Goal: Information Seeking & Learning: Learn about a topic

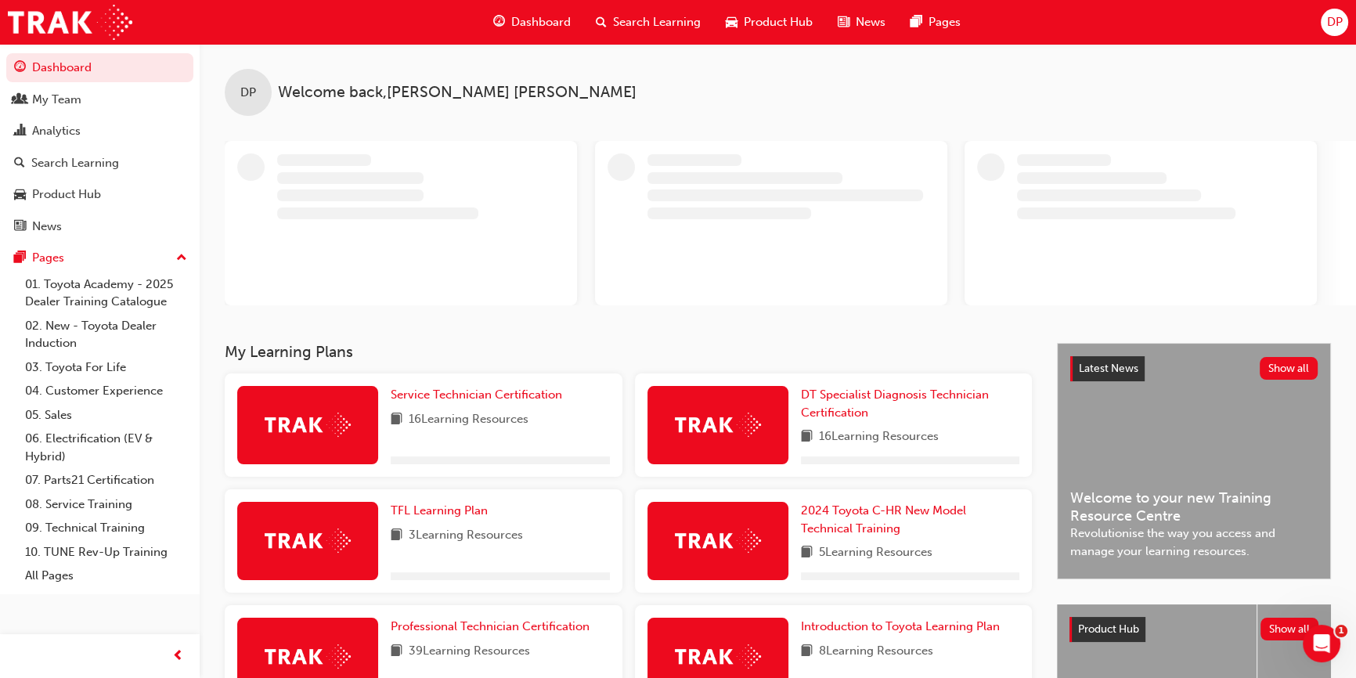
click at [647, 16] on span "Search Learning" at bounding box center [657, 22] width 88 height 18
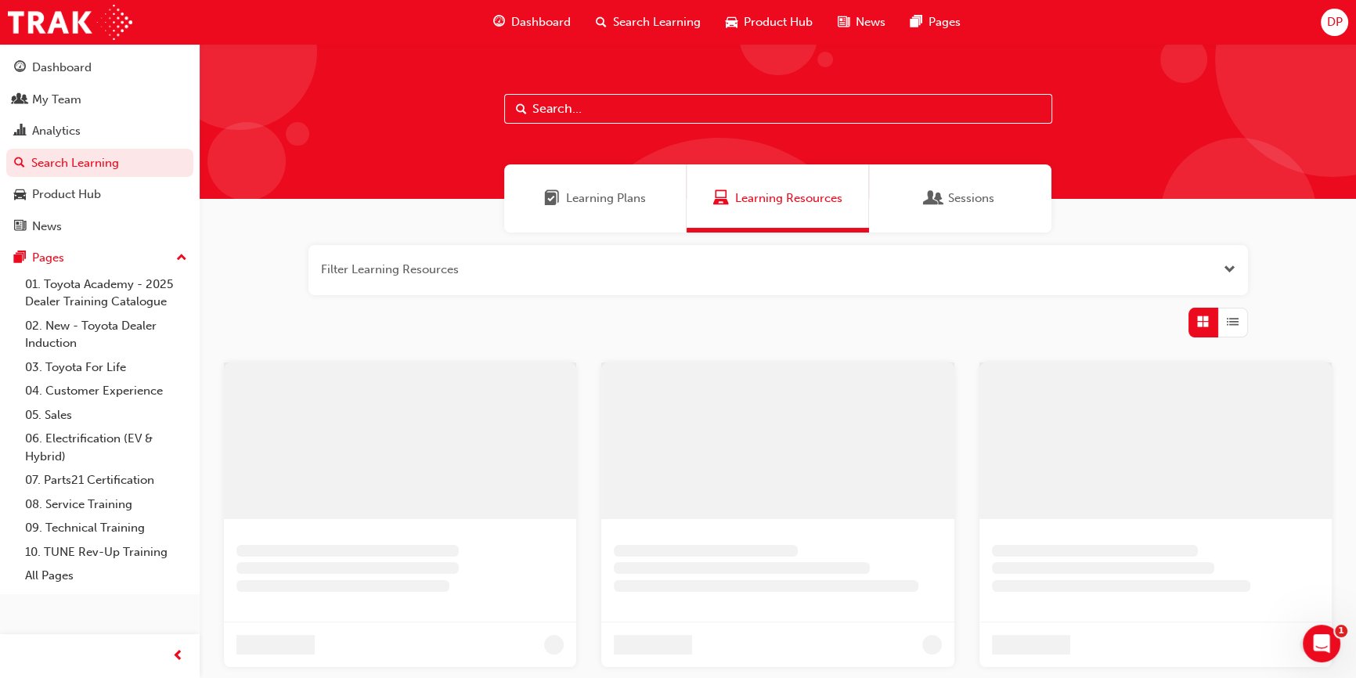
click at [598, 200] on span "Learning Plans" at bounding box center [606, 198] width 80 height 18
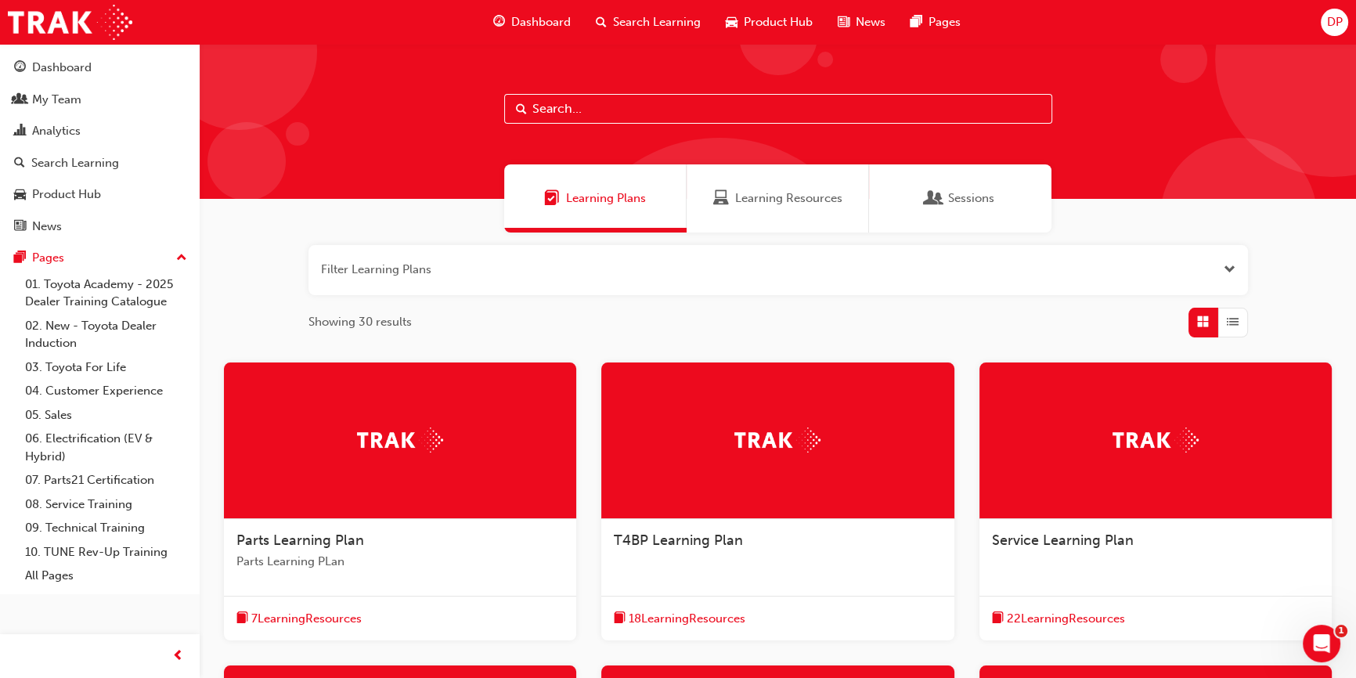
click at [310, 479] on div at bounding box center [400, 441] width 352 height 157
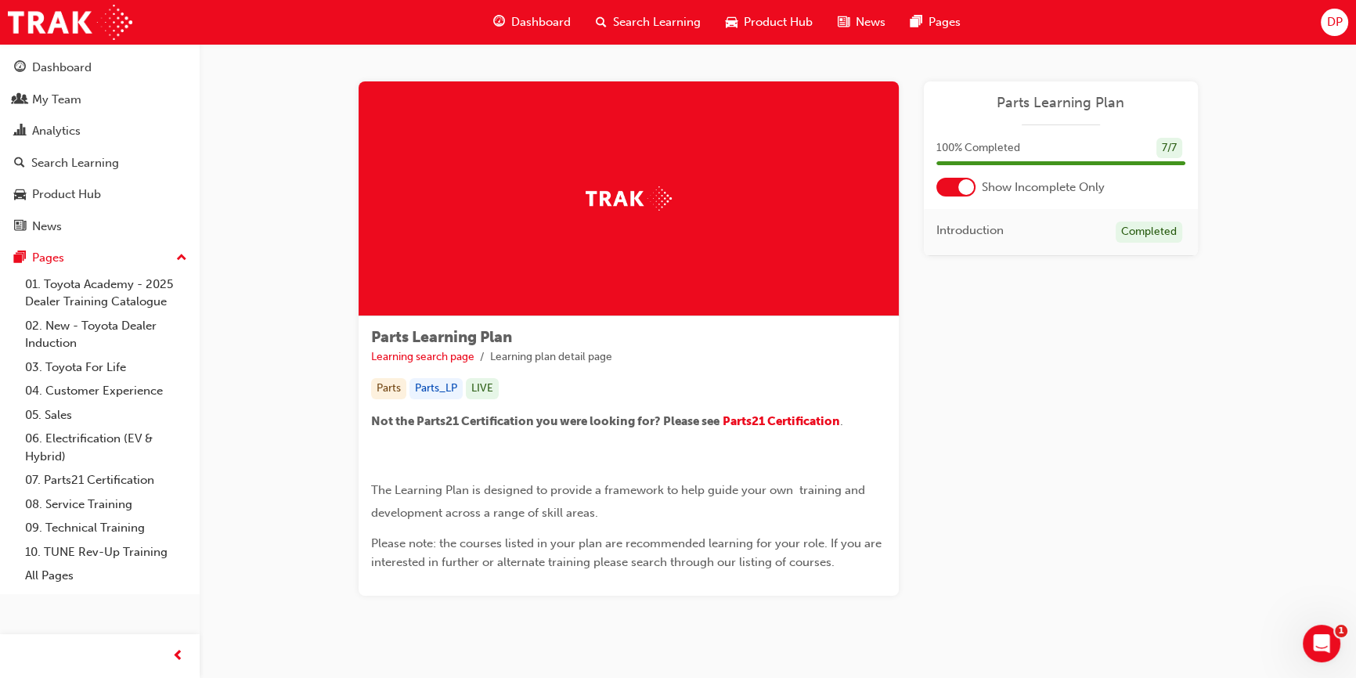
click at [656, 15] on span "Search Learning" at bounding box center [657, 22] width 88 height 18
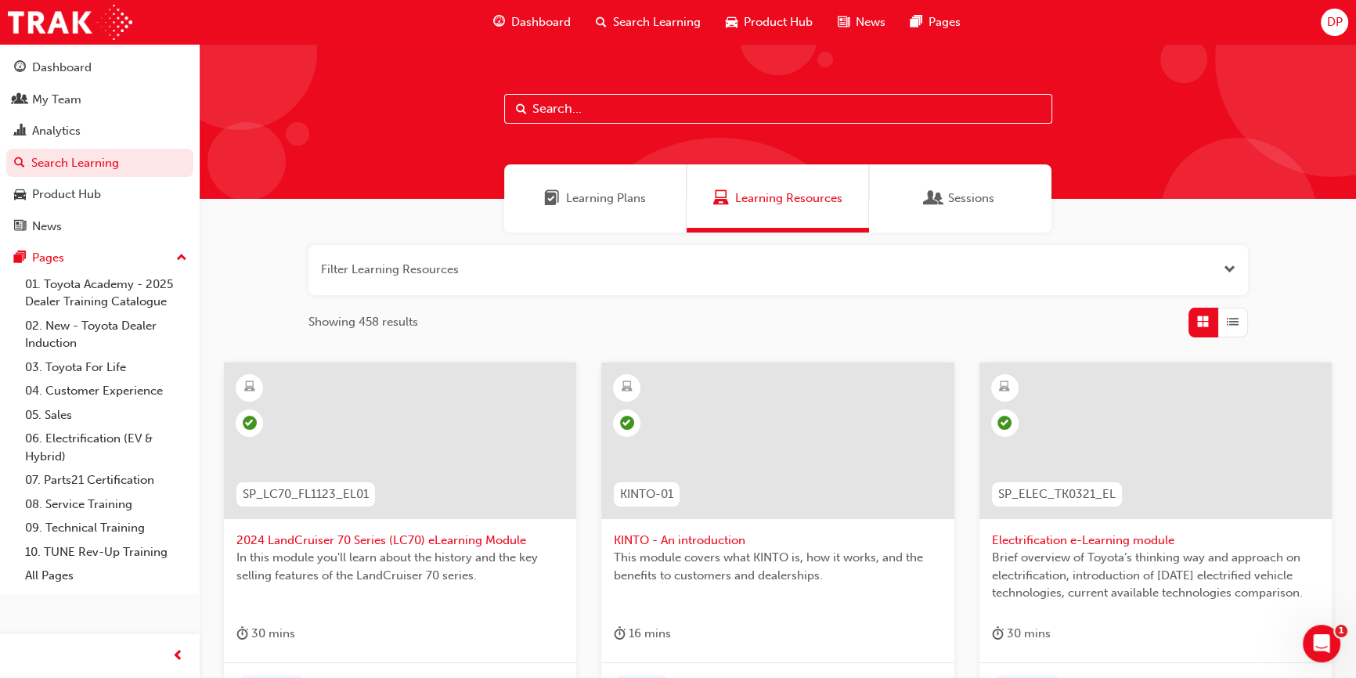
click at [595, 210] on div "Learning Plans" at bounding box center [595, 198] width 182 height 68
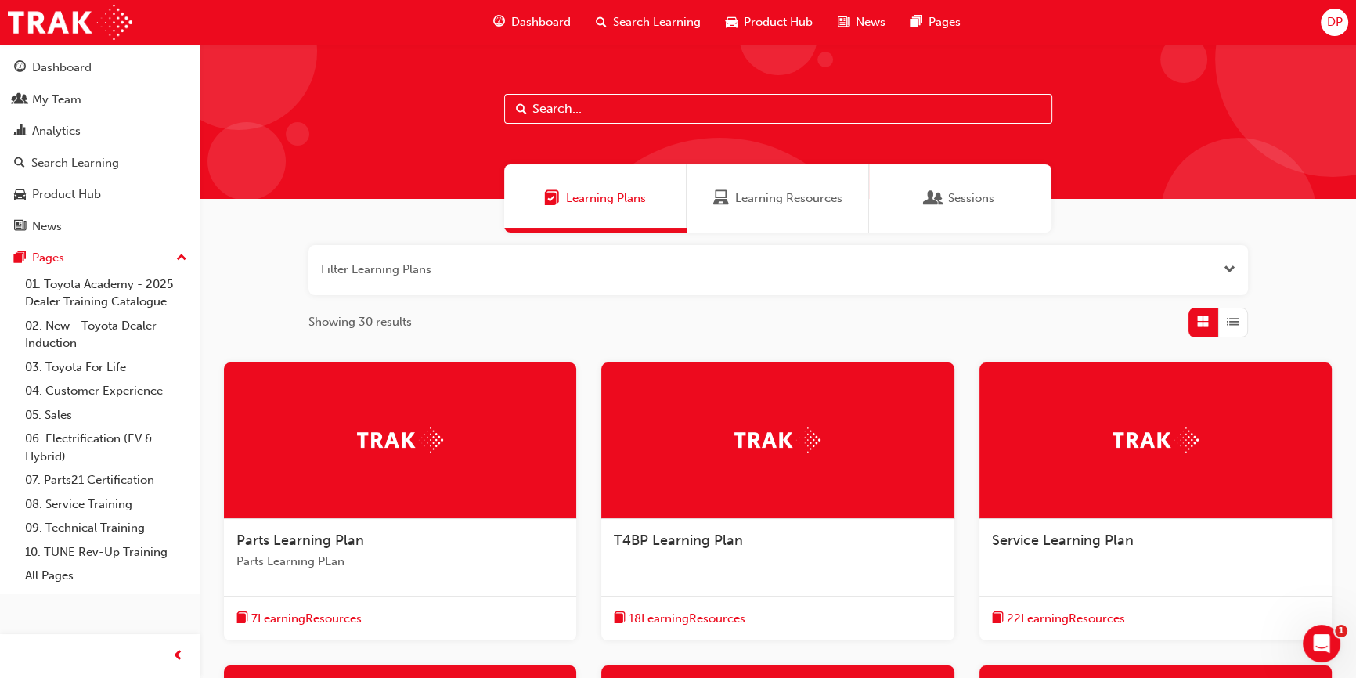
click at [767, 446] on img at bounding box center [777, 440] width 86 height 24
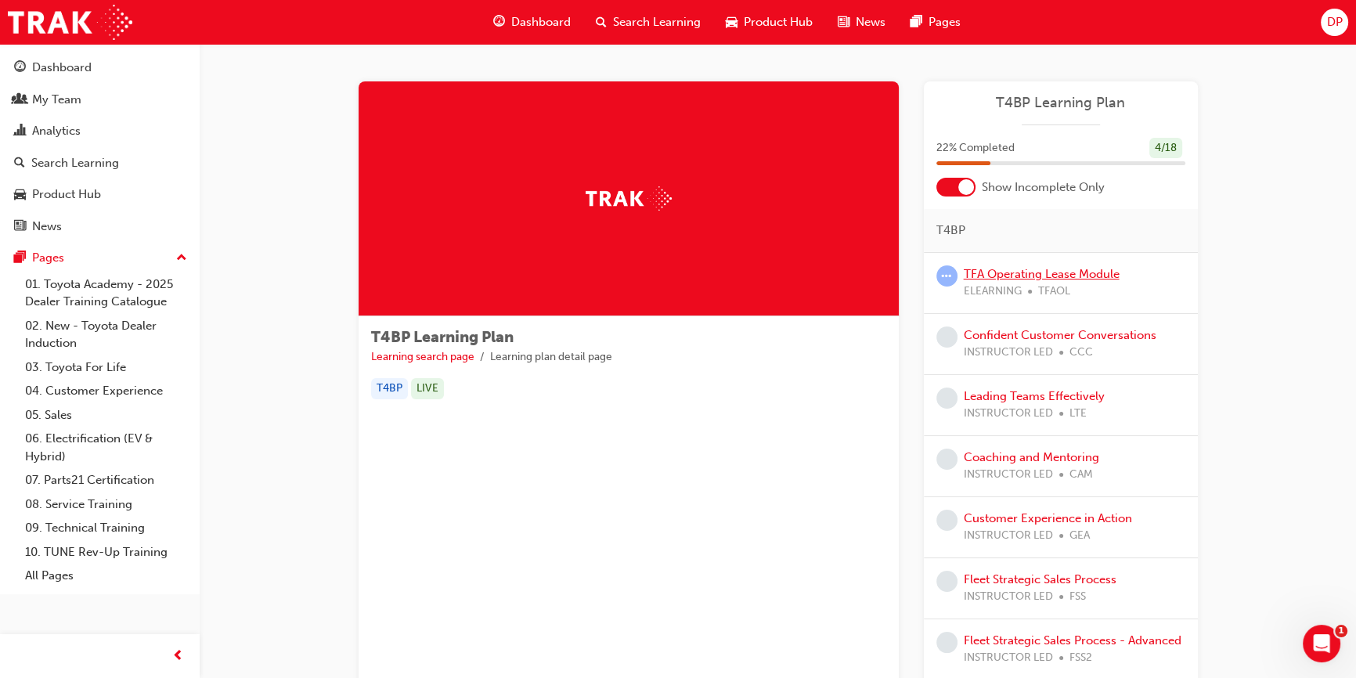
click at [1020, 274] on link "TFA Operating Lease Module" at bounding box center [1042, 274] width 156 height 14
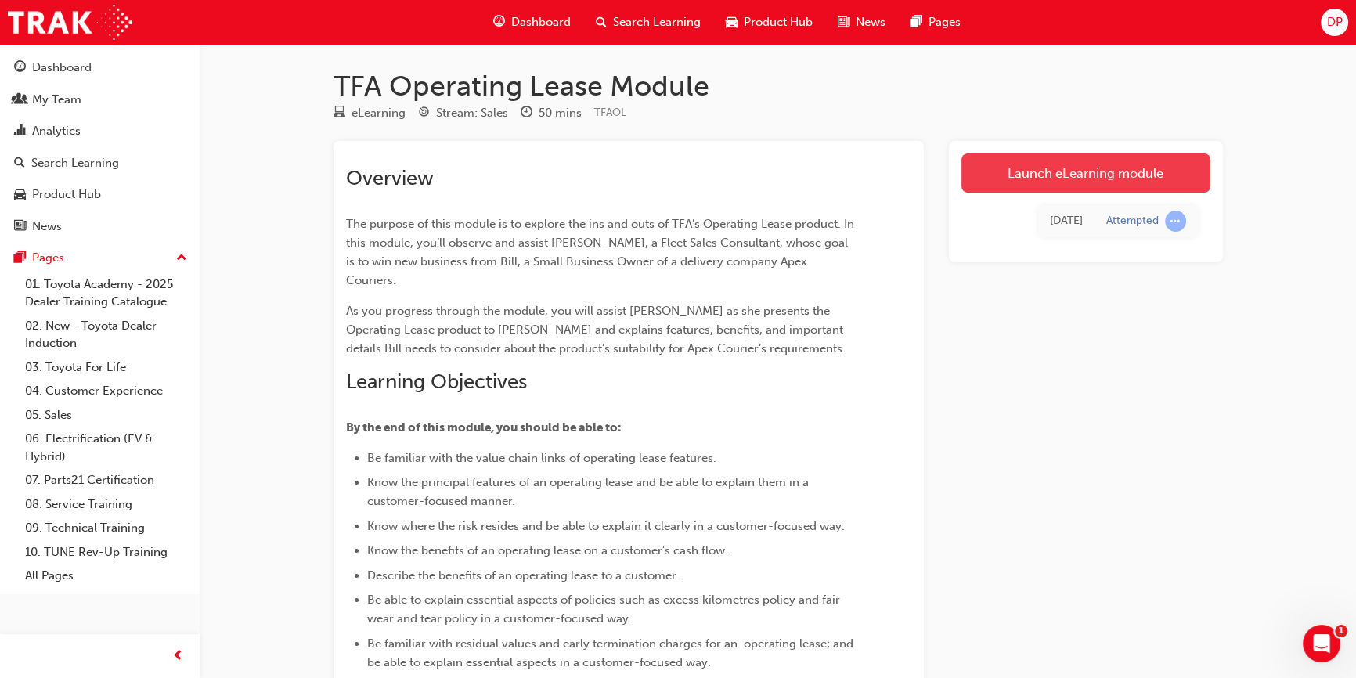
click at [1056, 162] on link "Launch eLearning module" at bounding box center [1086, 172] width 249 height 39
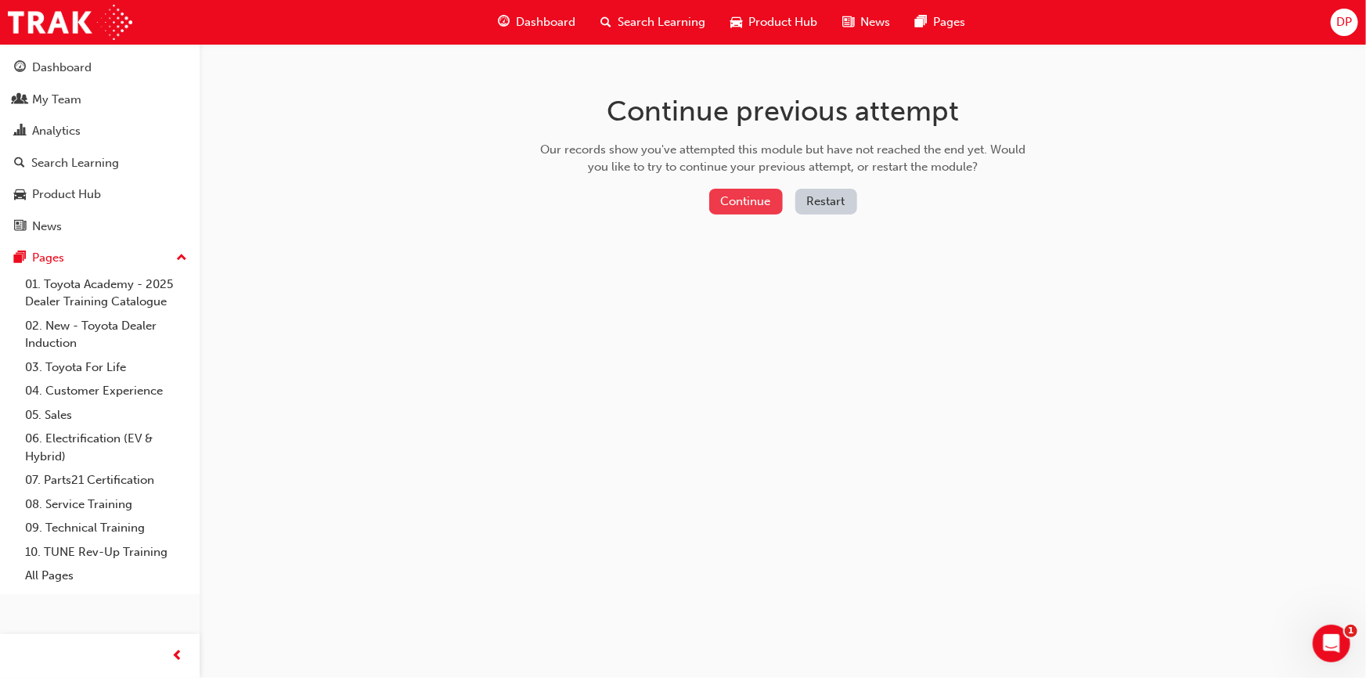
click at [749, 200] on button "Continue" at bounding box center [746, 202] width 74 height 26
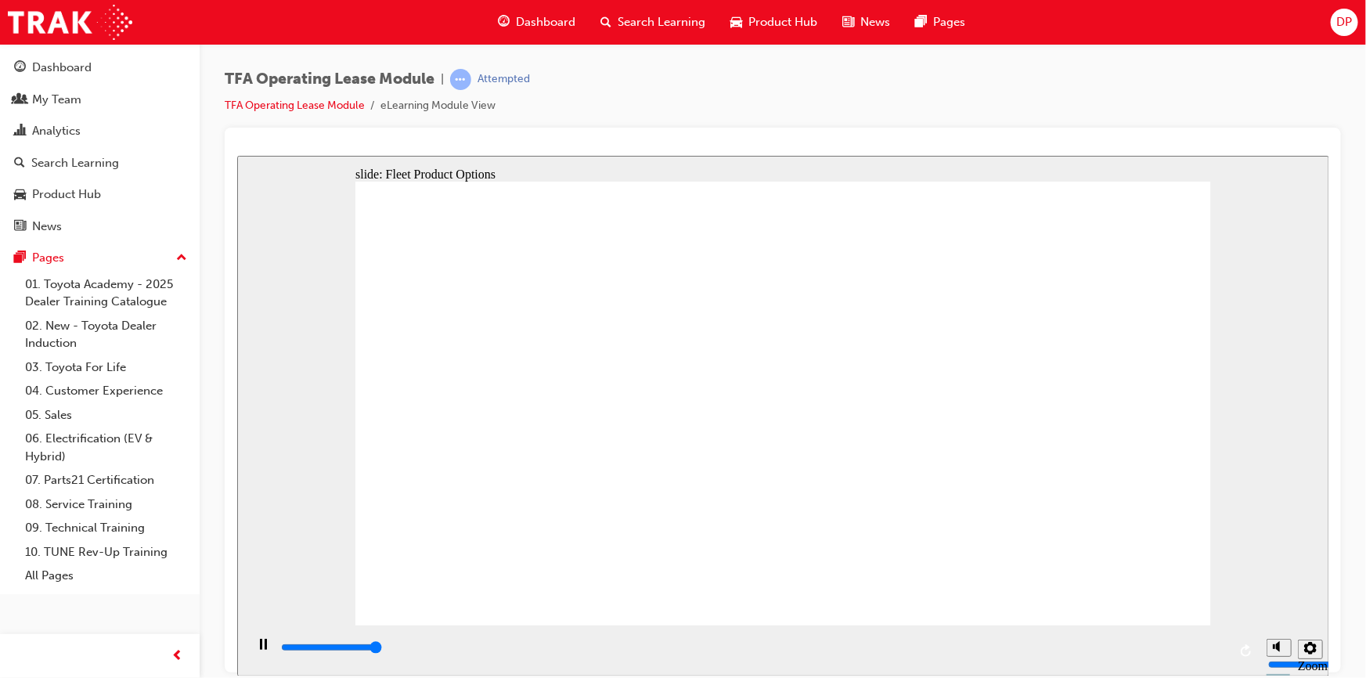
type input "4500"
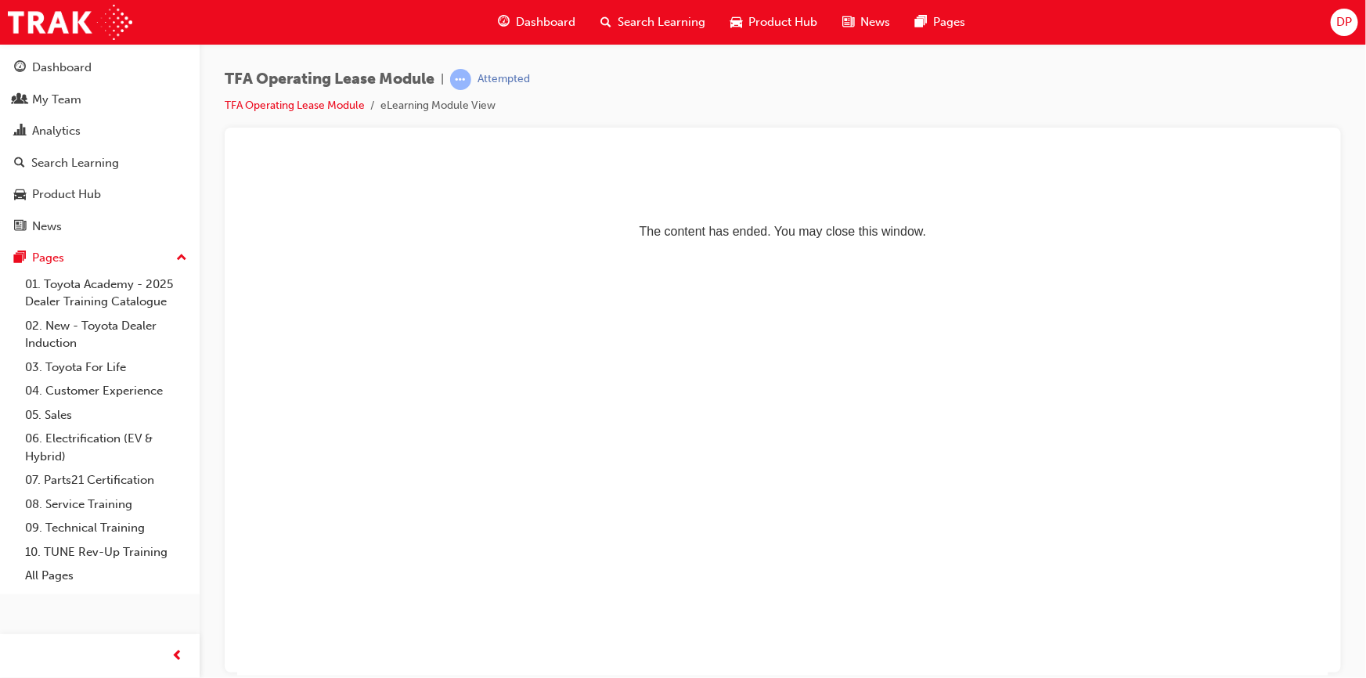
click at [647, 23] on span "Search Learning" at bounding box center [662, 22] width 88 height 18
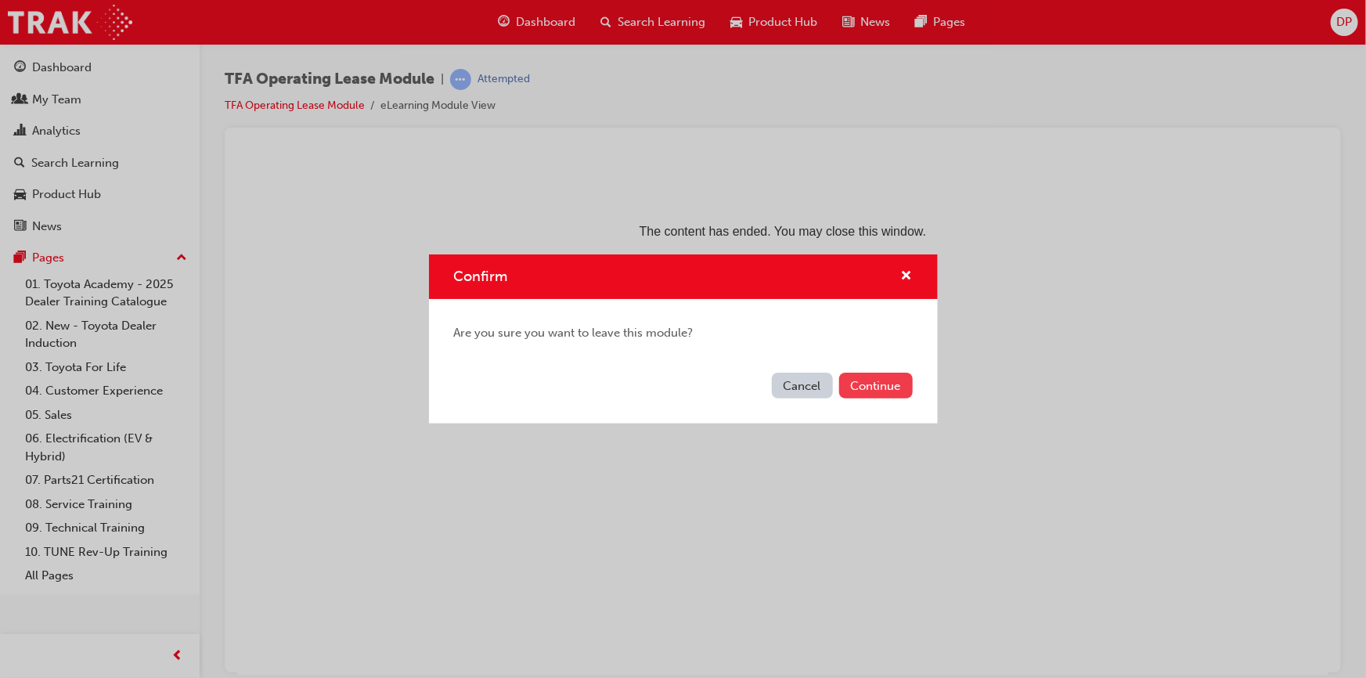
click at [889, 384] on button "Continue" at bounding box center [876, 386] width 74 height 26
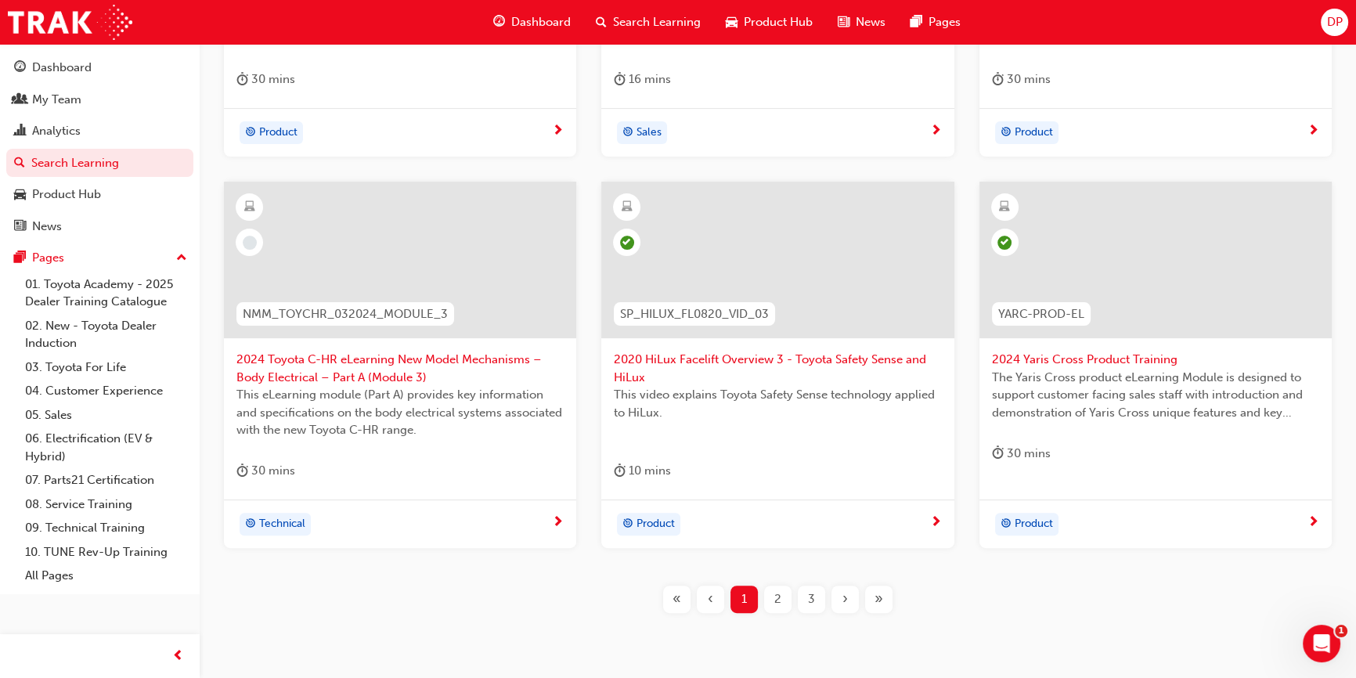
scroll to position [569, 0]
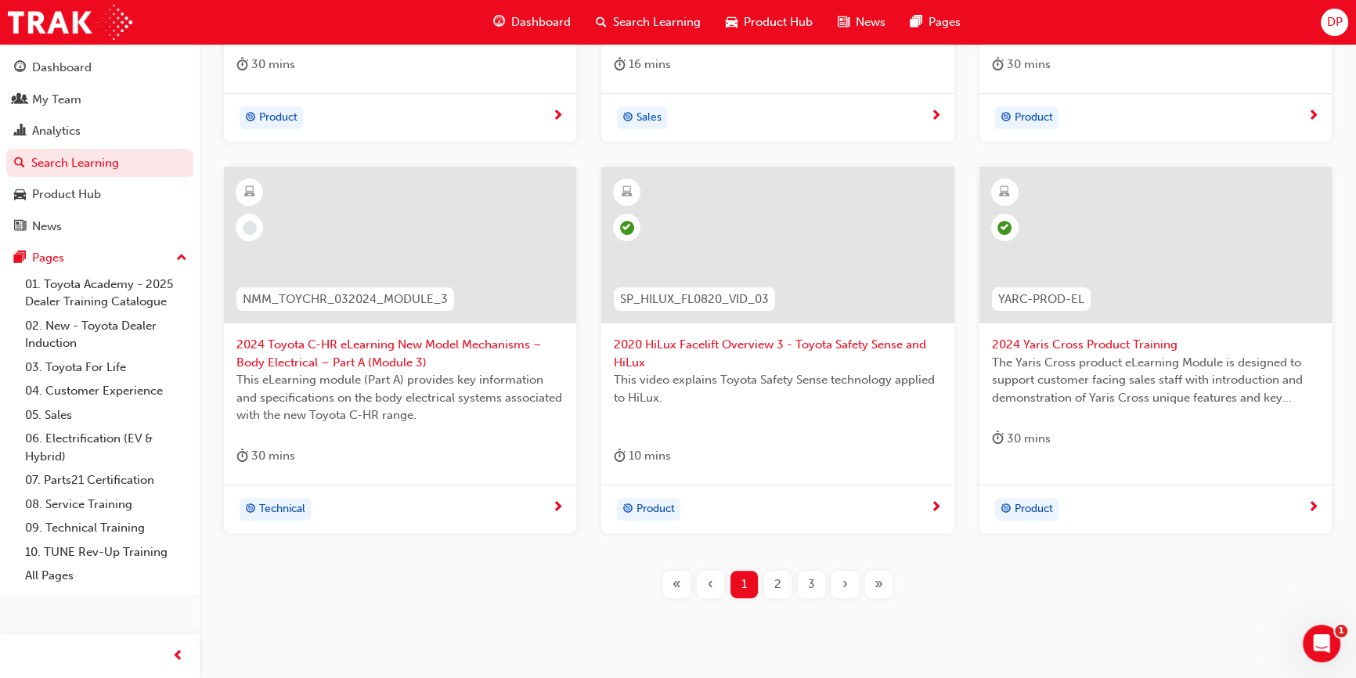
click at [399, 355] on span "2024 Toyota C-HR eLearning New Model Mechanisms – Body Electrical – Part A (Mod…" at bounding box center [399, 353] width 327 height 35
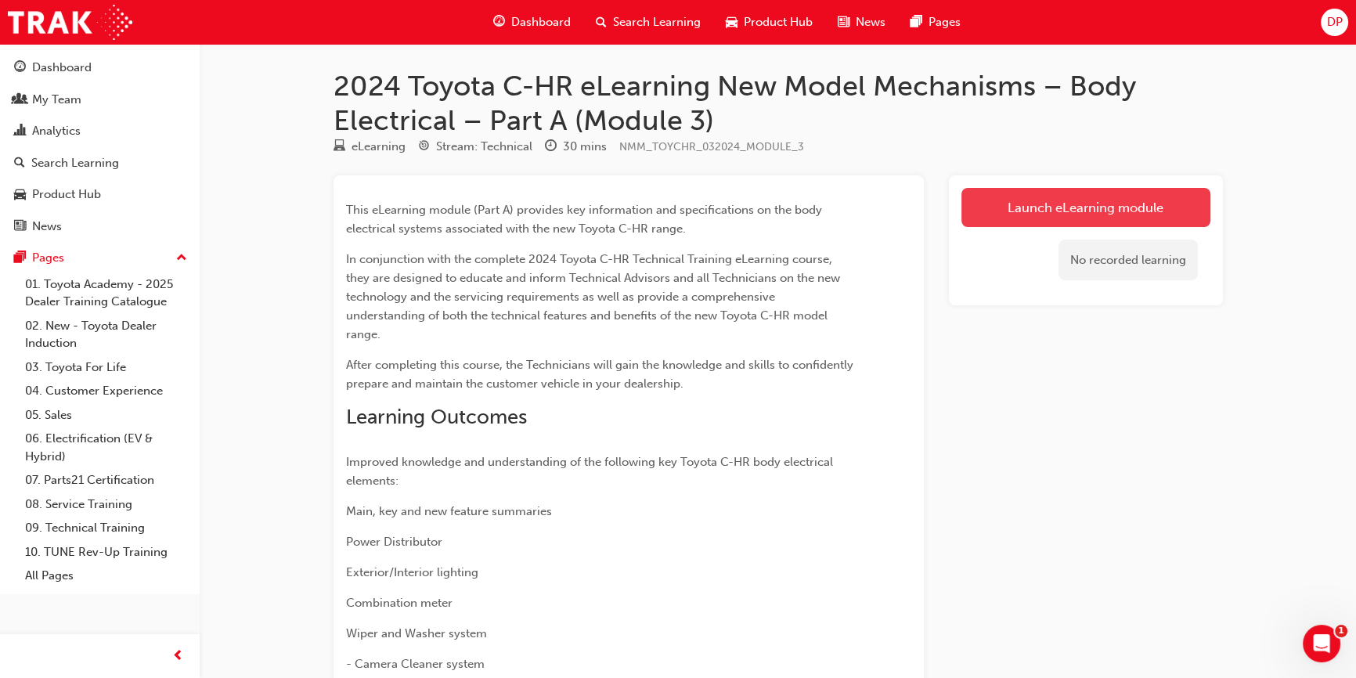
click at [1143, 211] on link "Launch eLearning module" at bounding box center [1086, 207] width 249 height 39
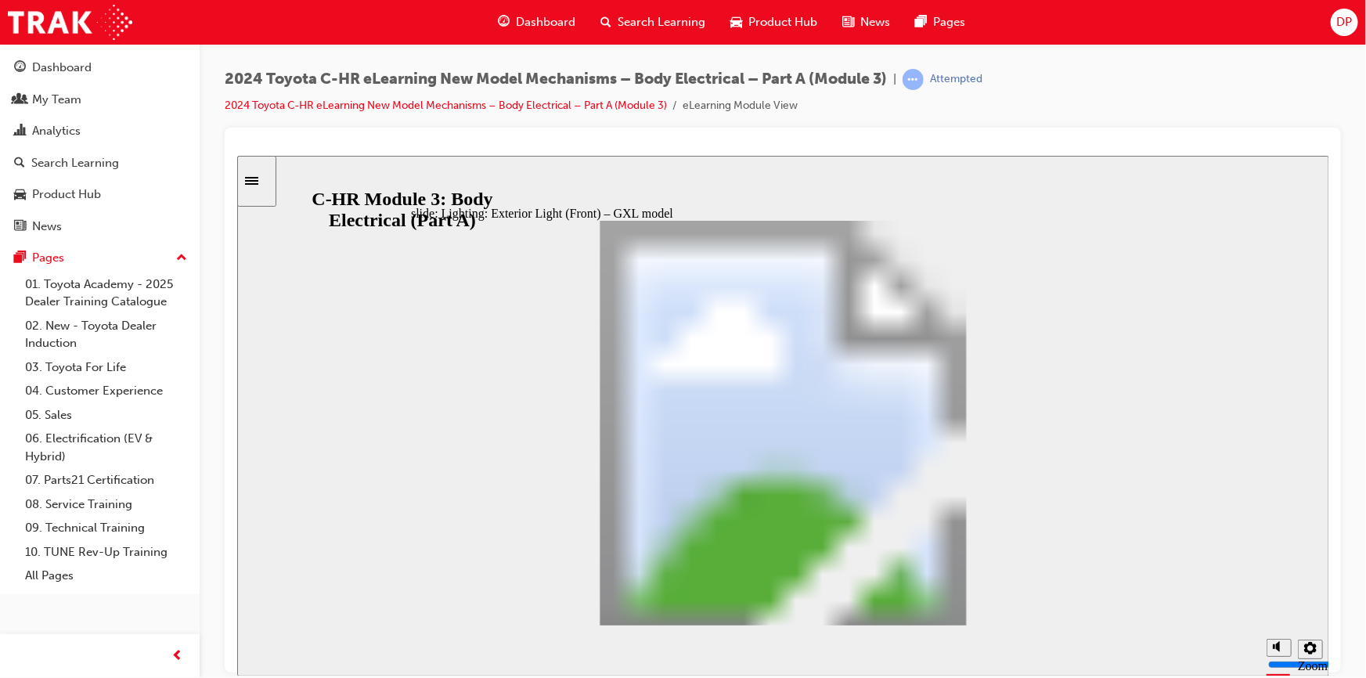
drag, startPoint x: 452, startPoint y: 602, endPoint x: 462, endPoint y: 602, distance: 10.2
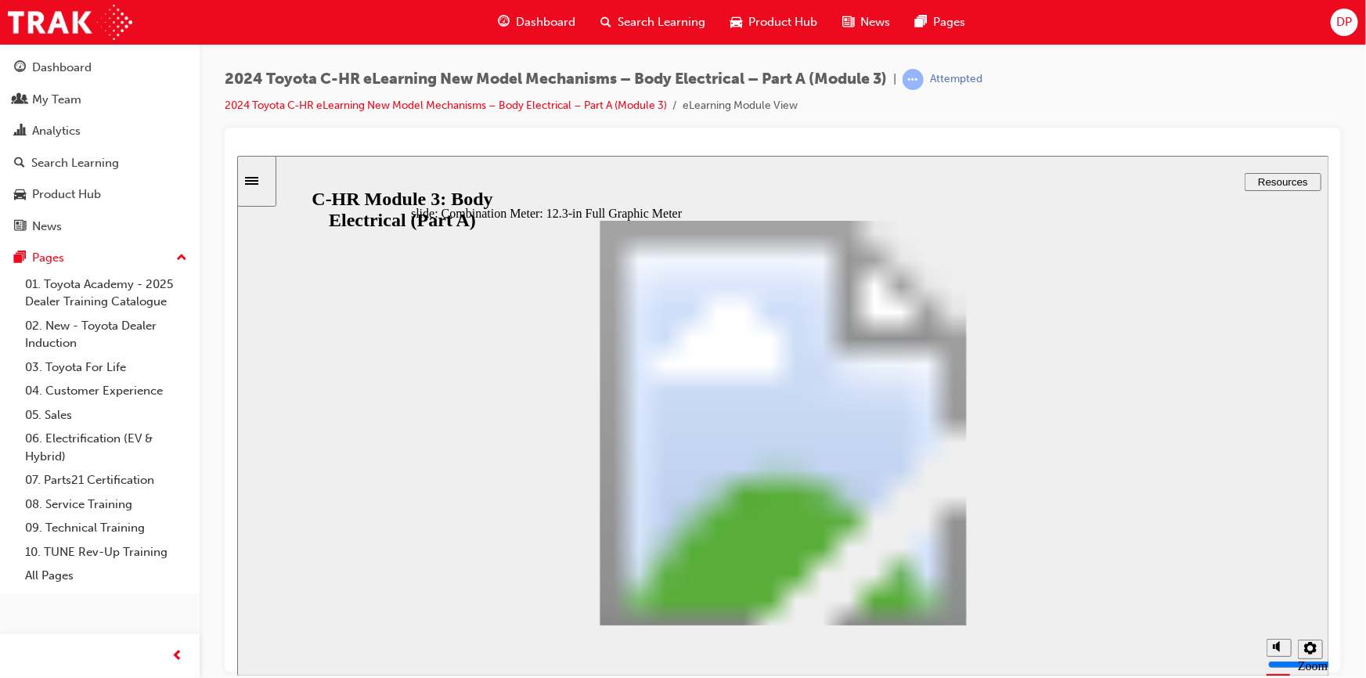
type input "2"
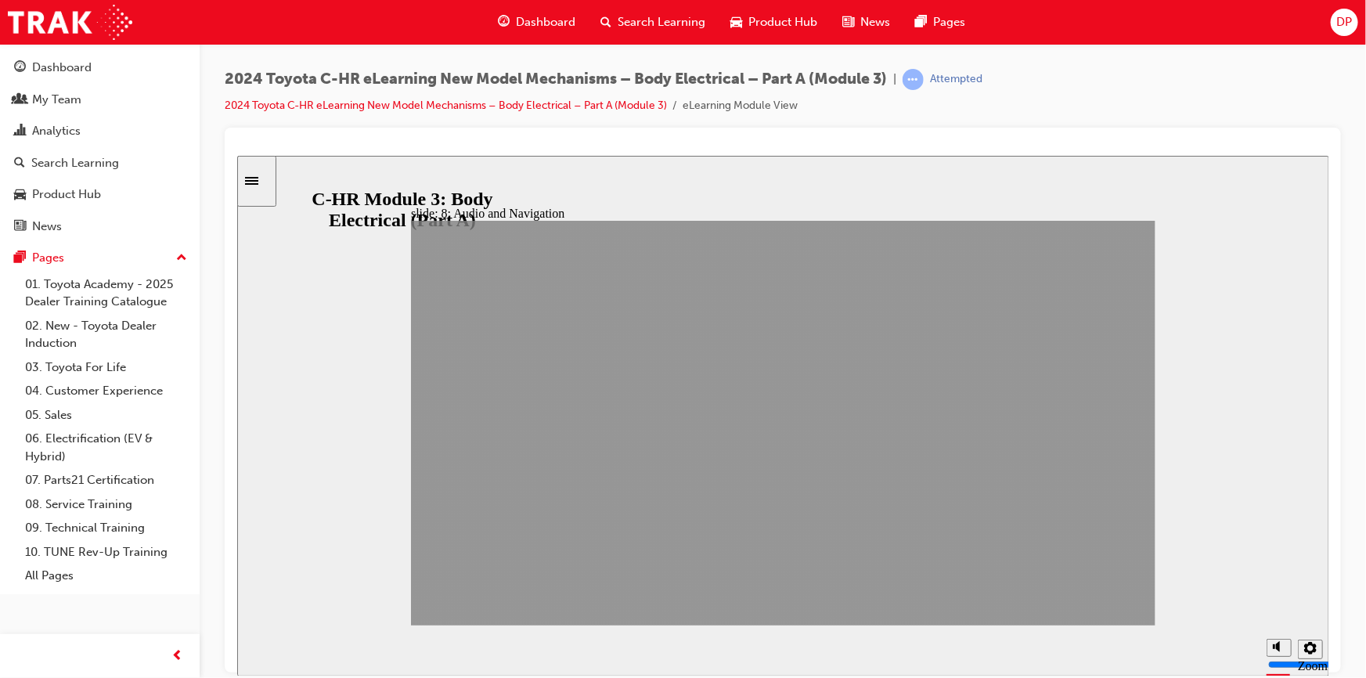
drag, startPoint x: 1108, startPoint y: 615, endPoint x: 1111, endPoint y: 606, distance: 9.9
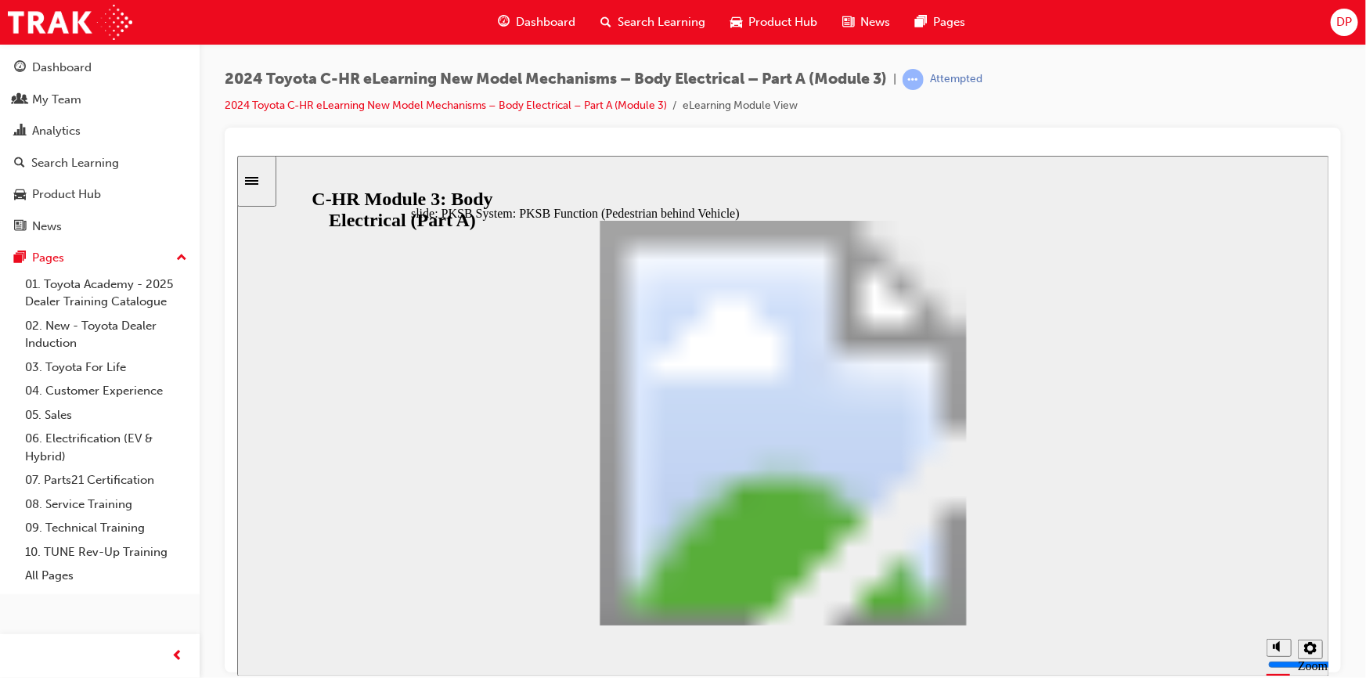
click at [988, 625] on section "Playback Speed 2 1.75 1.5 1.25 0.75" at bounding box center [782, 650] width 1092 height 51
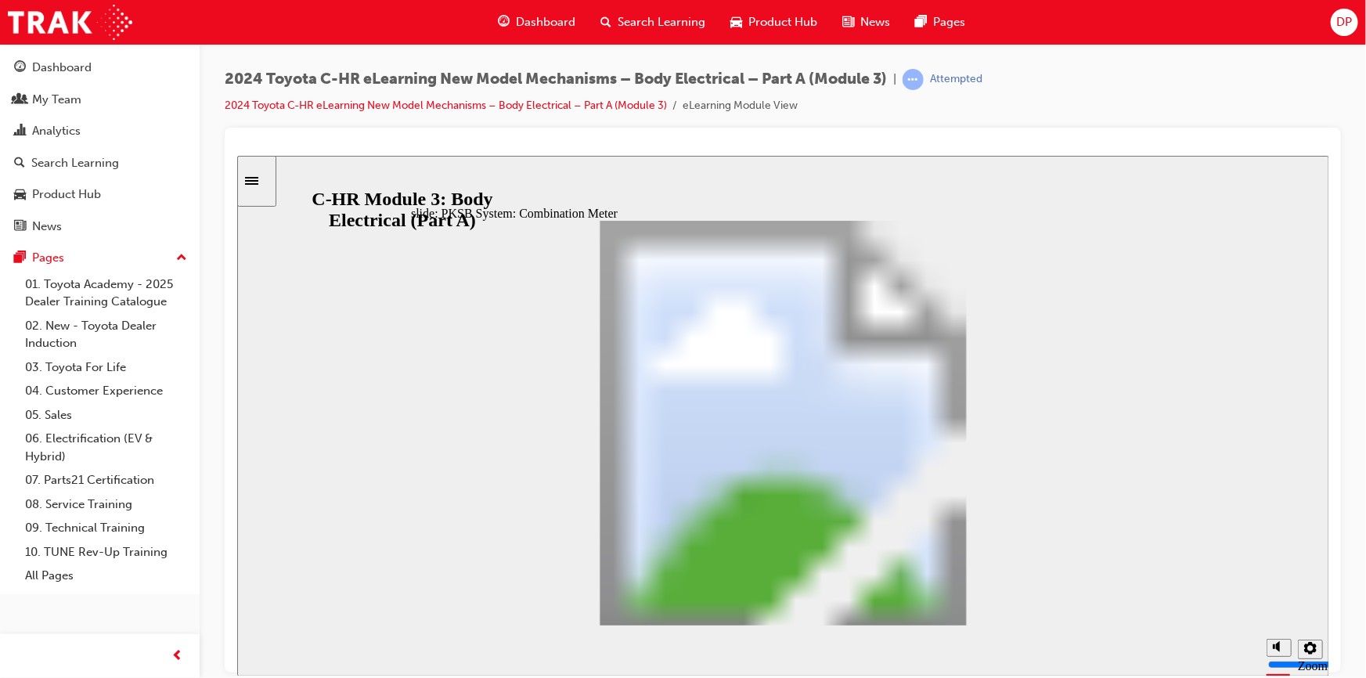
drag, startPoint x: 742, startPoint y: 417, endPoint x: 855, endPoint y: 423, distance: 112.9
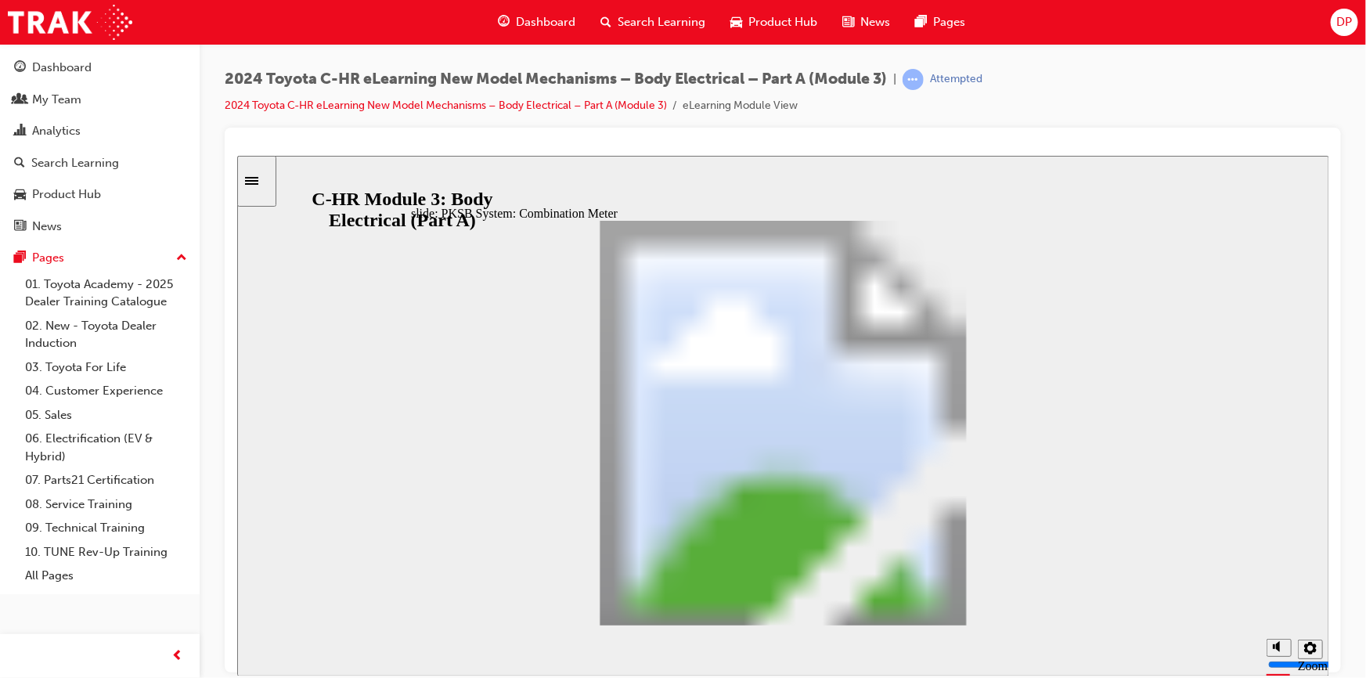
drag, startPoint x: 851, startPoint y: 404, endPoint x: 814, endPoint y: 392, distance: 39.6
drag, startPoint x: 963, startPoint y: 380, endPoint x: 975, endPoint y: 416, distance: 37.9
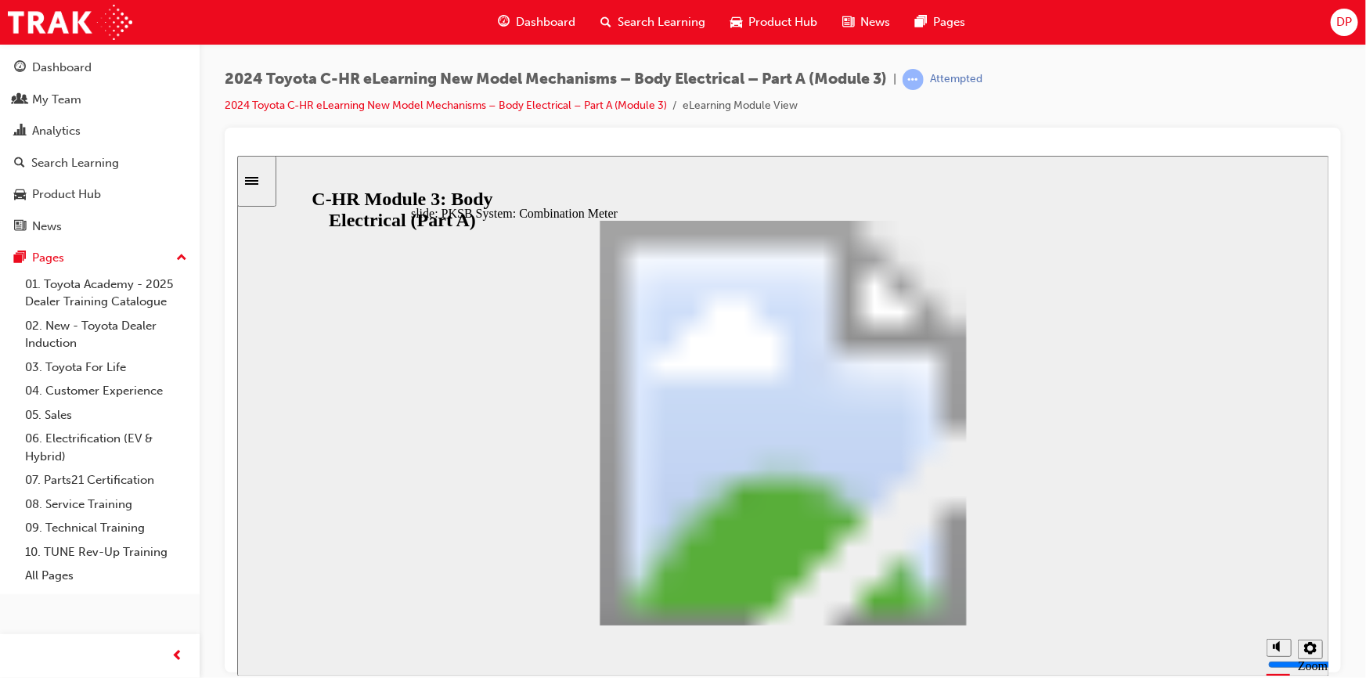
drag, startPoint x: 979, startPoint y: 522, endPoint x: 963, endPoint y: 518, distance: 16.1
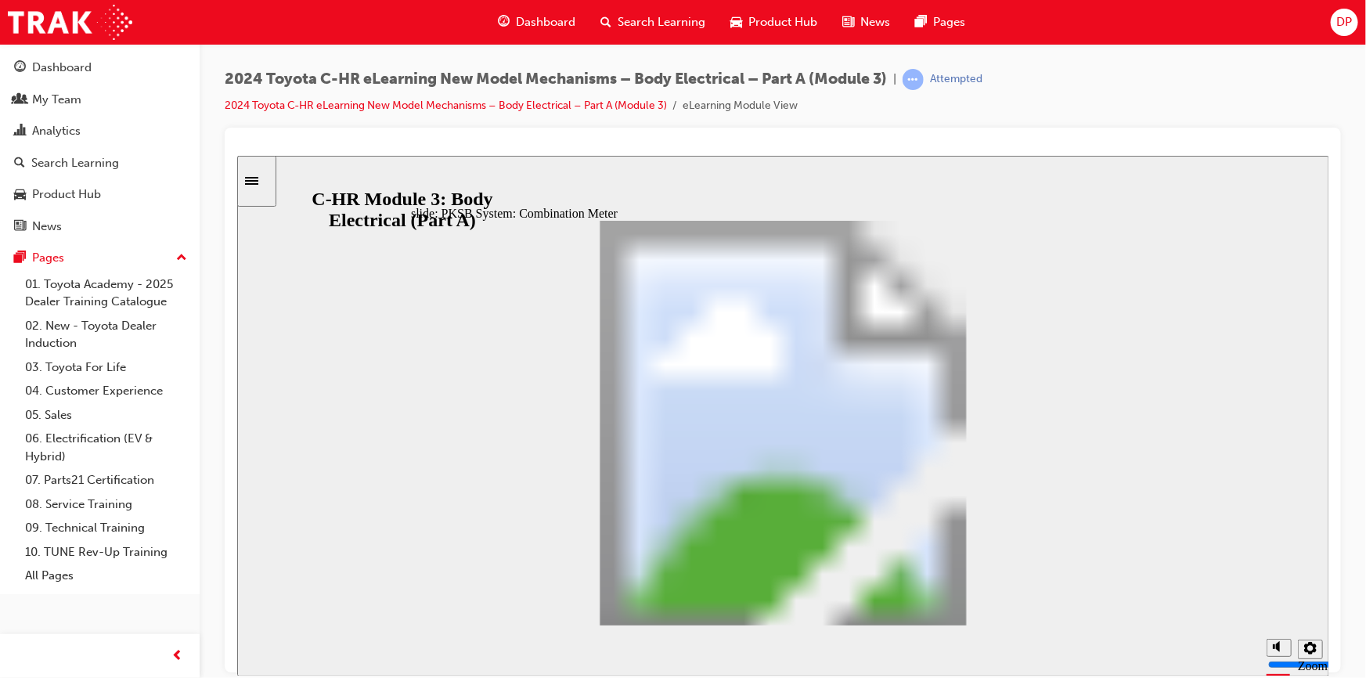
drag, startPoint x: 1009, startPoint y: 428, endPoint x: 1002, endPoint y: 603, distance: 174.8
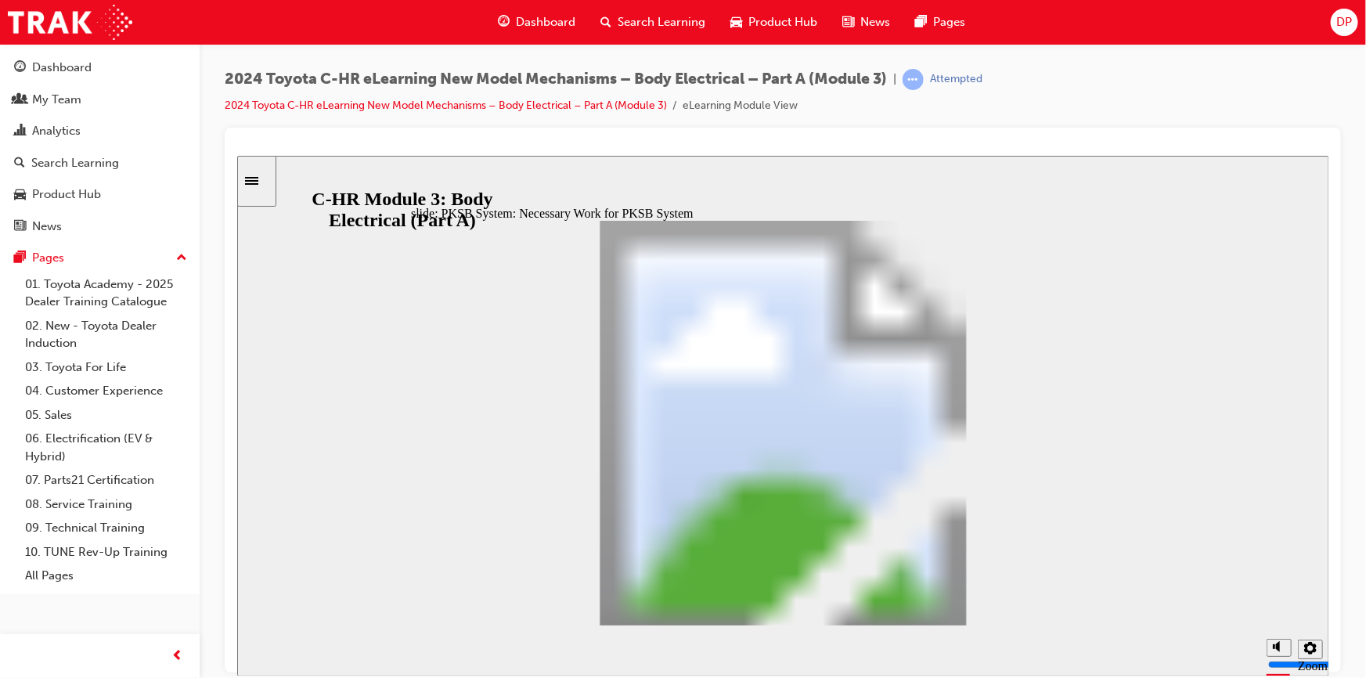
drag, startPoint x: 1012, startPoint y: 391, endPoint x: 1042, endPoint y: 657, distance: 267.9
click at [1045, 648] on div "slide: PKSB System: Necessary Work for PKSB System PKSB System: Necessary Work …" at bounding box center [782, 415] width 1092 height 521
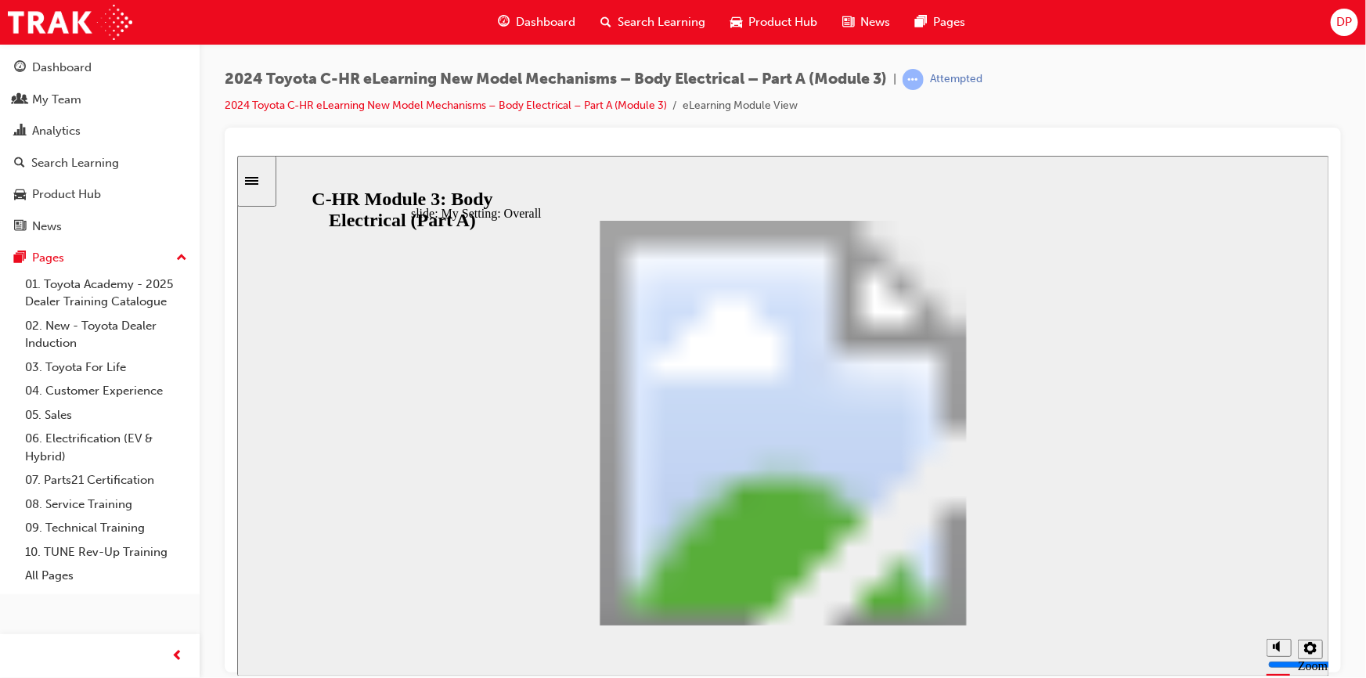
drag, startPoint x: 969, startPoint y: 615, endPoint x: 972, endPoint y: 605, distance: 10.4
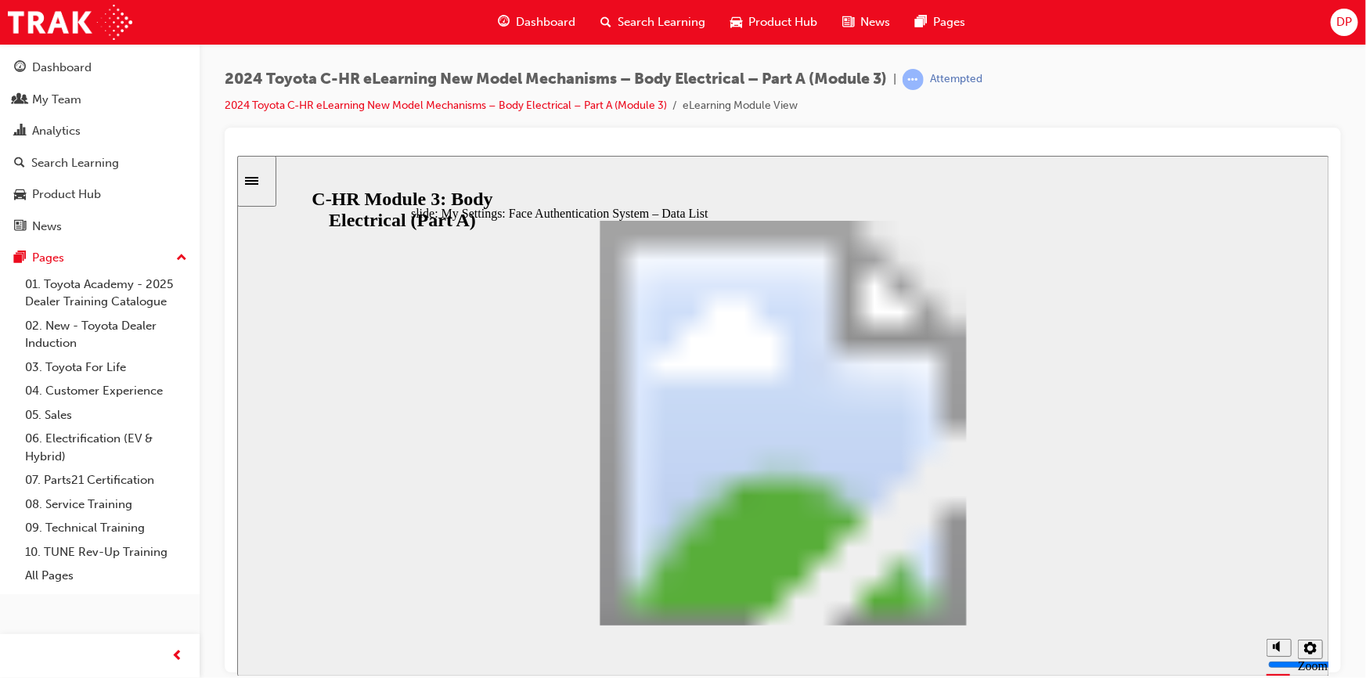
drag, startPoint x: 1017, startPoint y: 436, endPoint x: 1005, endPoint y: 568, distance: 132.9
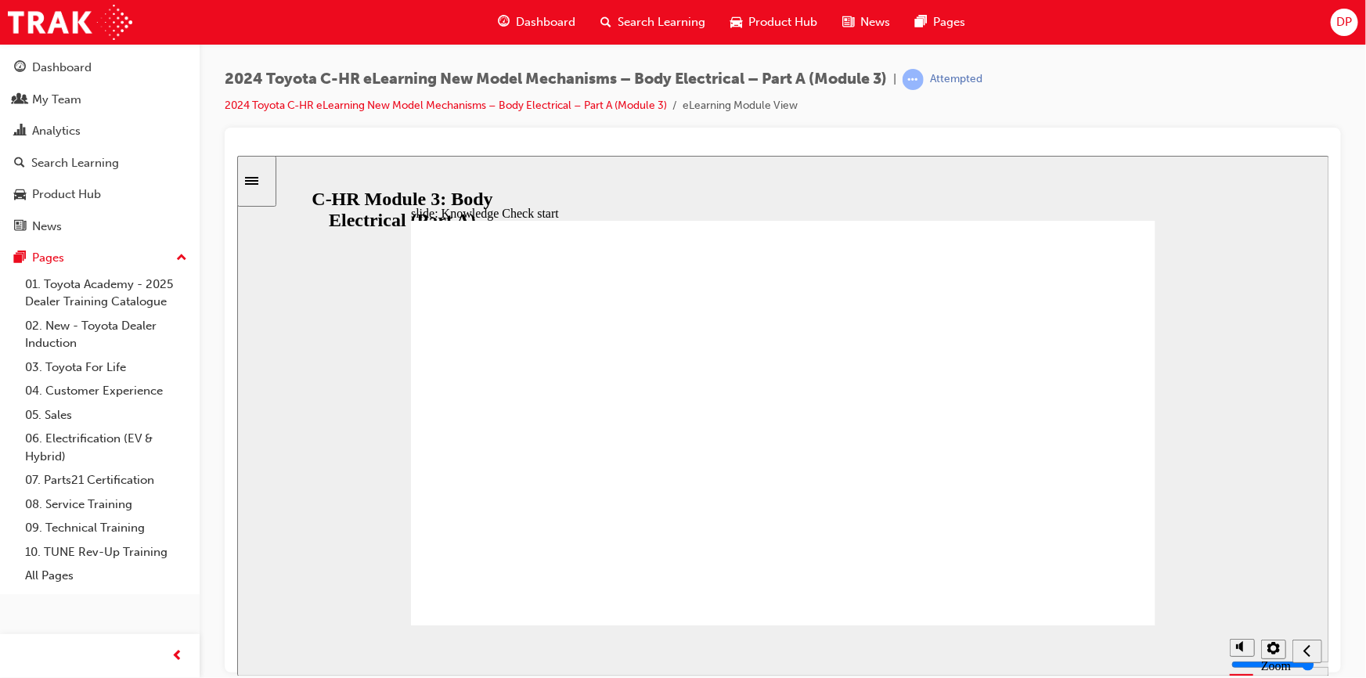
radio input "false"
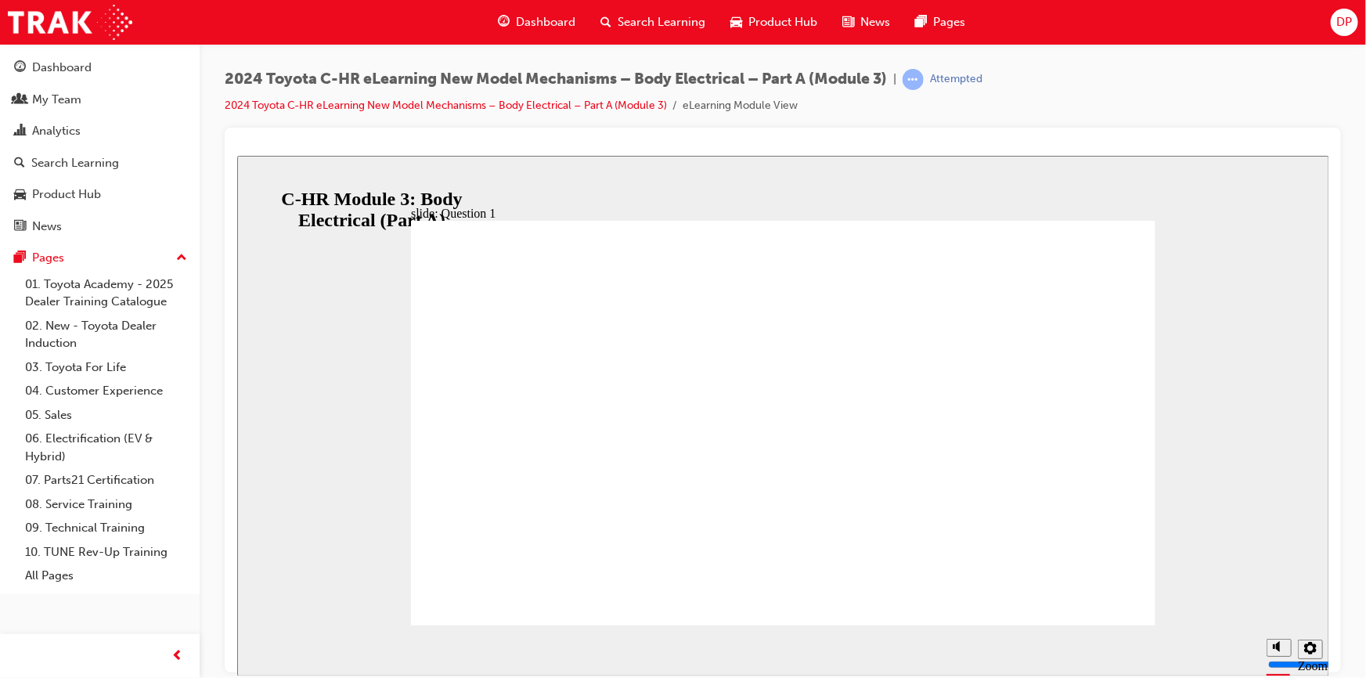
radio input "true"
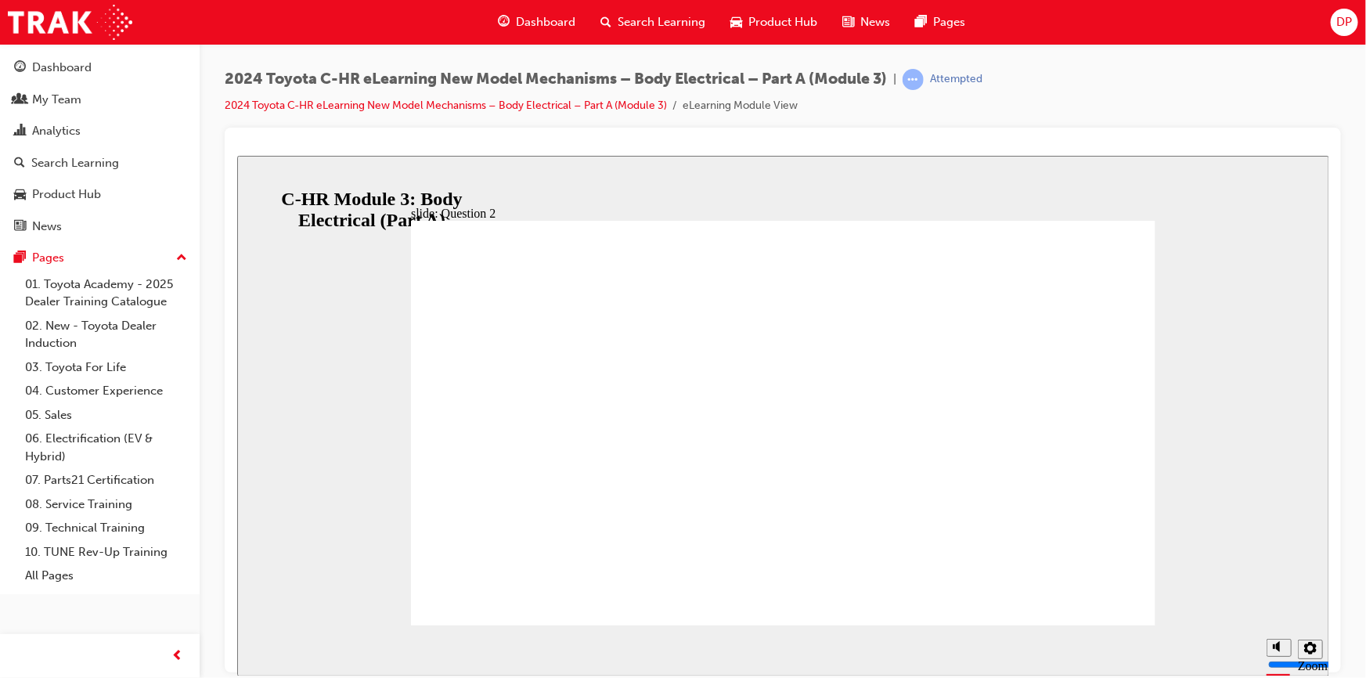
radio input "true"
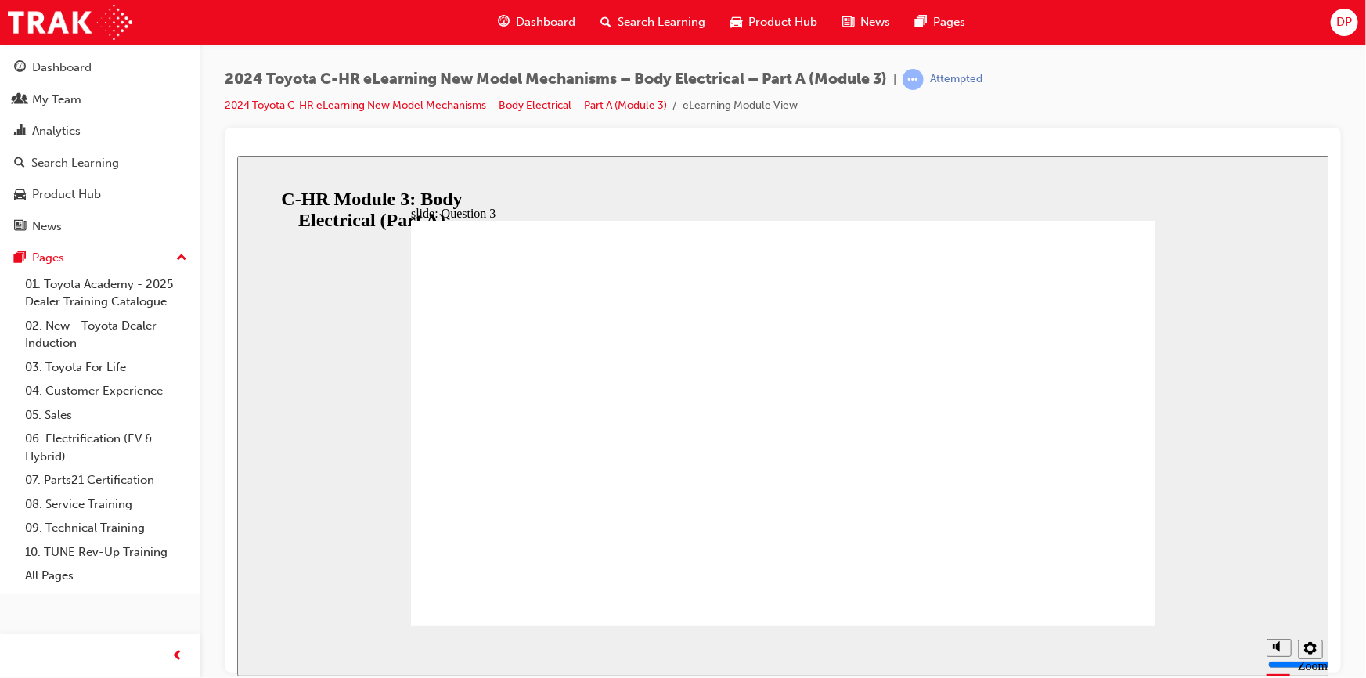
radio input "false"
radio input "true"
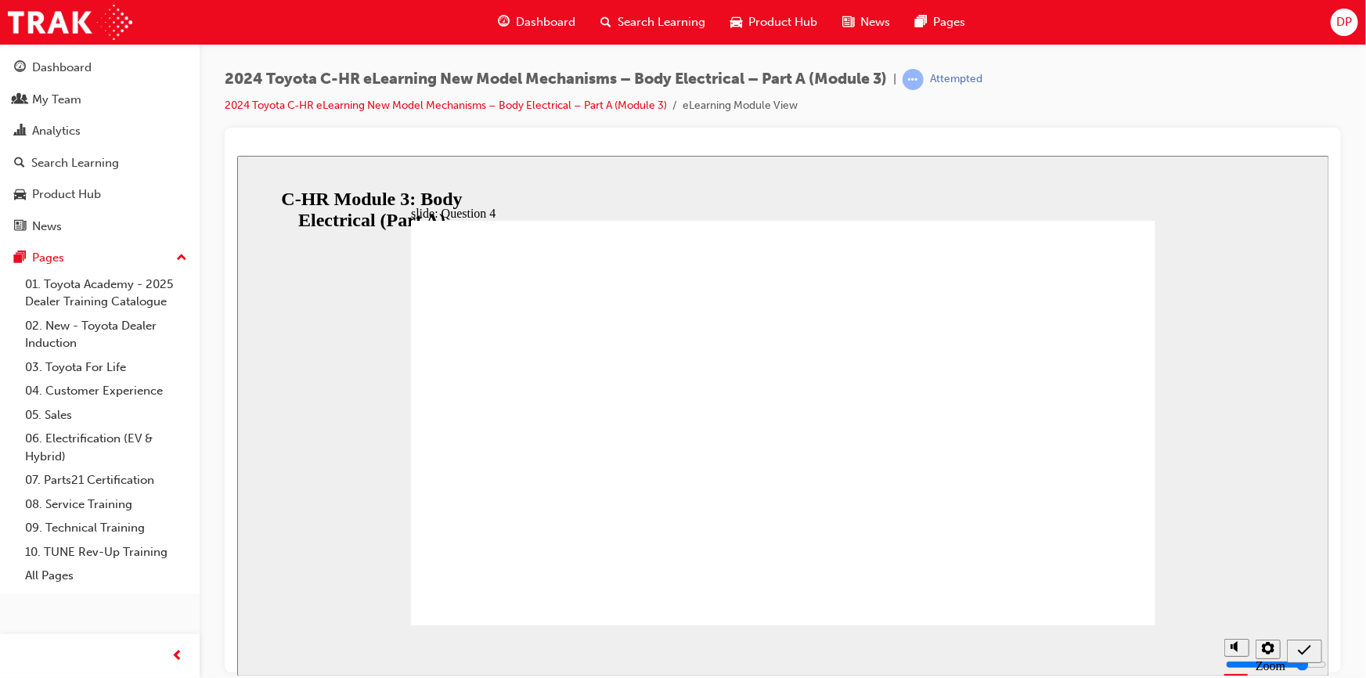
radio input "true"
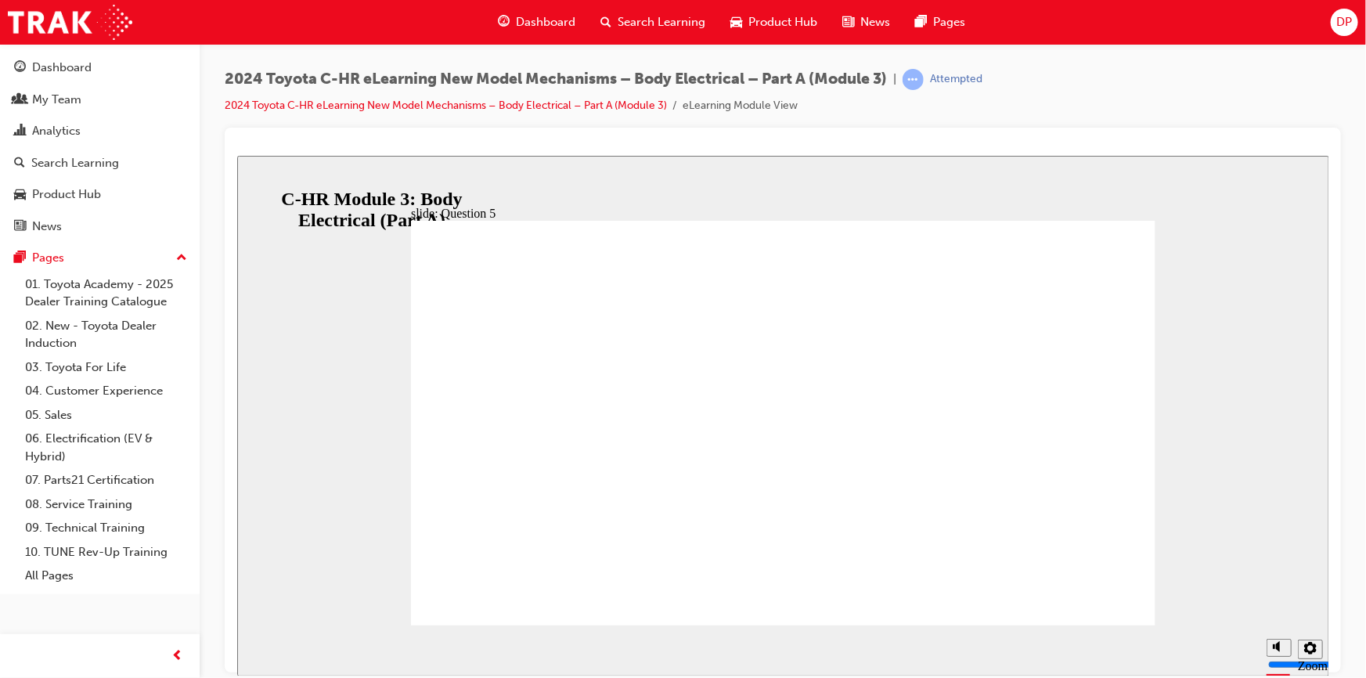
radio input "true"
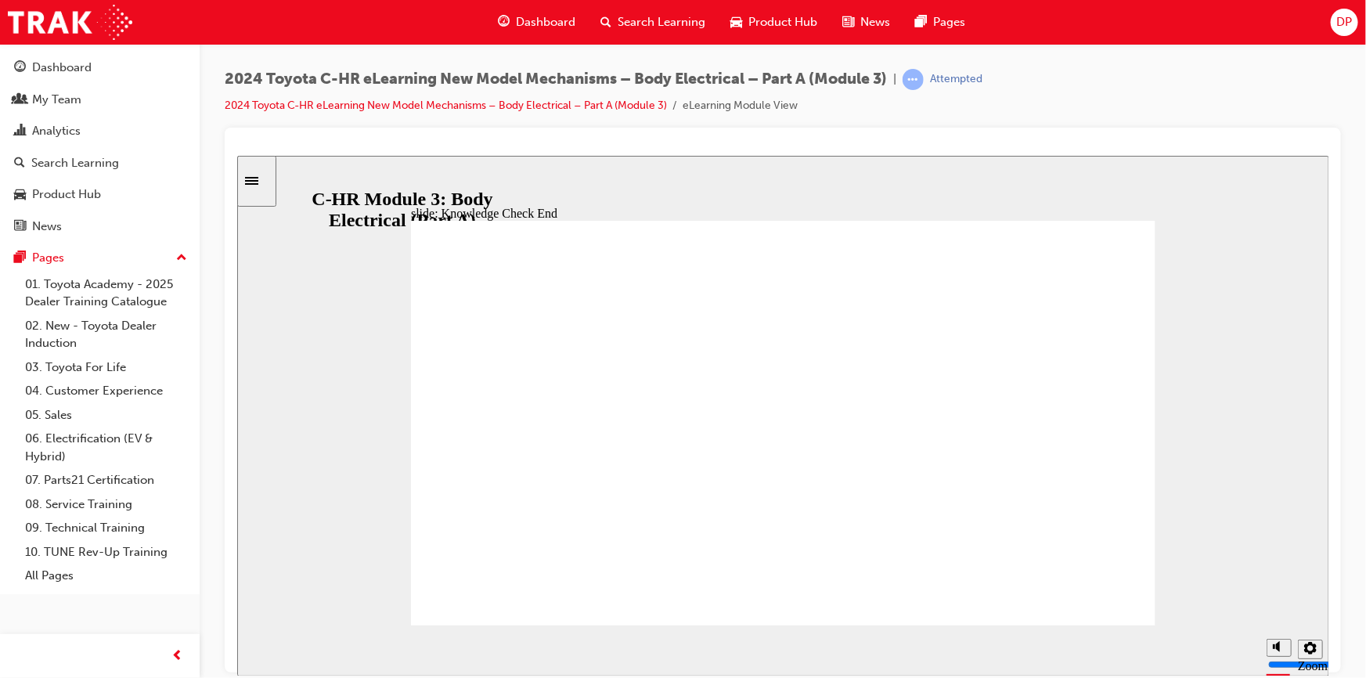
click at [258, 180] on icon "Sidebar Toggle" at bounding box center [250, 180] width 13 height 8
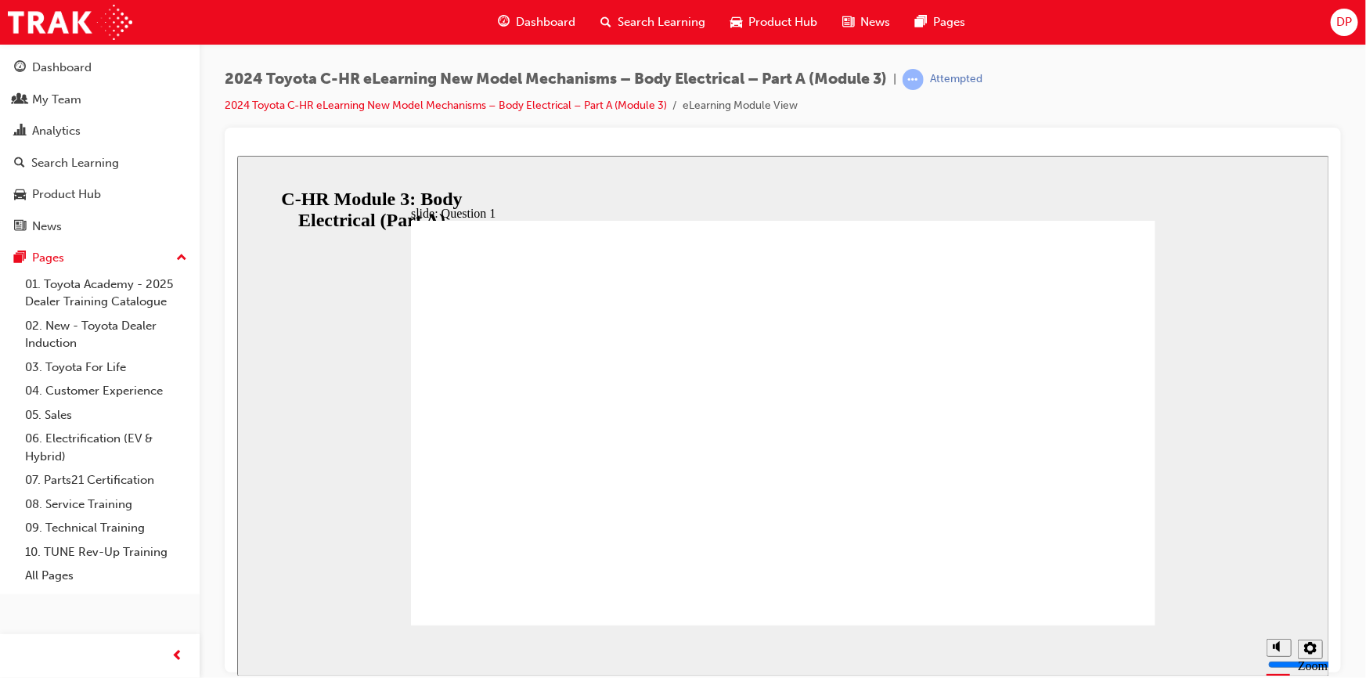
radio input "true"
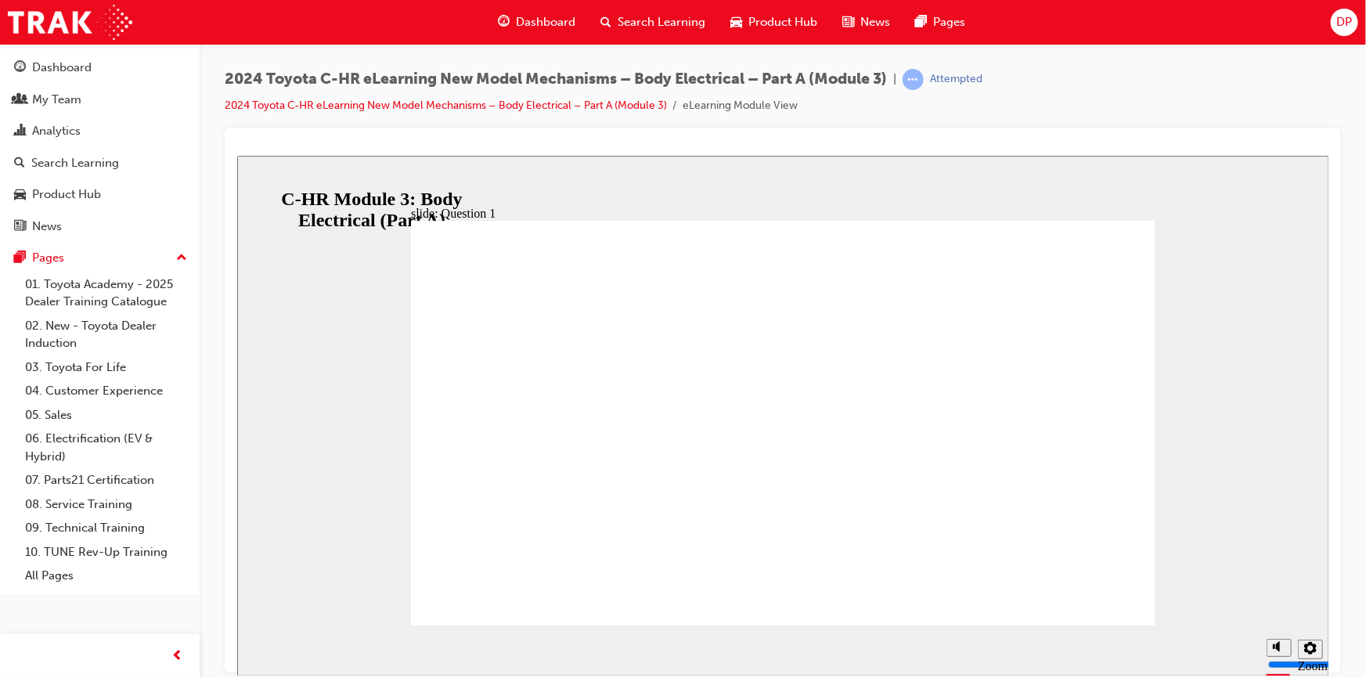
radio input "true"
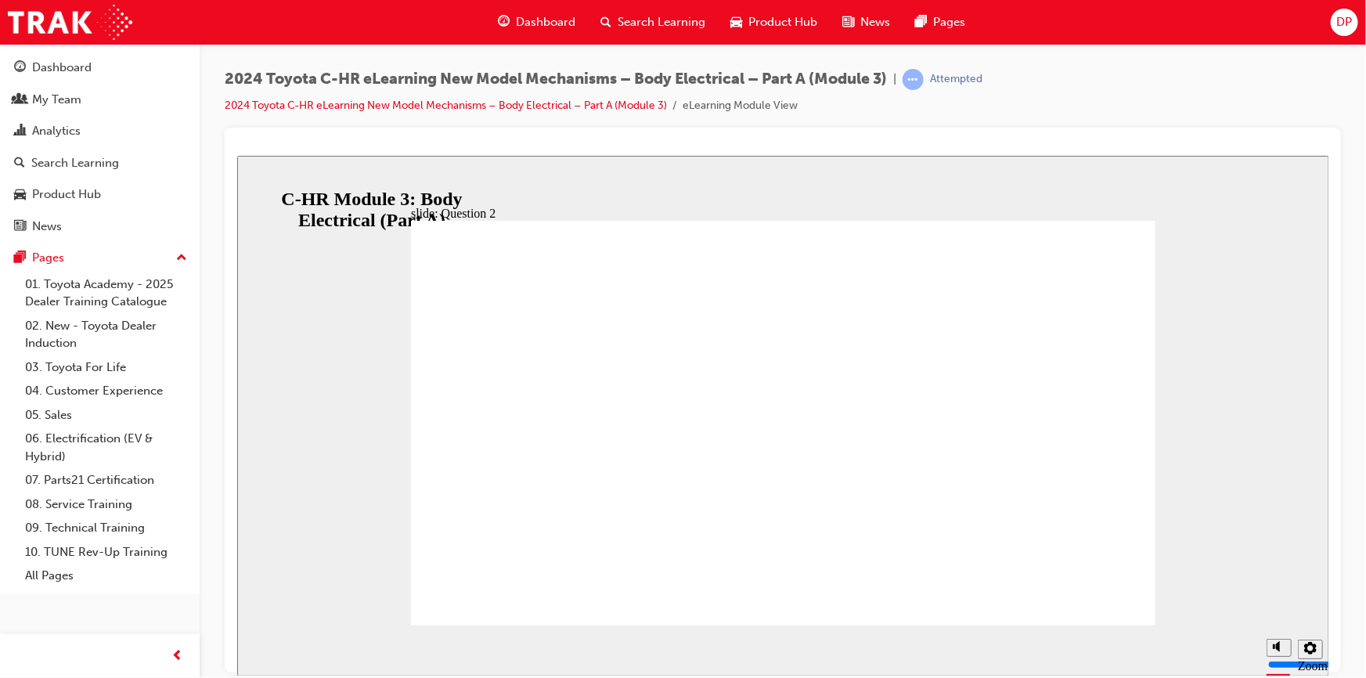
radio input "true"
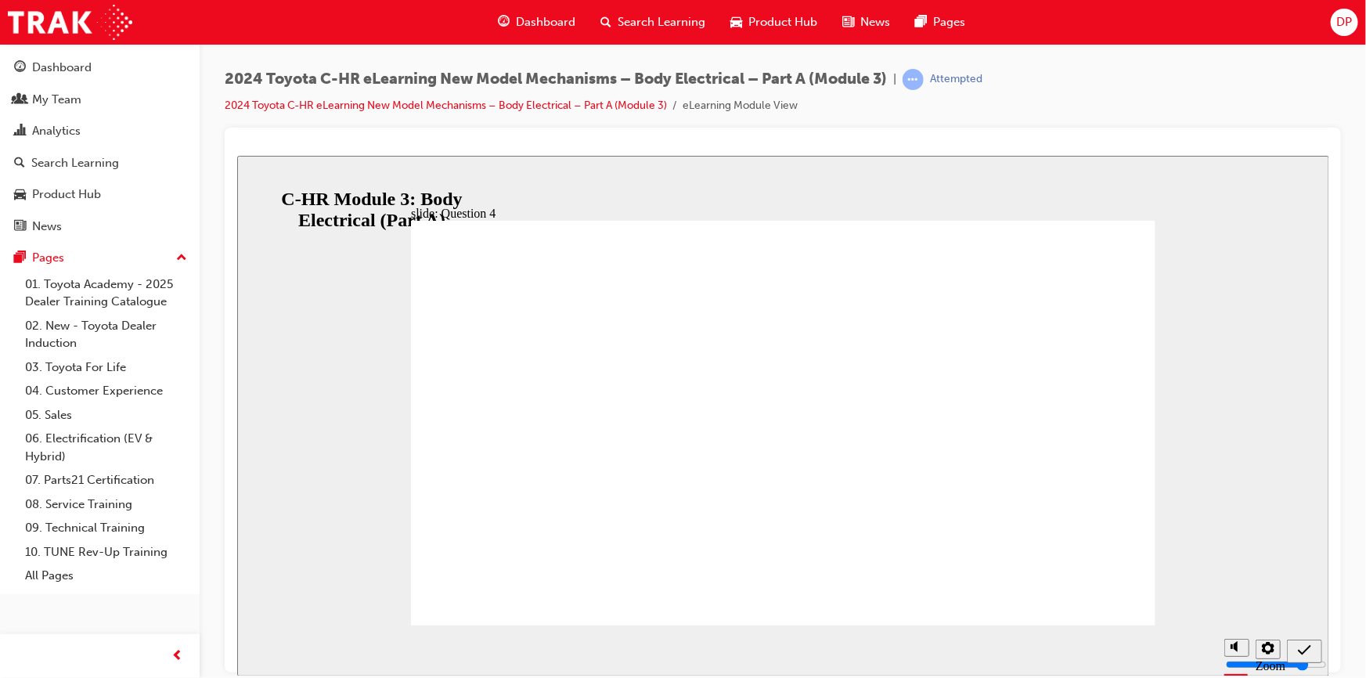
radio input "true"
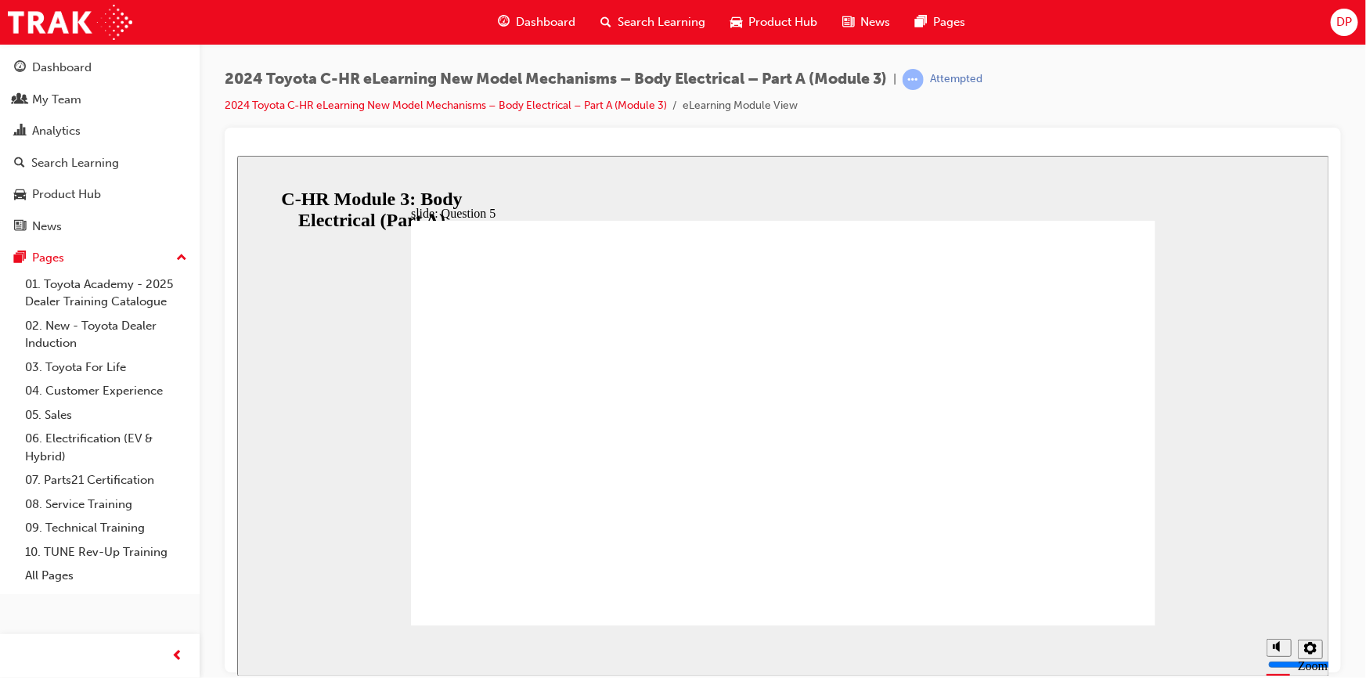
radio input "true"
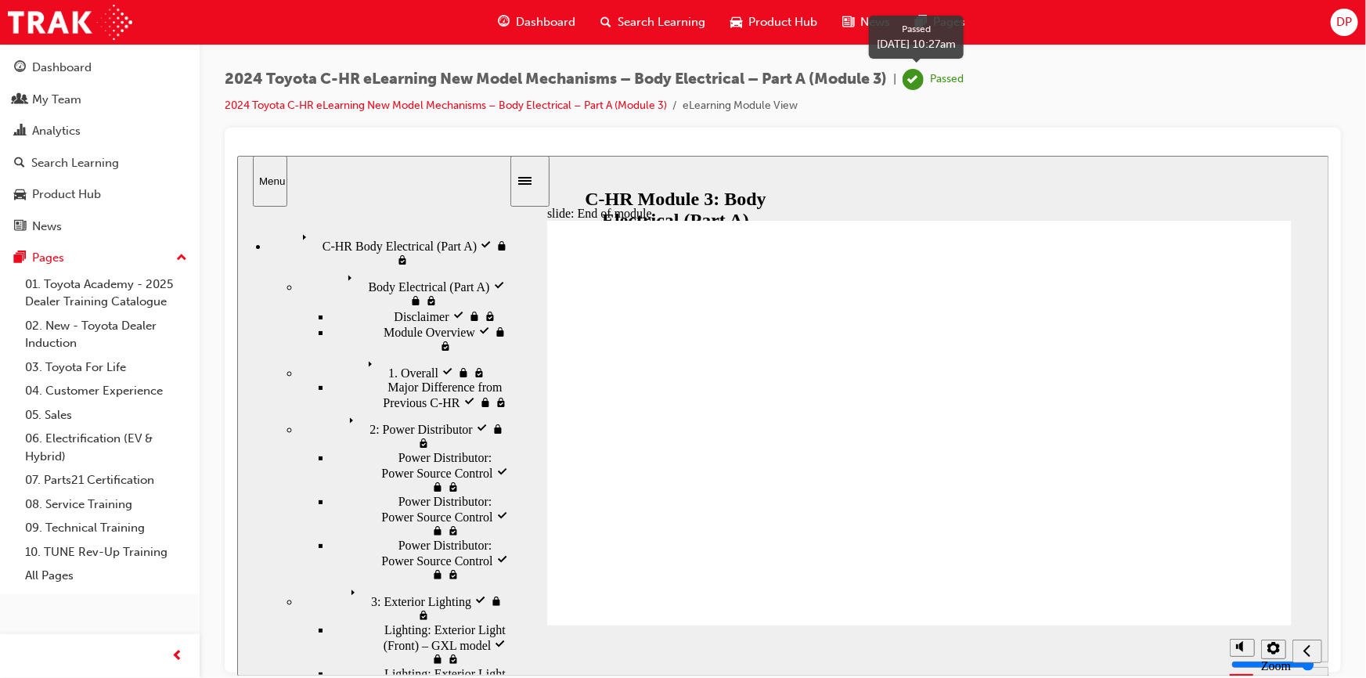
click at [961, 81] on div "Passed" at bounding box center [947, 79] width 34 height 15
click at [122, 283] on link "01. Toyota Academy - 2025 Dealer Training Catalogue" at bounding box center [106, 293] width 175 height 42
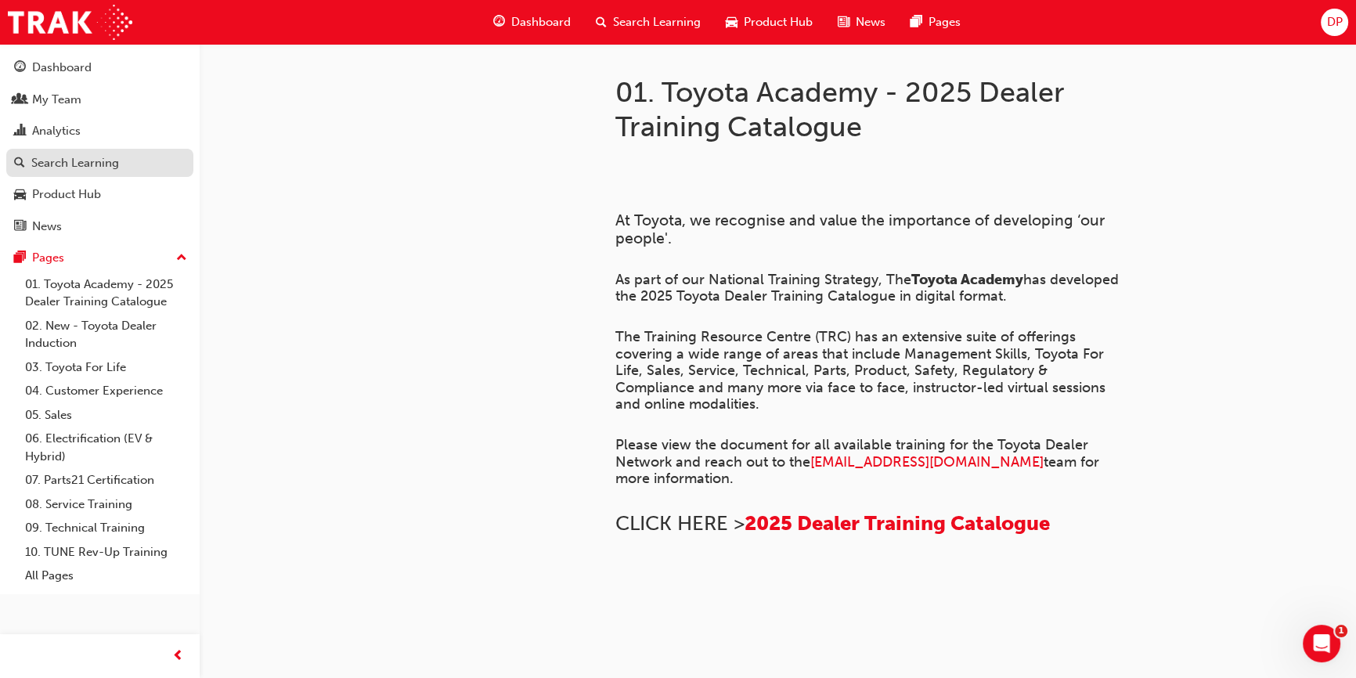
click at [84, 168] on div "Search Learning" at bounding box center [75, 163] width 88 height 18
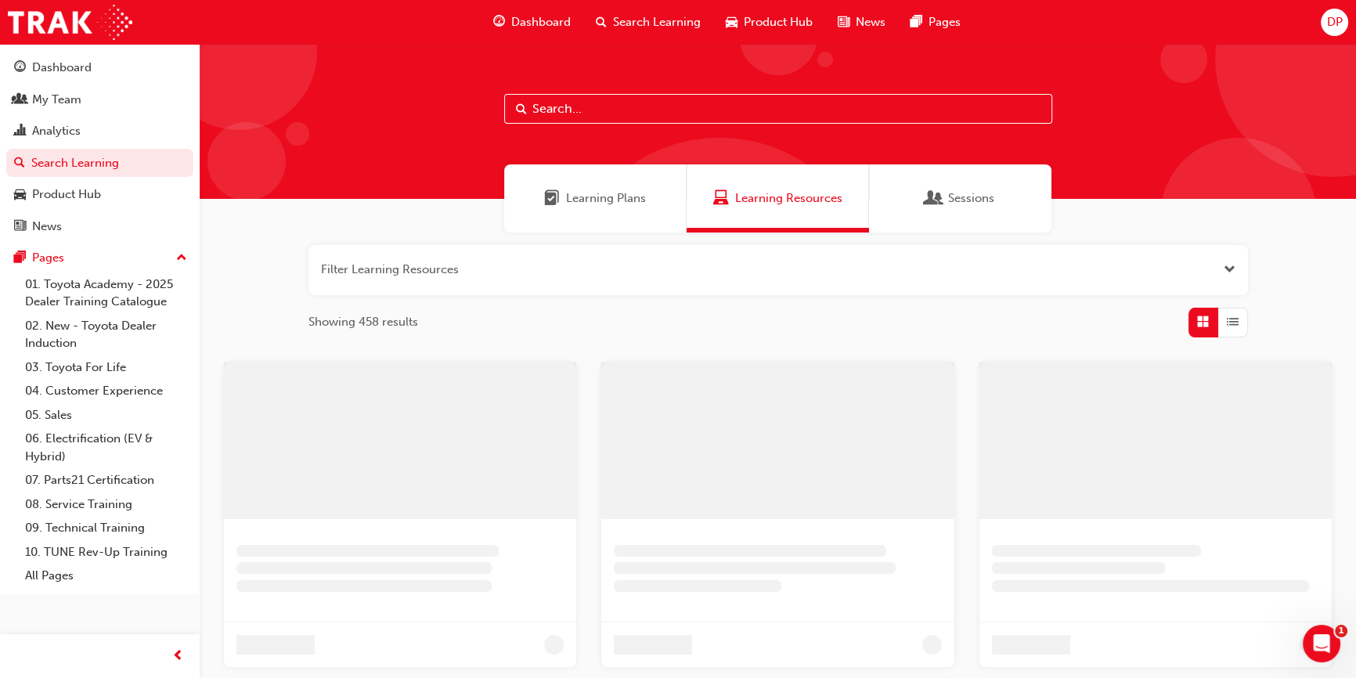
click at [641, 195] on span "Learning Plans" at bounding box center [606, 198] width 80 height 18
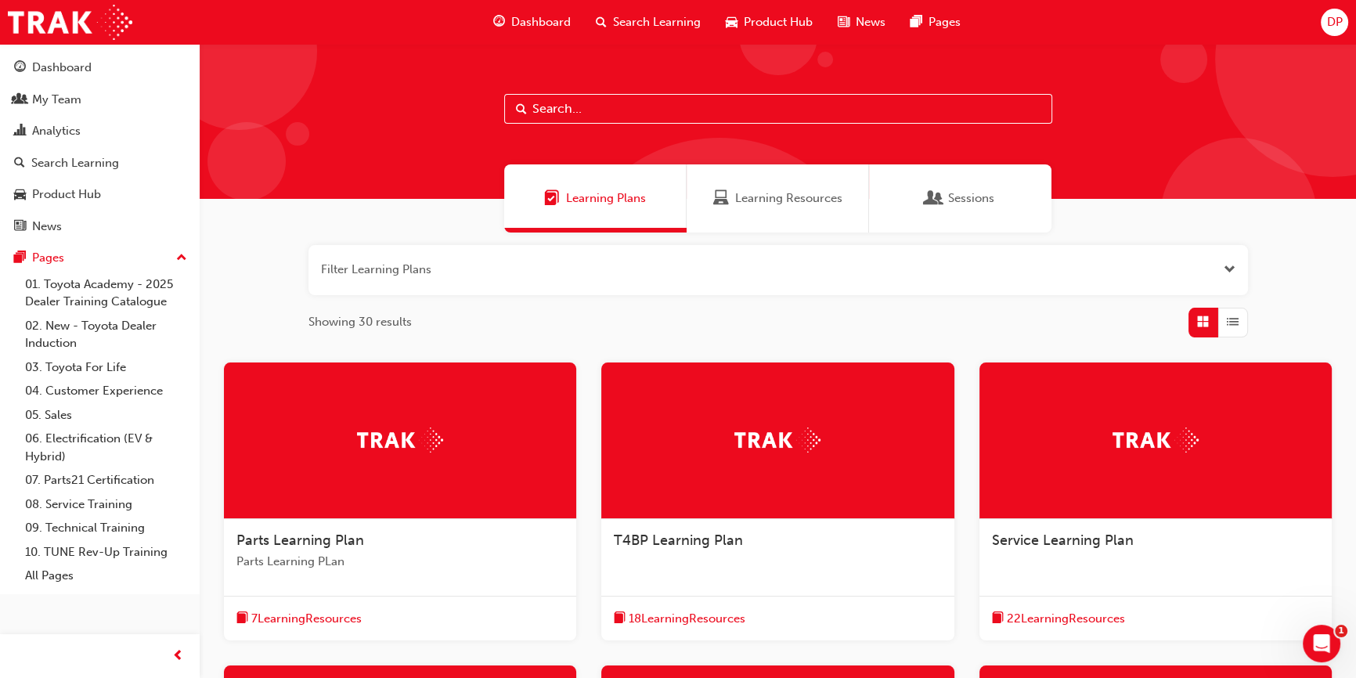
click at [788, 205] on span "Learning Resources" at bounding box center [788, 198] width 107 height 18
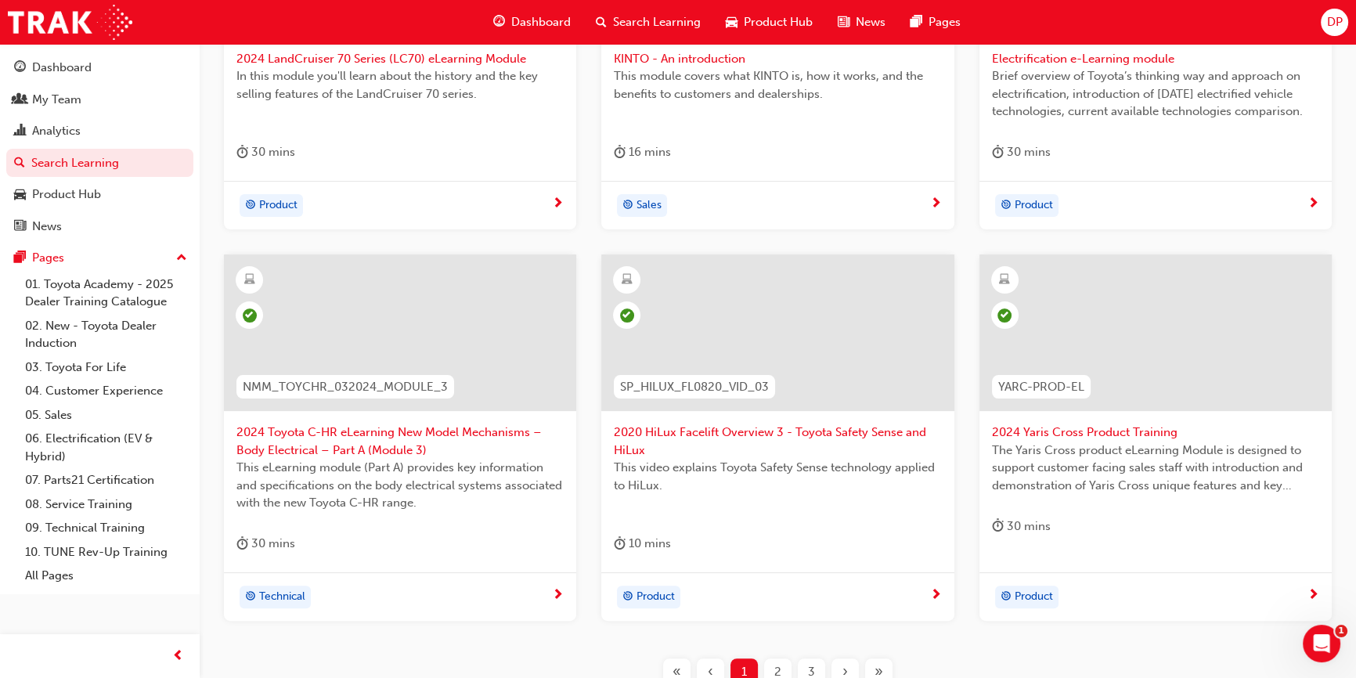
scroll to position [613, 0]
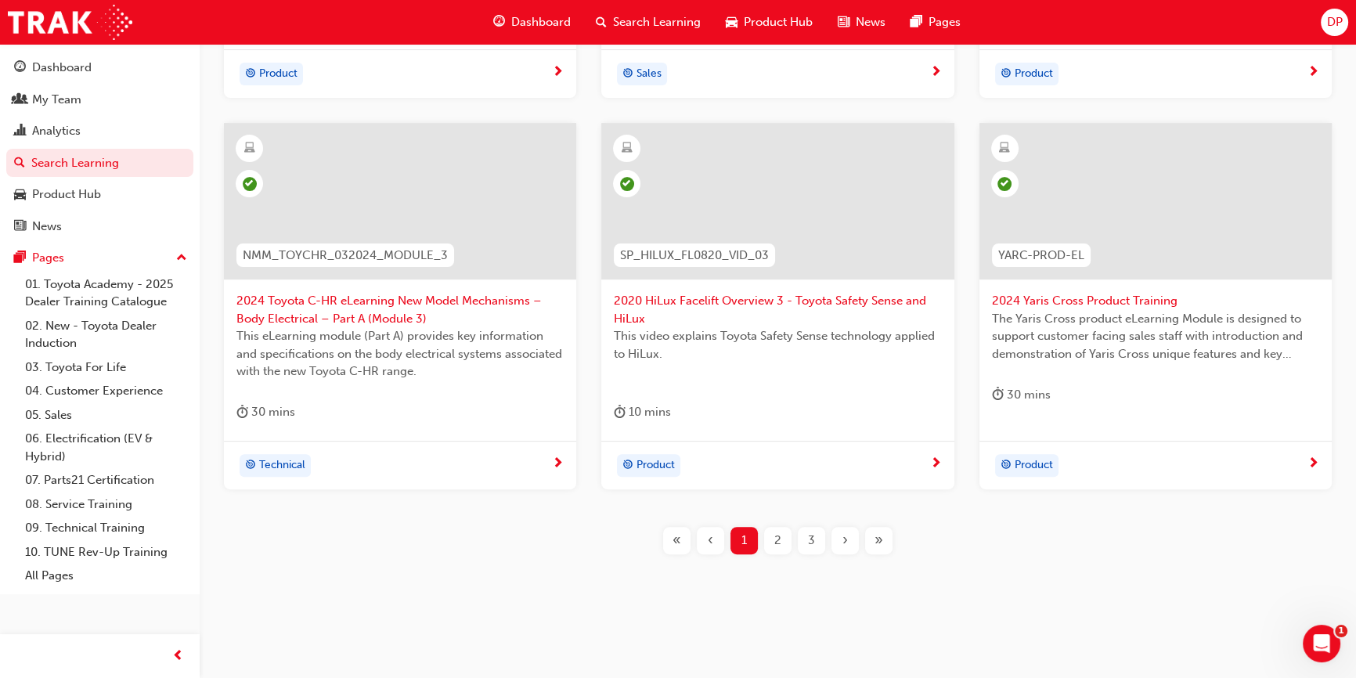
click at [778, 541] on span "2" at bounding box center [777, 541] width 7 height 18
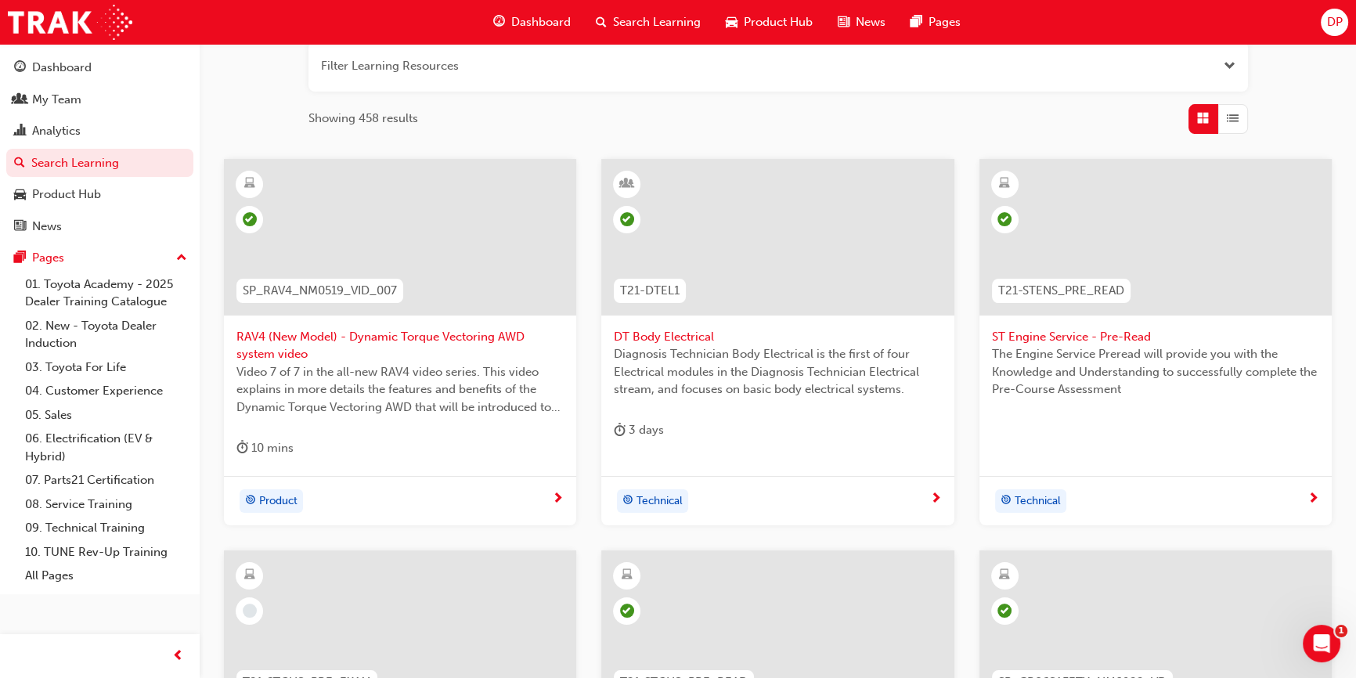
scroll to position [498, 0]
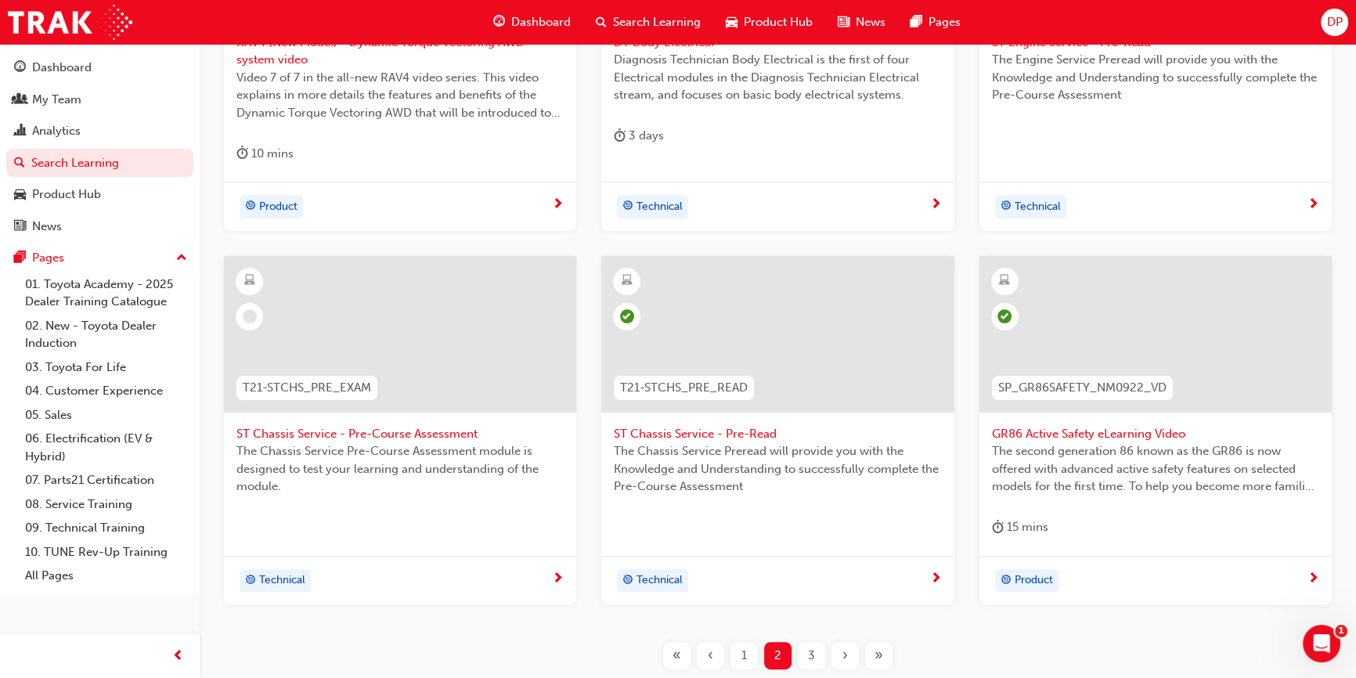
click at [427, 434] on span "ST Chassis Service - Pre-Course Assessment" at bounding box center [399, 434] width 327 height 18
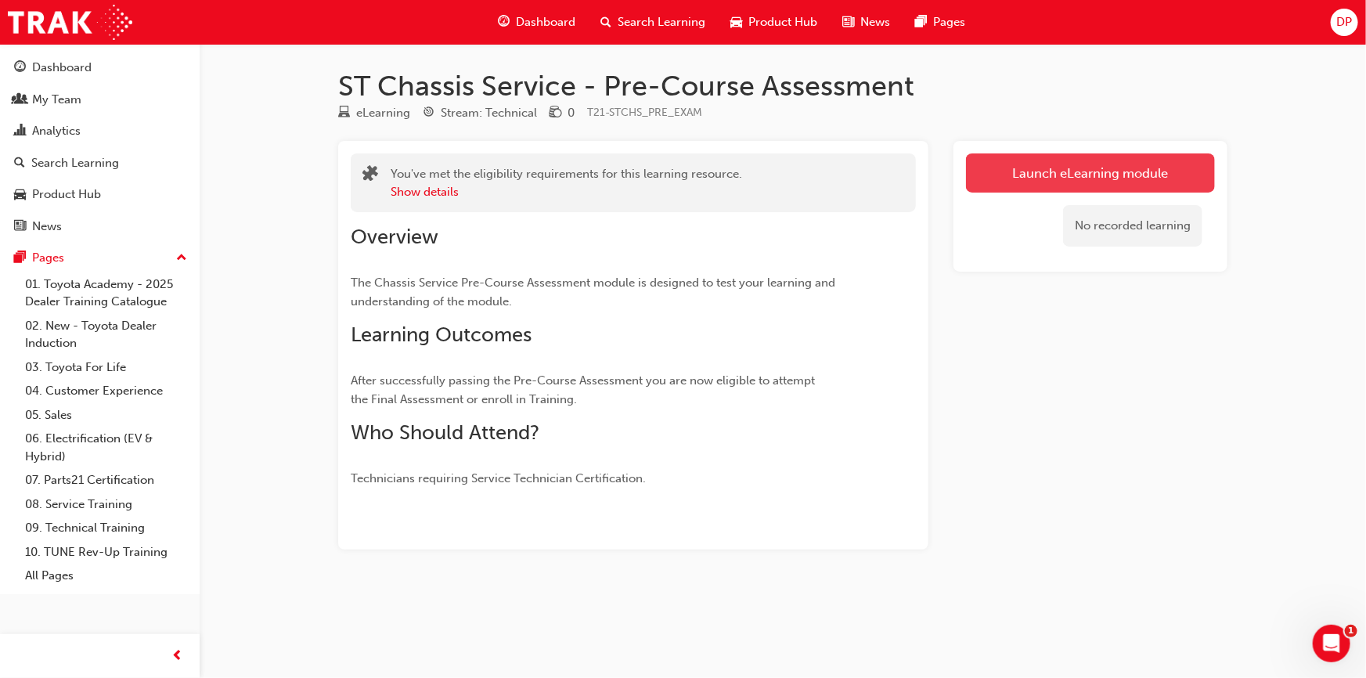
click at [1018, 179] on link "Launch eLearning module" at bounding box center [1090, 172] width 249 height 39
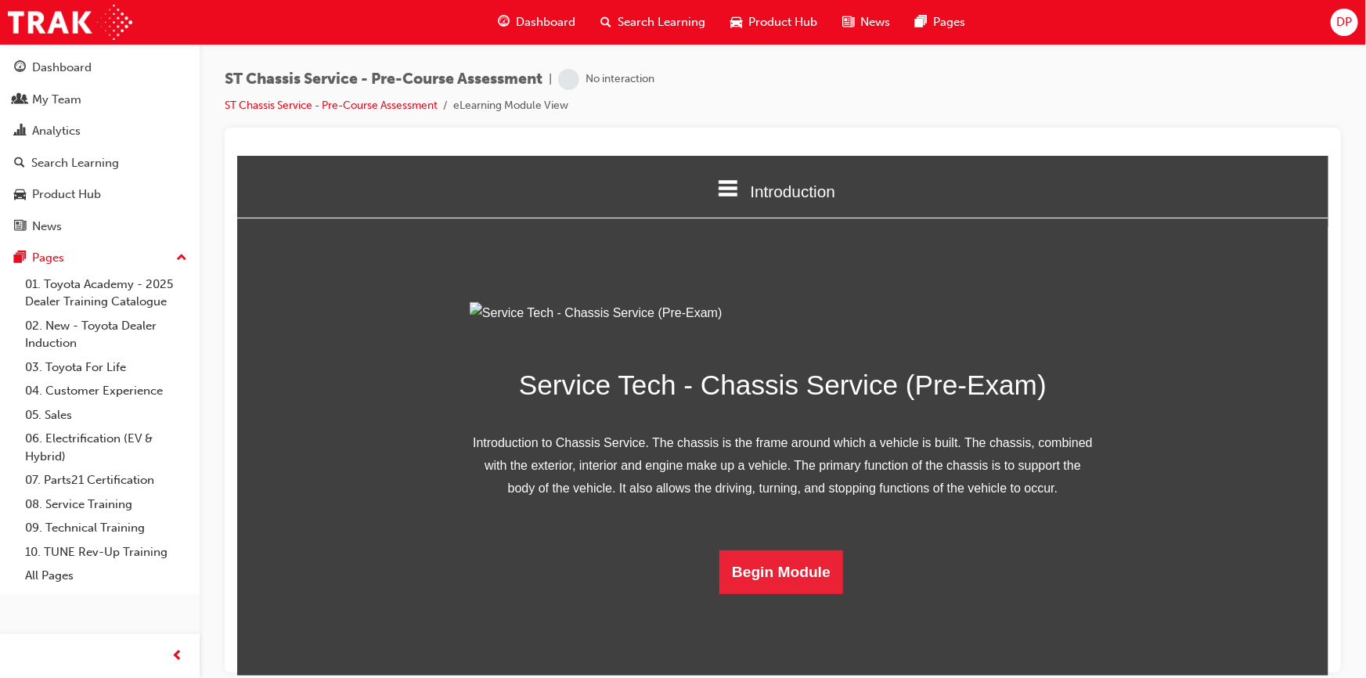
scroll to position [90, 0]
click at [807, 594] on button "Begin Module" at bounding box center [781, 572] width 124 height 44
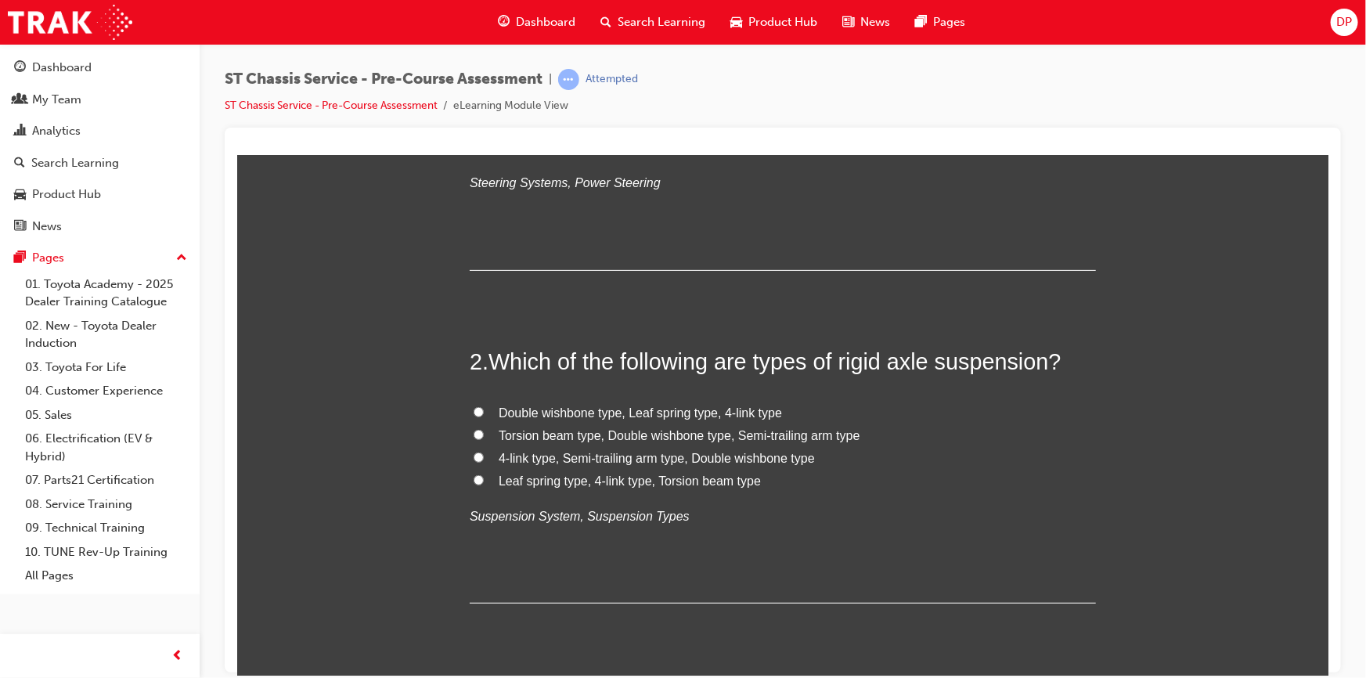
scroll to position [0, 0]
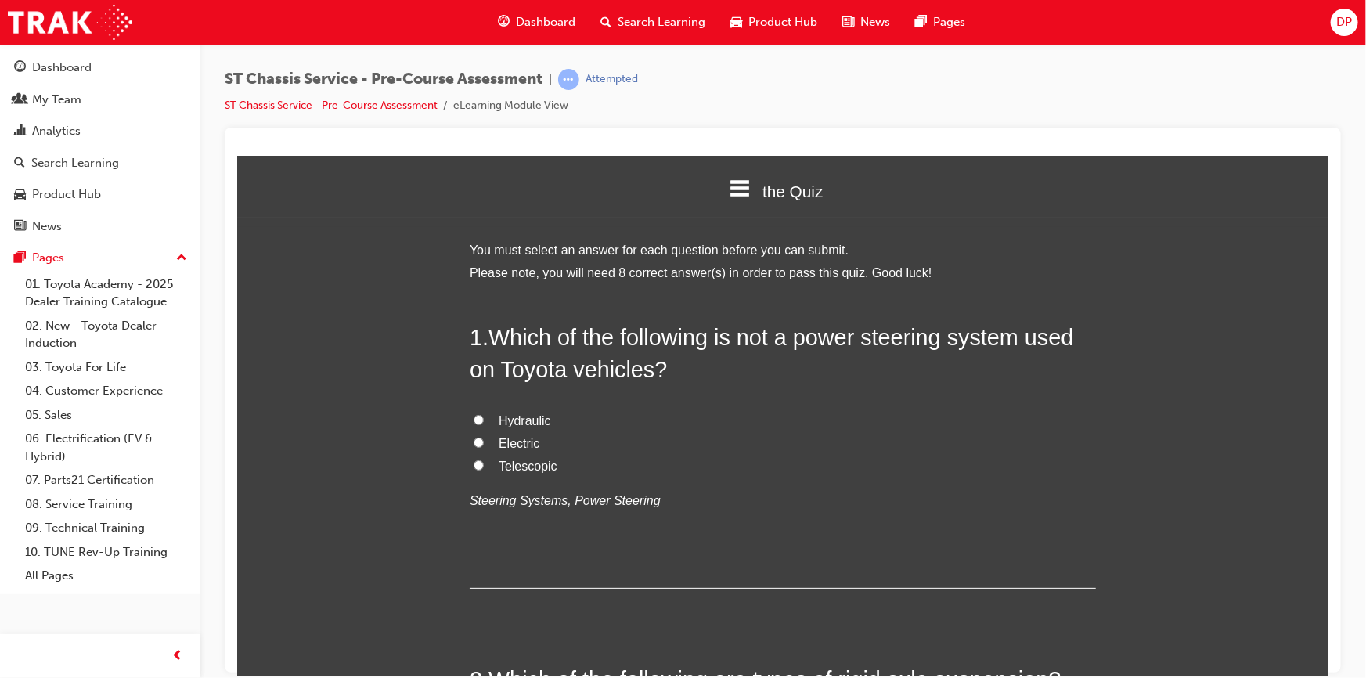
click at [527, 424] on span "Hydraulic" at bounding box center [524, 419] width 52 height 13
click at [483, 424] on input "Hydraulic" at bounding box center [478, 419] width 10 height 10
radio input "true"
click at [514, 441] on span "Electric" at bounding box center [518, 442] width 41 height 13
click at [483, 441] on input "Electric" at bounding box center [478, 442] width 10 height 10
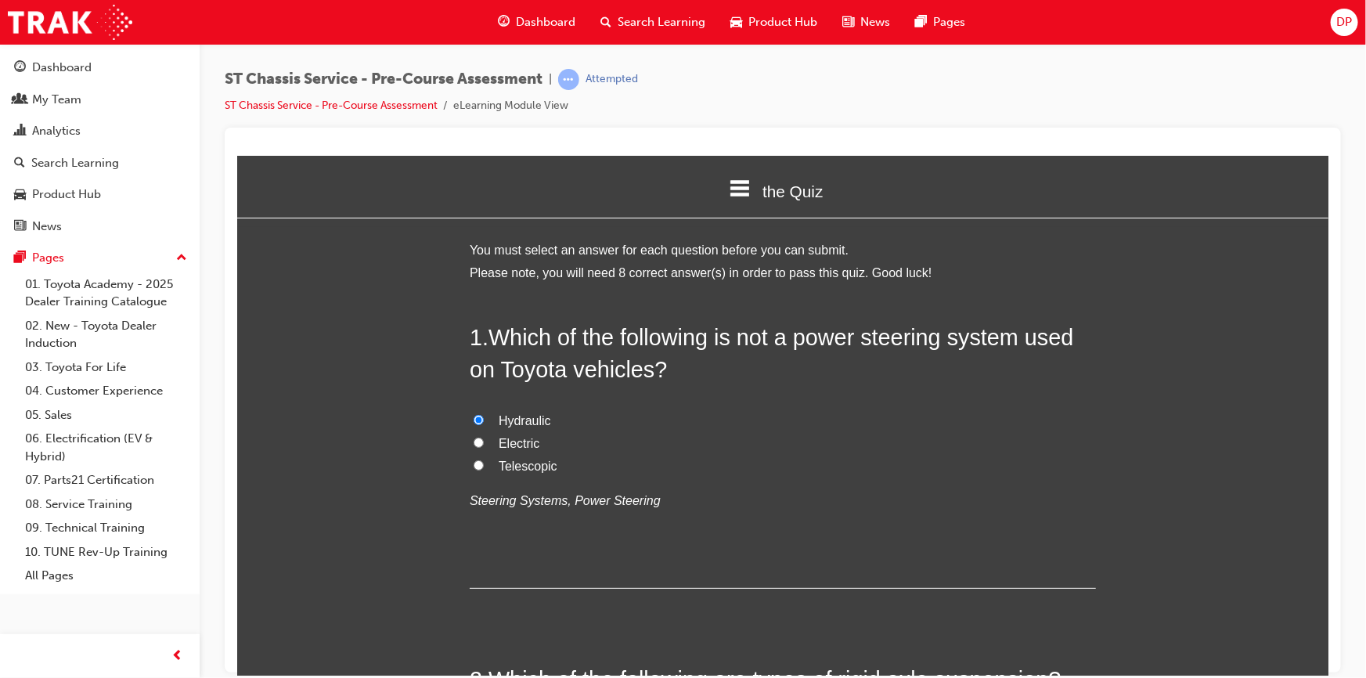
radio input "true"
click at [532, 471] on span "Telescopic" at bounding box center [527, 465] width 59 height 13
click at [483, 470] on input "Telescopic" at bounding box center [478, 465] width 10 height 10
radio input "true"
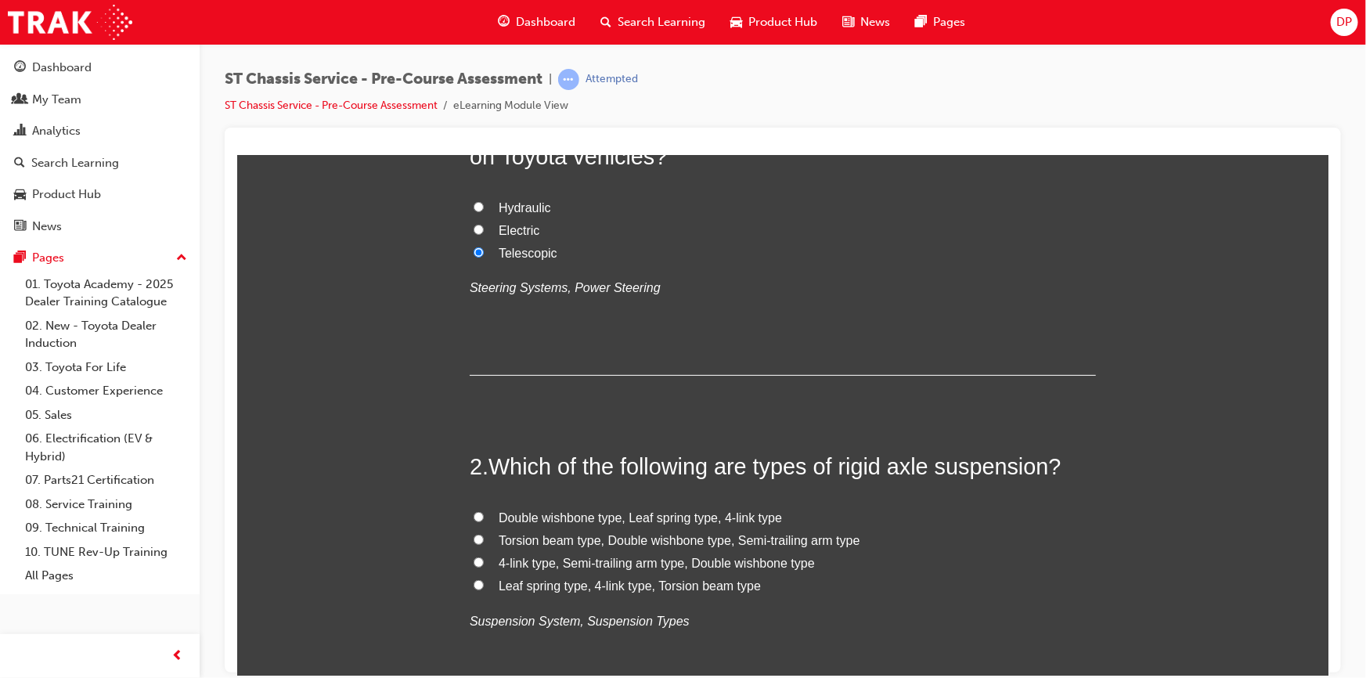
scroll to position [284, 0]
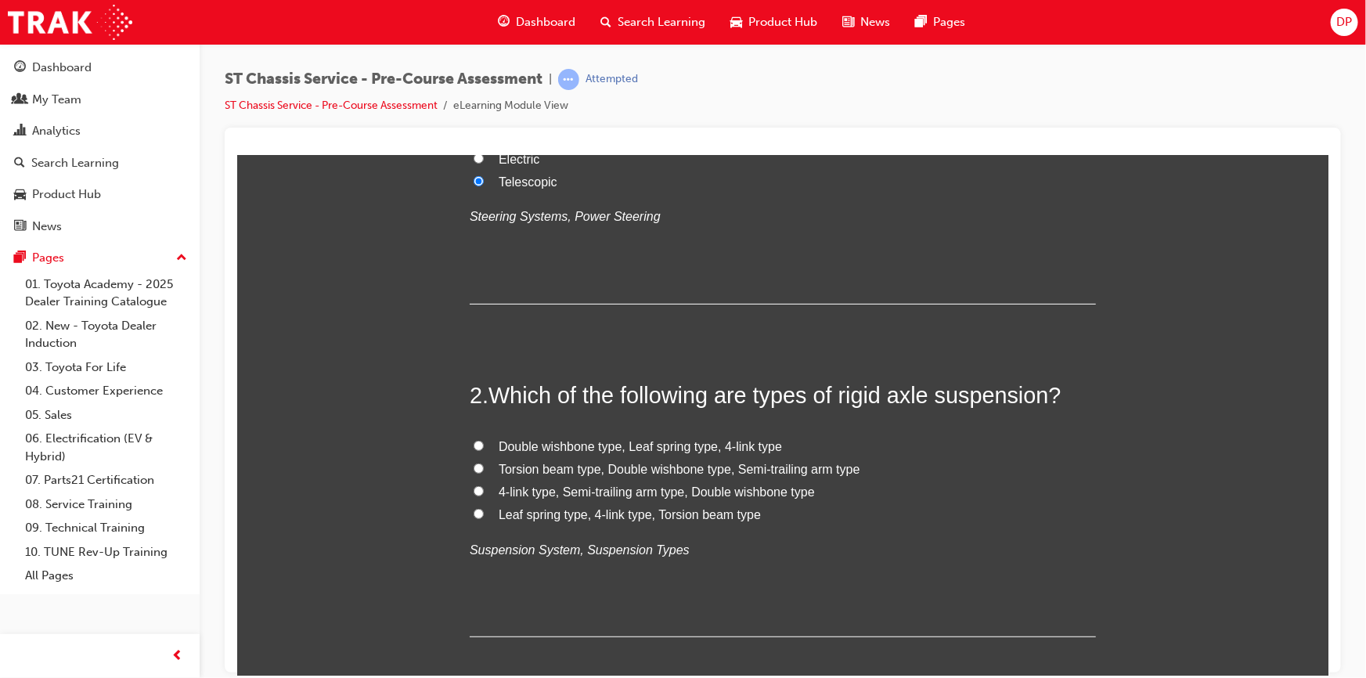
click at [640, 446] on span "Double wishbone type, Leaf spring type, 4-link type" at bounding box center [639, 445] width 283 height 13
click at [483, 446] on input "Double wishbone type, Leaf spring type, 4-link type" at bounding box center [478, 445] width 10 height 10
radio input "true"
click at [586, 471] on span "Torsion beam type, Double wishbone type, Semi-trailing arm type" at bounding box center [679, 468] width 362 height 13
click at [483, 471] on input "Torsion beam type, Double wishbone type, Semi-trailing arm type" at bounding box center [478, 468] width 10 height 10
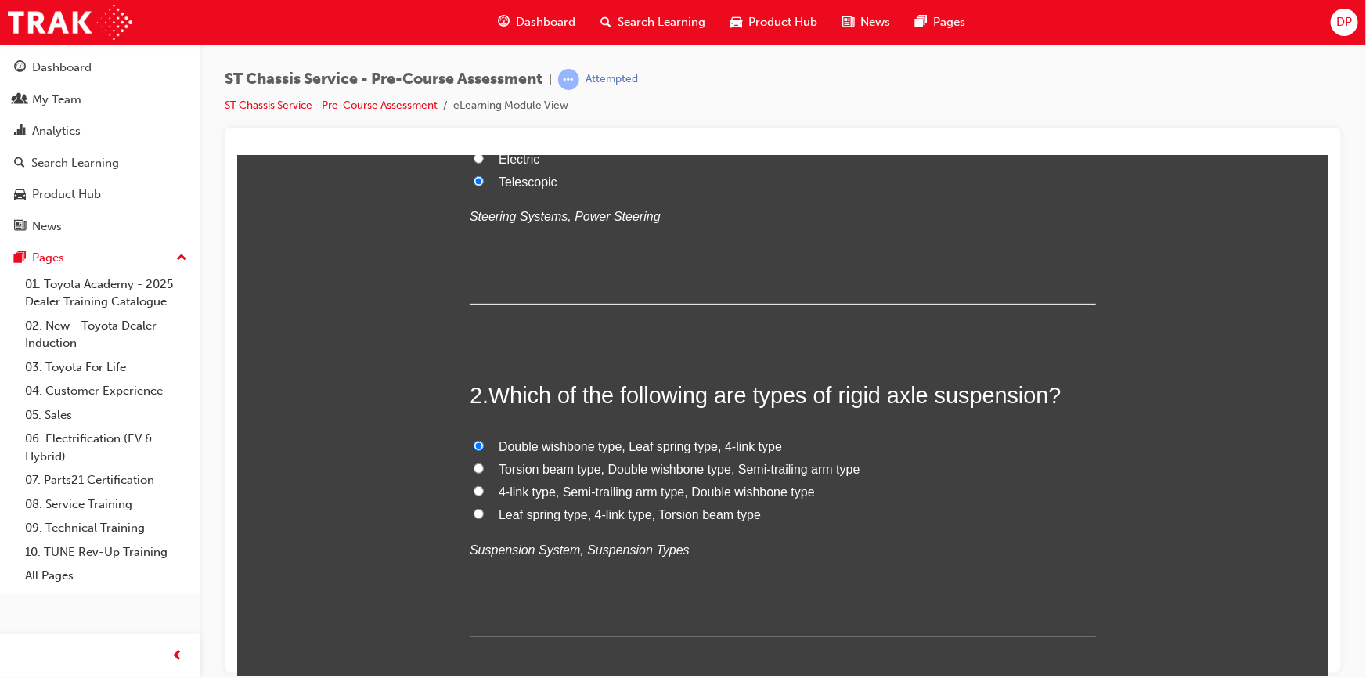
radio input "true"
click at [569, 489] on span "4-link type, Semi-trailing arm type, Double wishbone type" at bounding box center [656, 491] width 316 height 13
click at [483, 489] on input "4-link type, Semi-trailing arm type, Double wishbone type" at bounding box center [478, 490] width 10 height 10
radio input "true"
click at [524, 517] on span "Leaf spring type, 4-link type, Torsion beam type" at bounding box center [629, 513] width 262 height 13
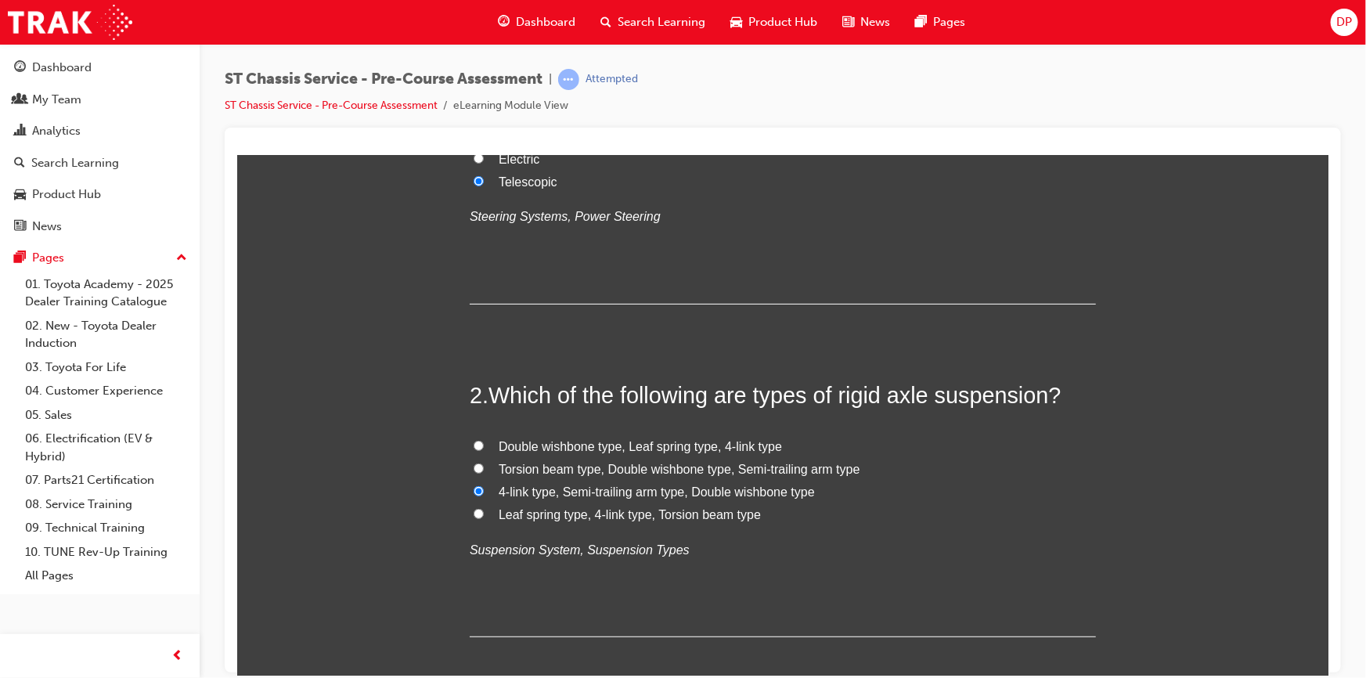
click at [483, 517] on input "Leaf spring type, 4-link type, Torsion beam type" at bounding box center [478, 513] width 10 height 10
radio input "true"
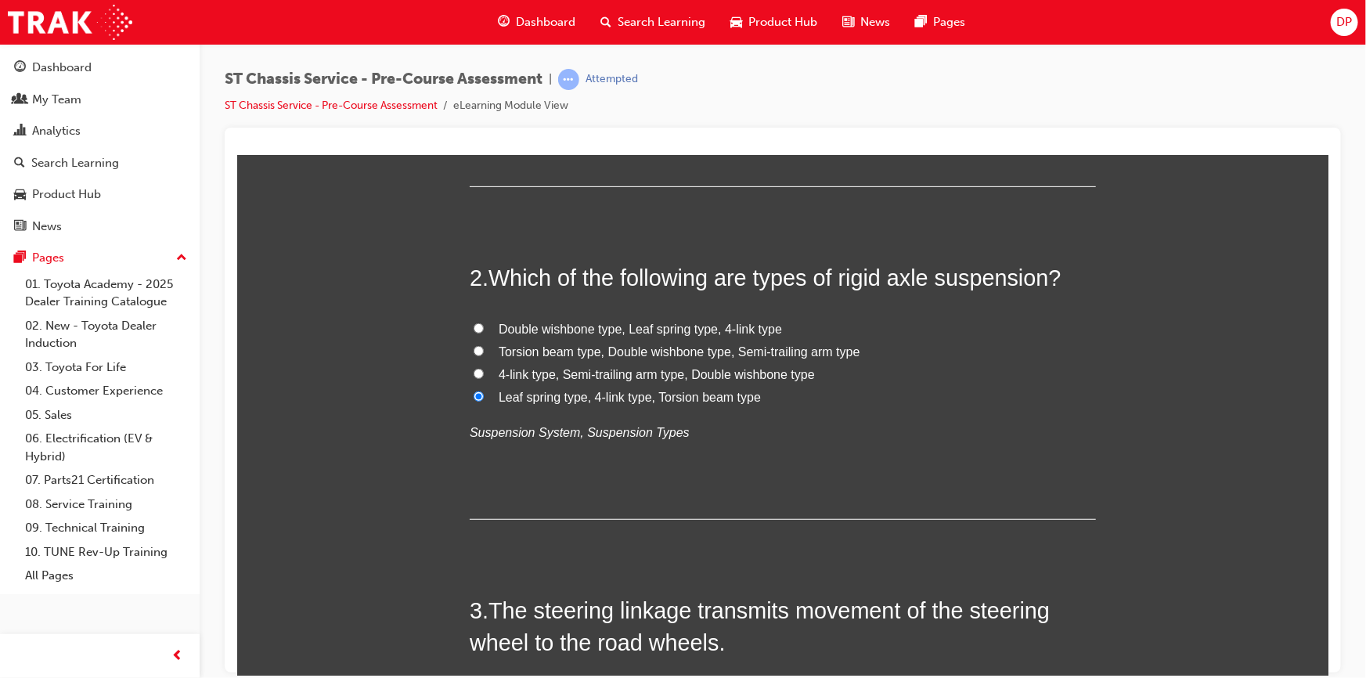
scroll to position [569, 0]
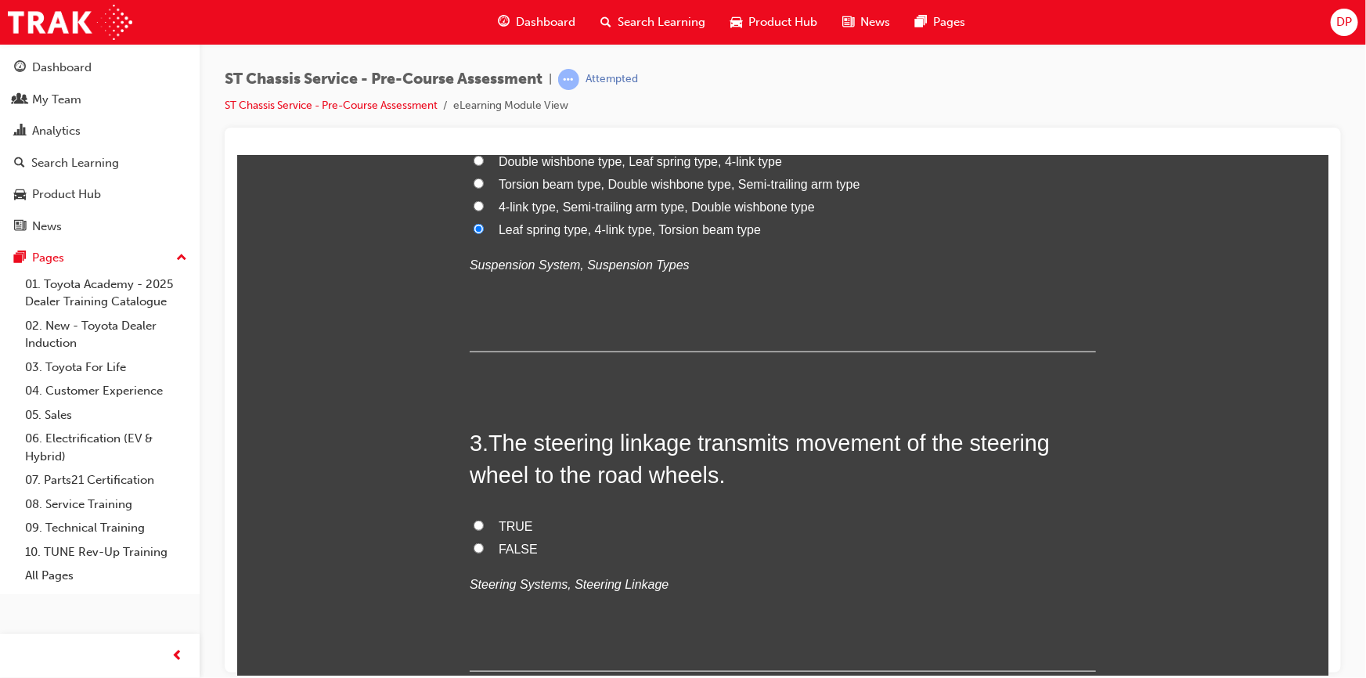
drag, startPoint x: 508, startPoint y: 529, endPoint x: 562, endPoint y: 525, distance: 54.2
click at [511, 529] on span "TRUE" at bounding box center [515, 525] width 34 height 13
click at [483, 529] on input "TRUE" at bounding box center [478, 525] width 10 height 10
radio input "true"
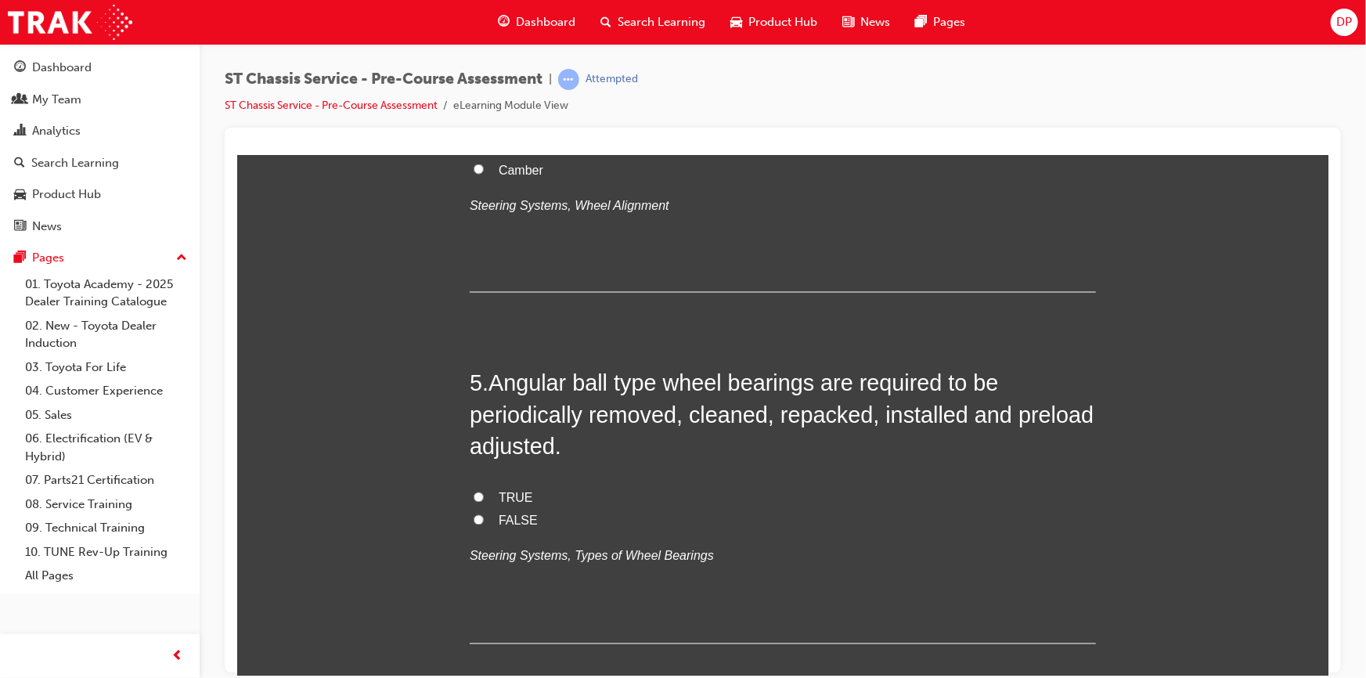
scroll to position [1352, 0]
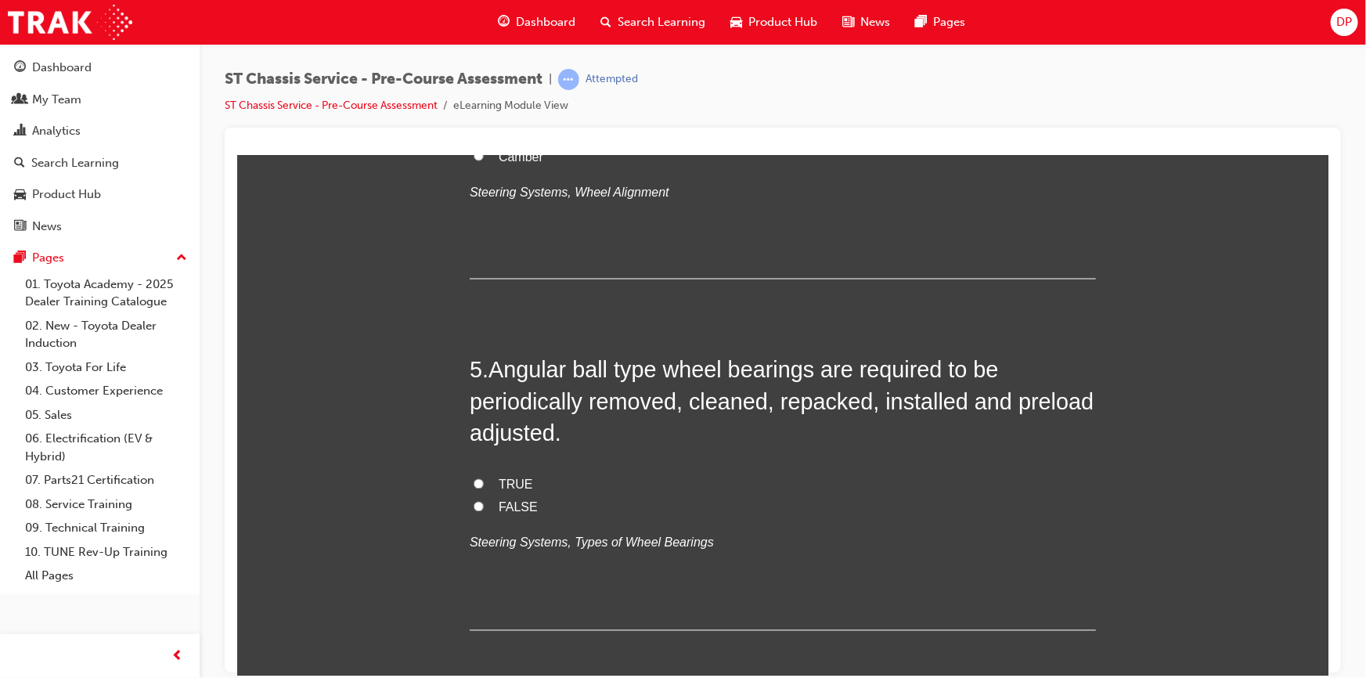
drag, startPoint x: 510, startPoint y: 506, endPoint x: 519, endPoint y: 505, distance: 9.4
click at [511, 117] on span "Caster" at bounding box center [516, 110] width 37 height 13
click at [483, 115] on input "Caster" at bounding box center [478, 110] width 10 height 10
radio input "true"
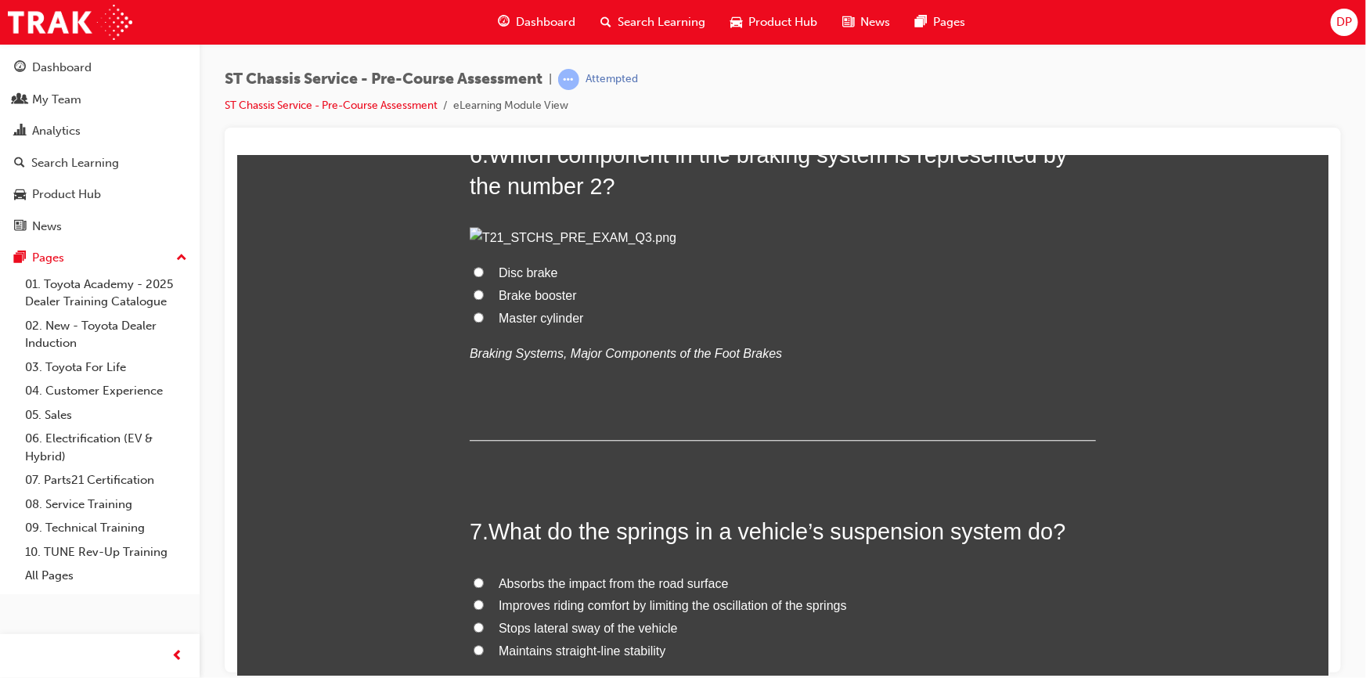
scroll to position [1922, 0]
radio input "true"
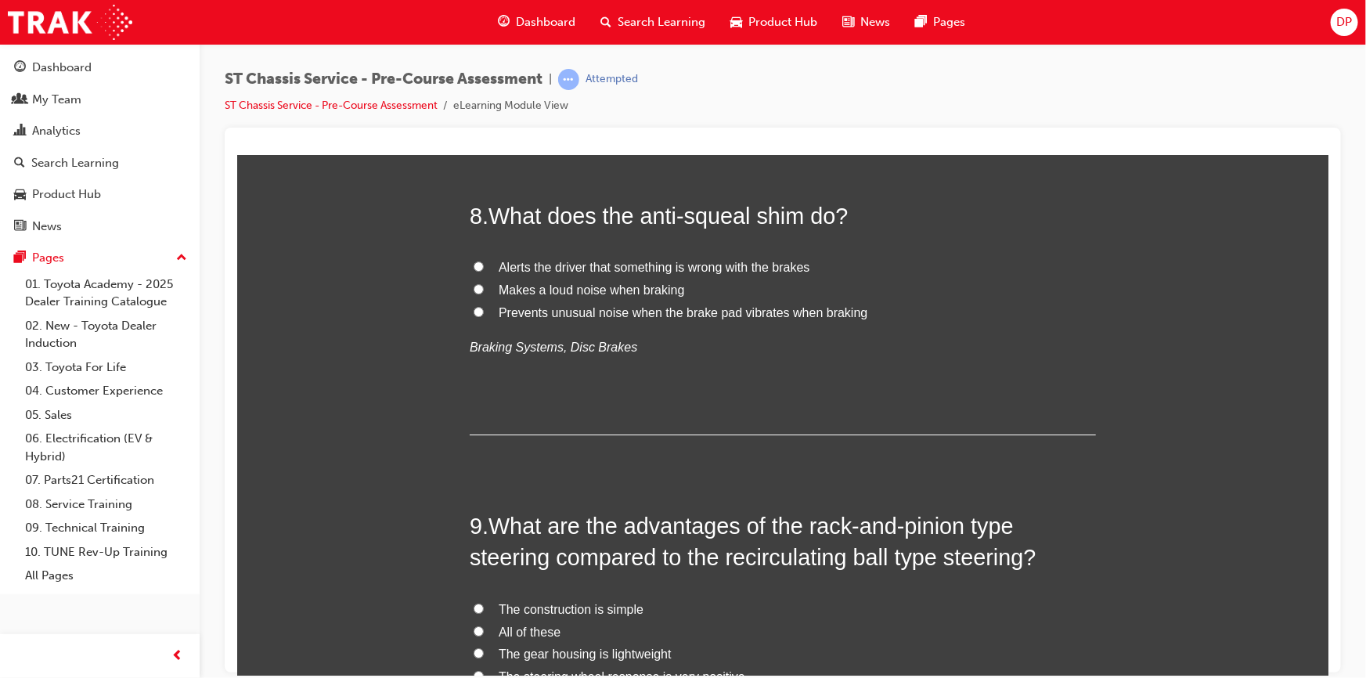
scroll to position [2705, 0]
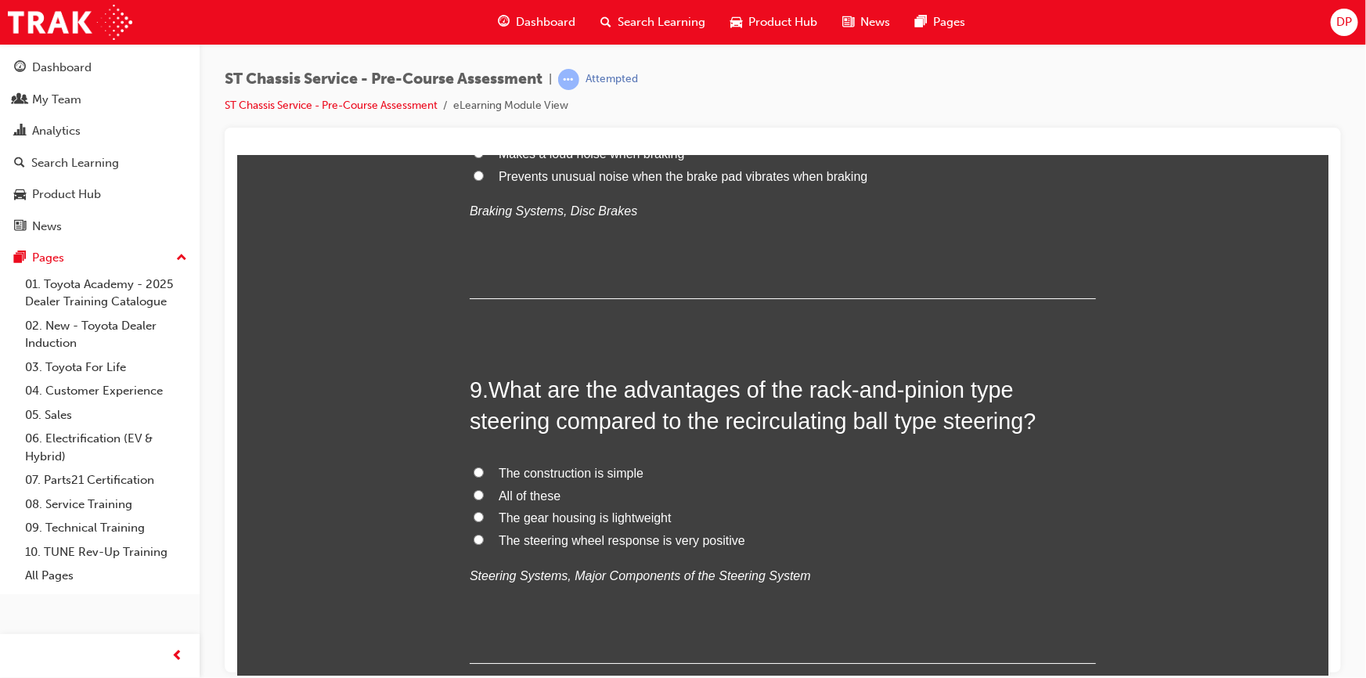
radio input "true"
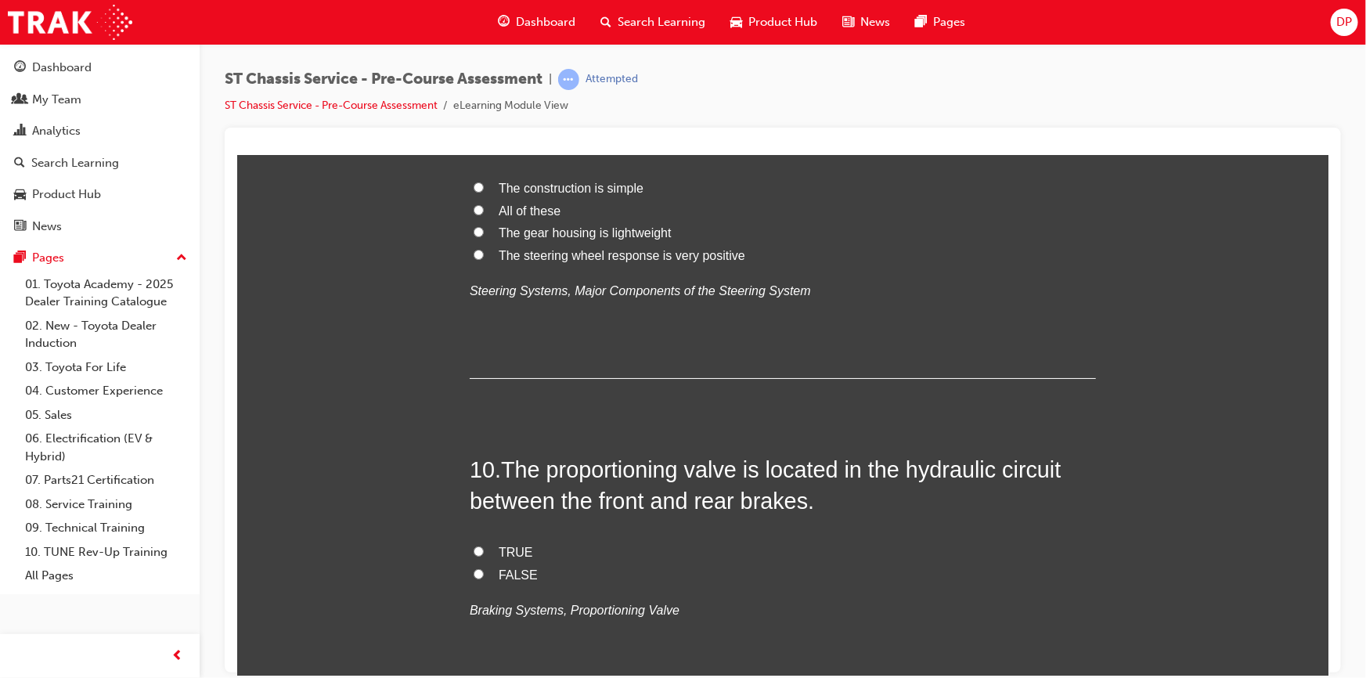
scroll to position [3061, 0]
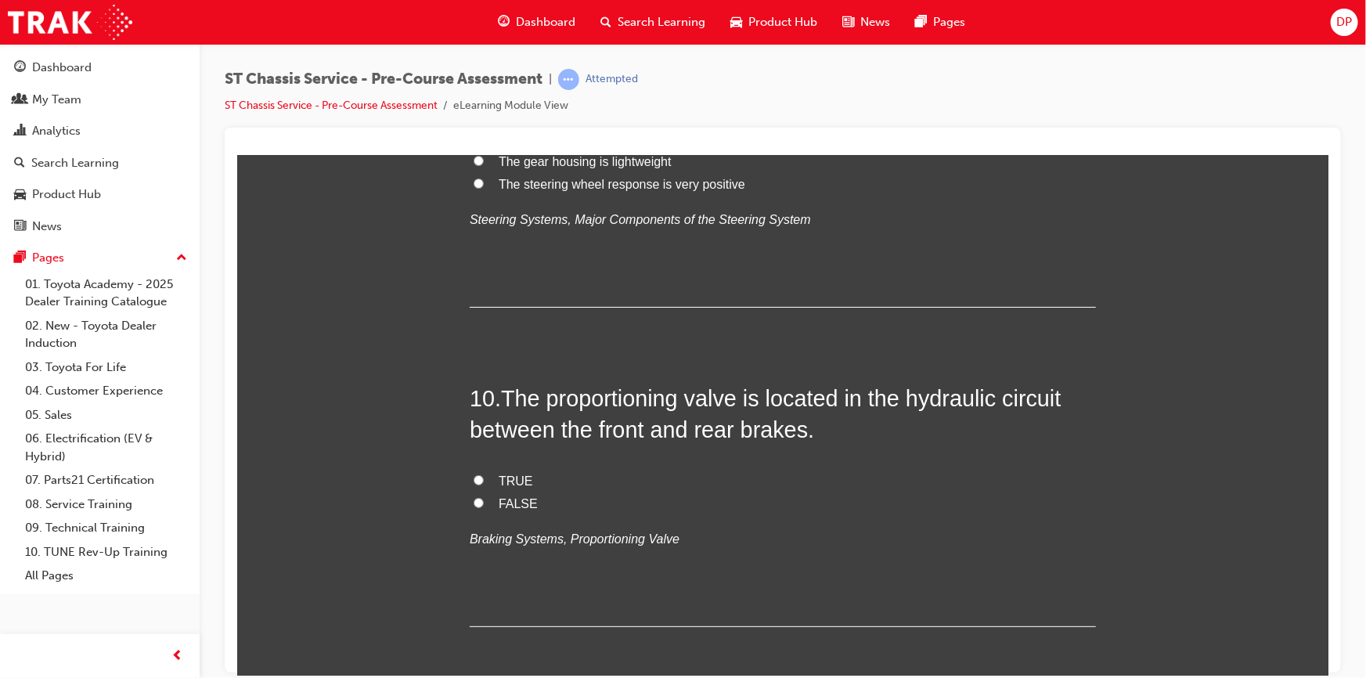
radio input "true"
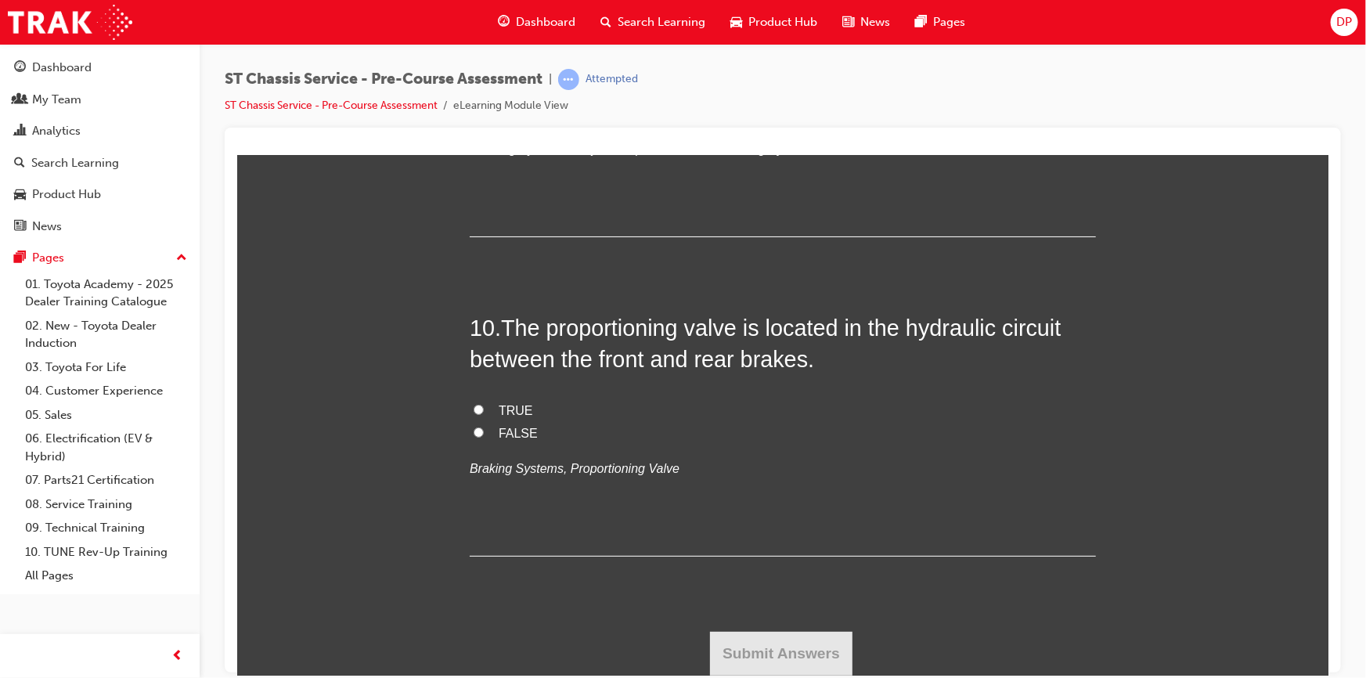
scroll to position [3345, 0]
radio input "true"
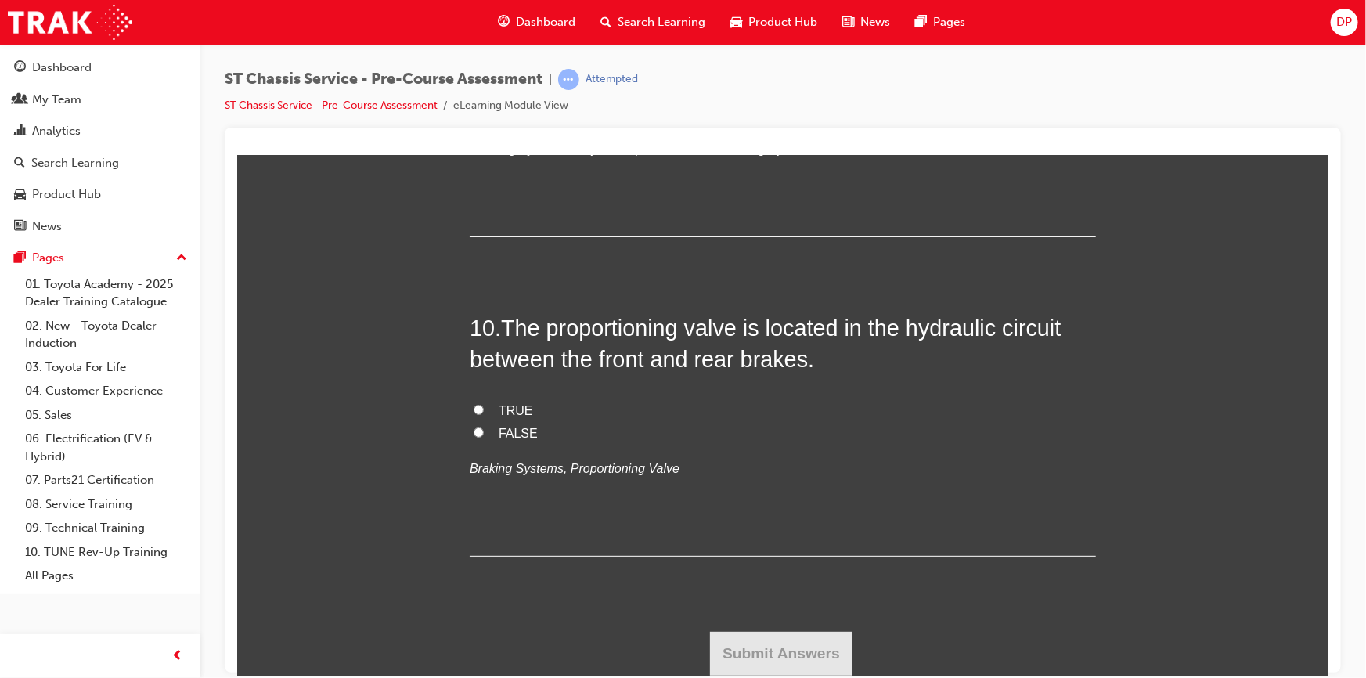
click at [475, 73] on input "All of these" at bounding box center [478, 68] width 10 height 10
radio input "true"
click at [498, 410] on span "TRUE" at bounding box center [515, 409] width 34 height 13
click at [483, 410] on input "TRUE" at bounding box center [478, 409] width 10 height 10
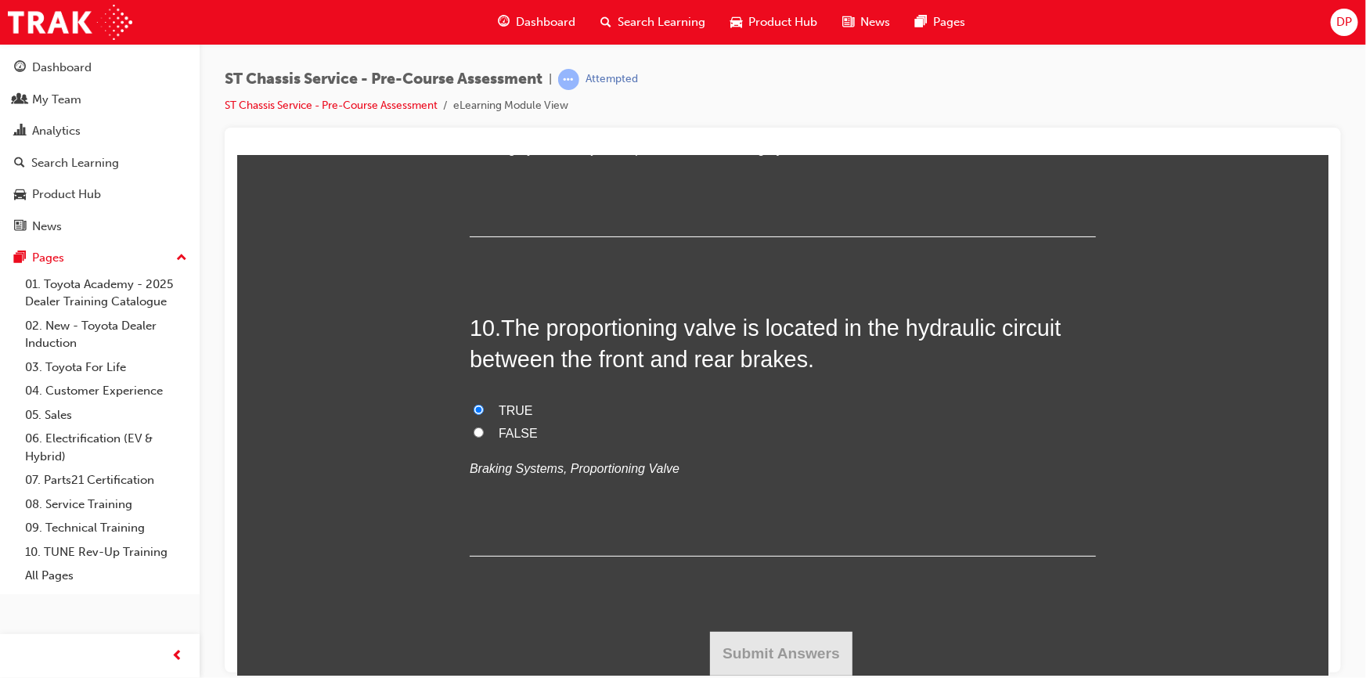
radio input "true"
click at [800, 645] on button "Submit Answers" at bounding box center [780, 653] width 143 height 44
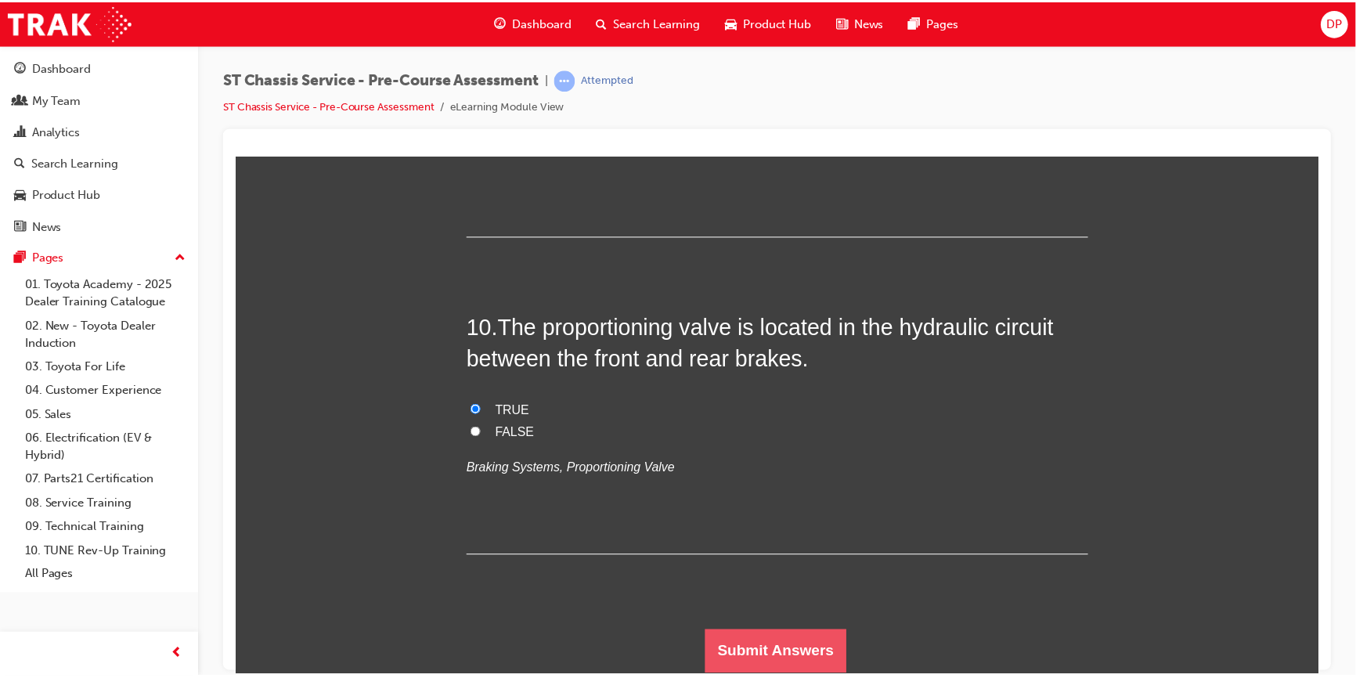
scroll to position [0, 0]
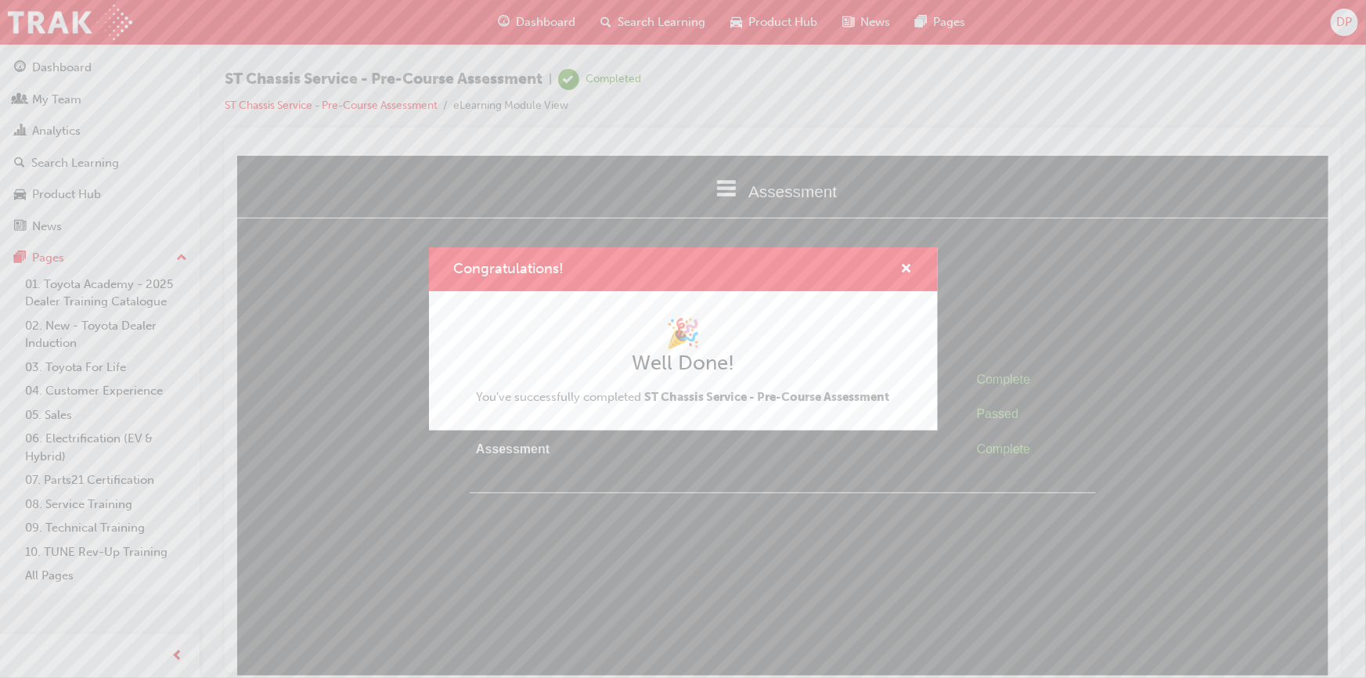
click at [914, 268] on div "Congratulations!" at bounding box center [683, 269] width 509 height 45
click at [908, 270] on span "cross-icon" at bounding box center [907, 270] width 12 height 14
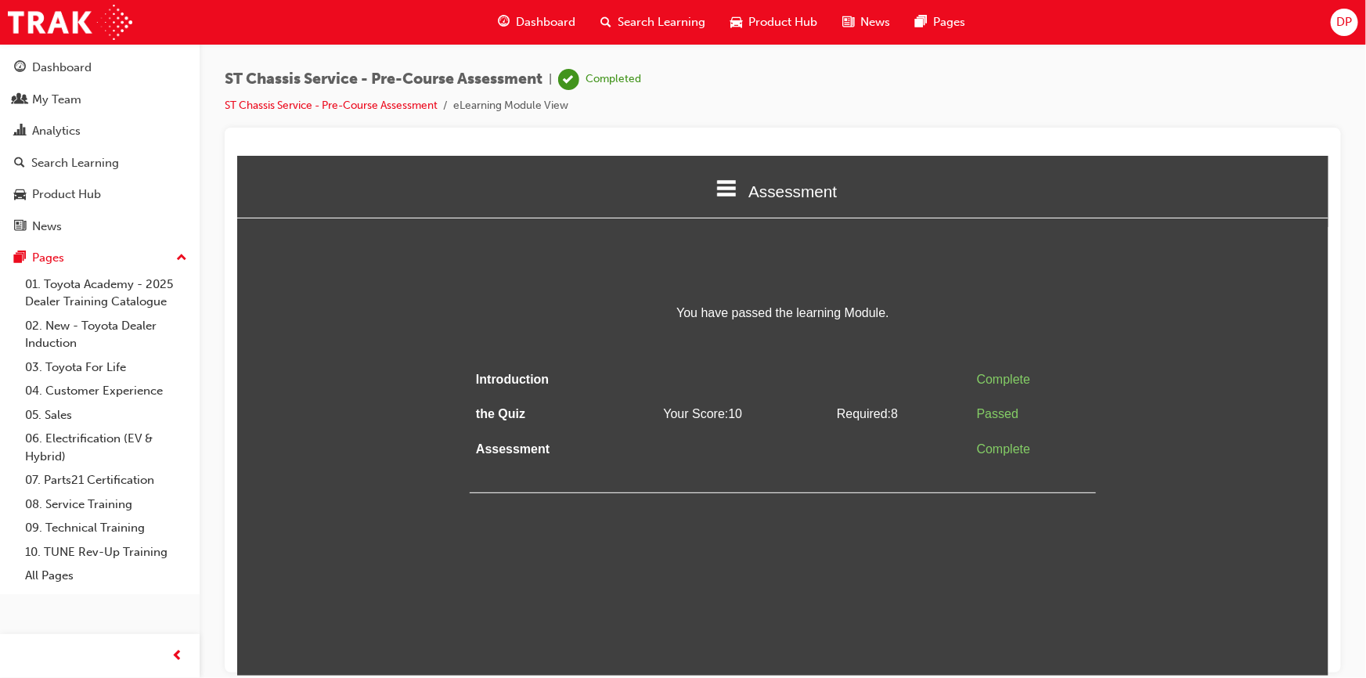
click at [644, 20] on span "Search Learning" at bounding box center [662, 22] width 88 height 18
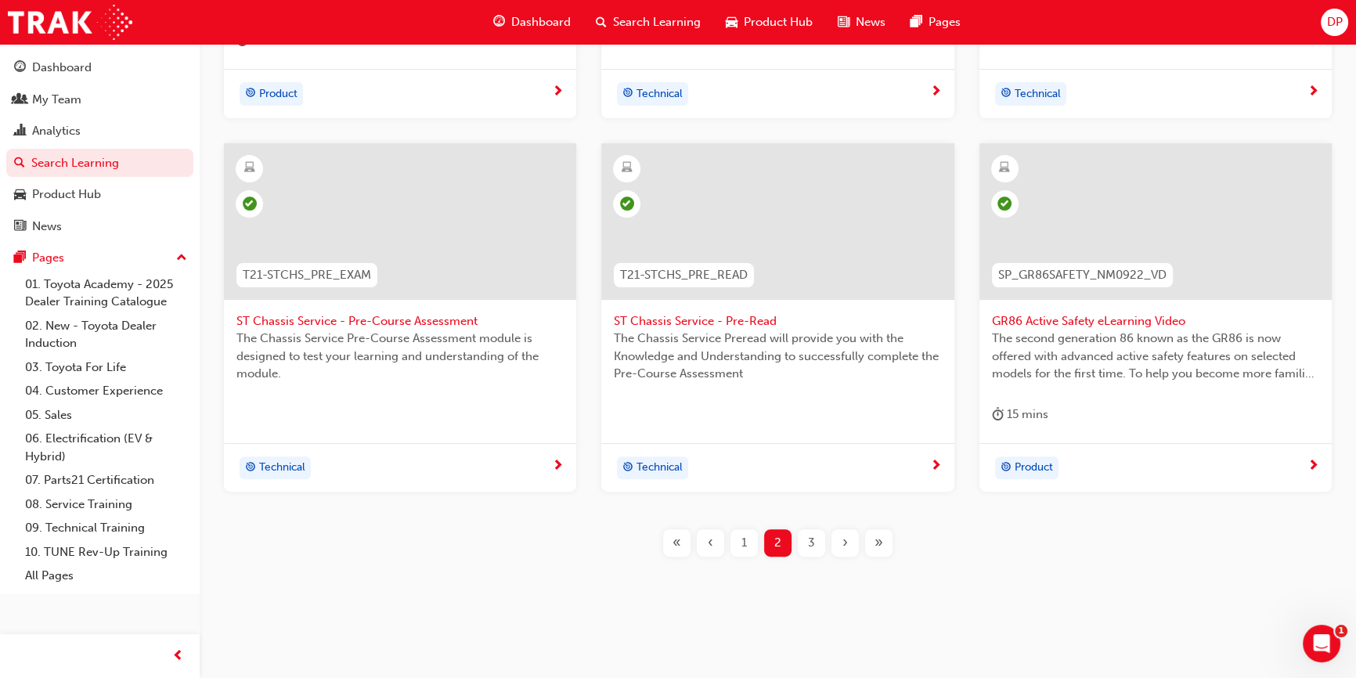
scroll to position [613, 0]
click at [814, 534] on span "3" at bounding box center [811, 541] width 7 height 18
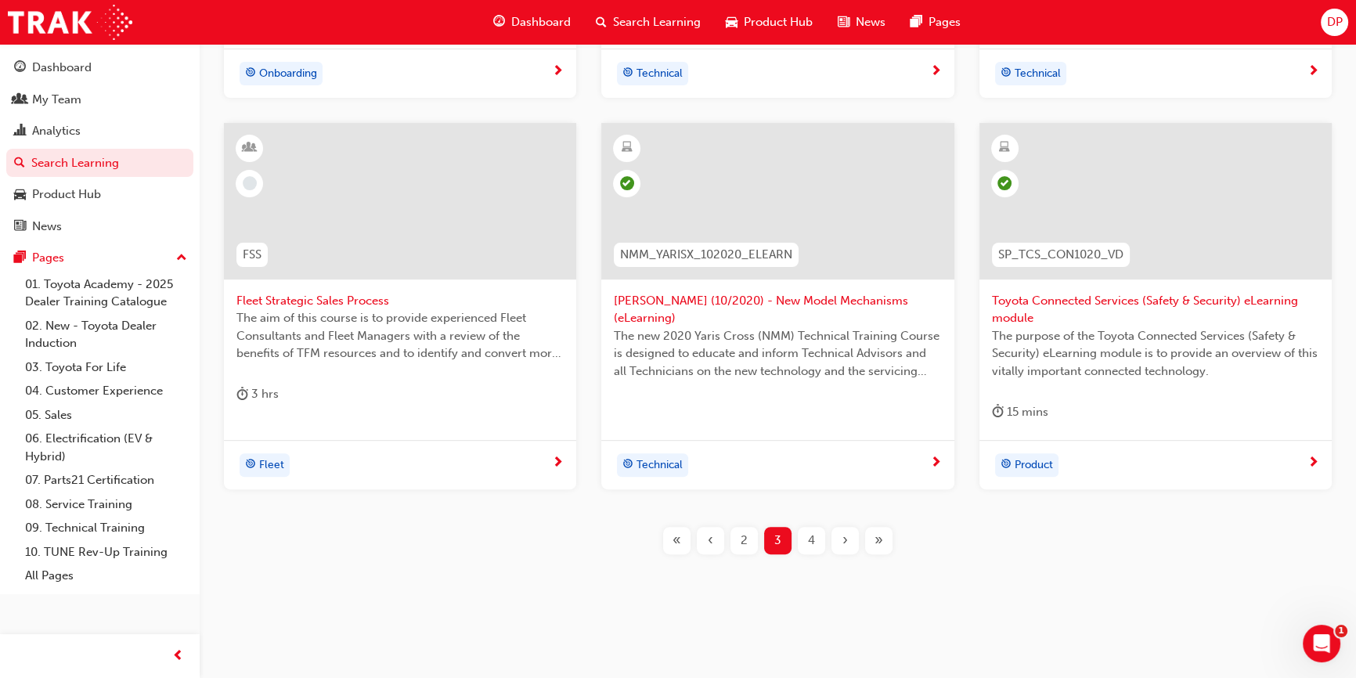
scroll to position [133, 0]
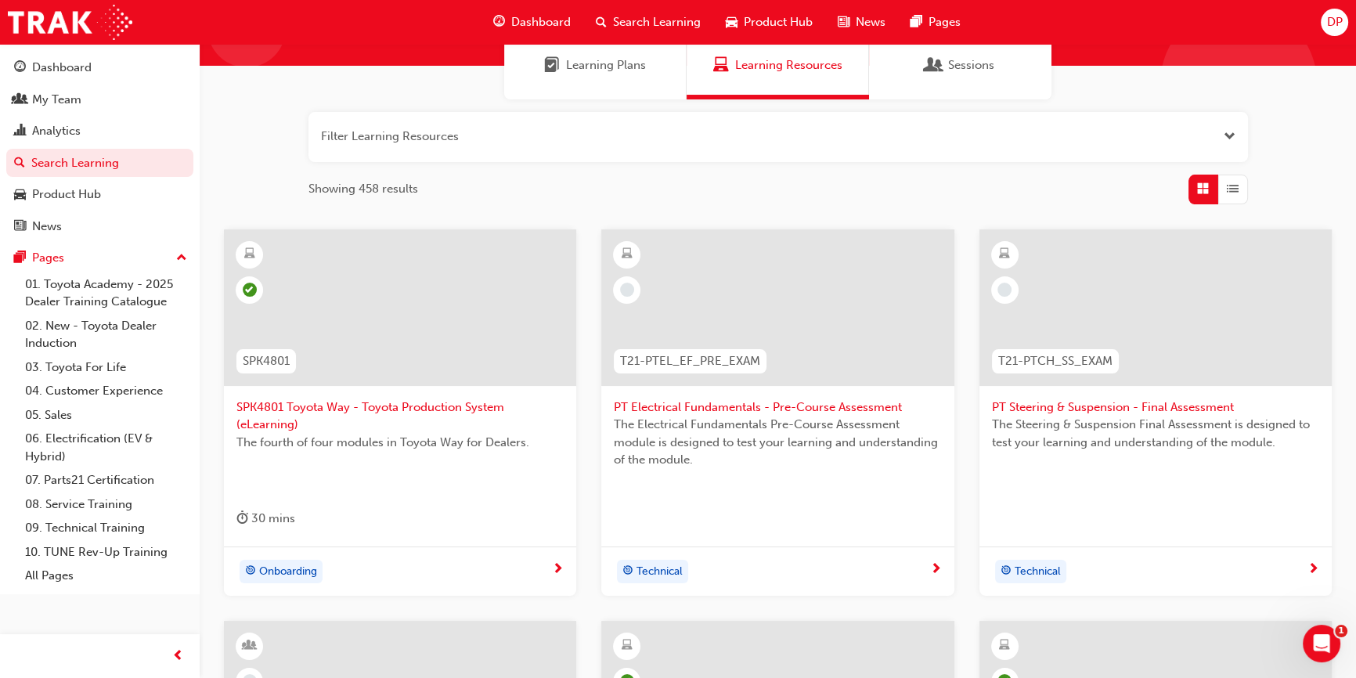
click at [664, 572] on span "Technical" at bounding box center [660, 572] width 46 height 18
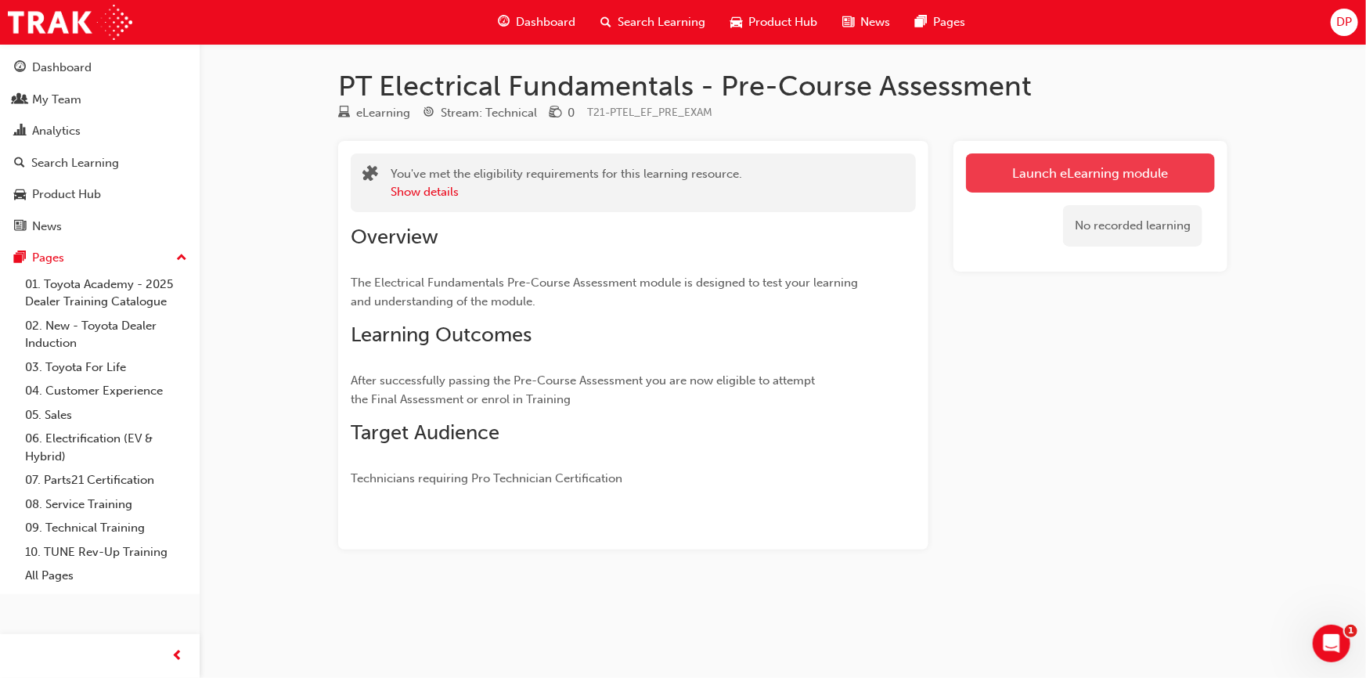
click at [1004, 166] on link "Launch eLearning module" at bounding box center [1090, 172] width 249 height 39
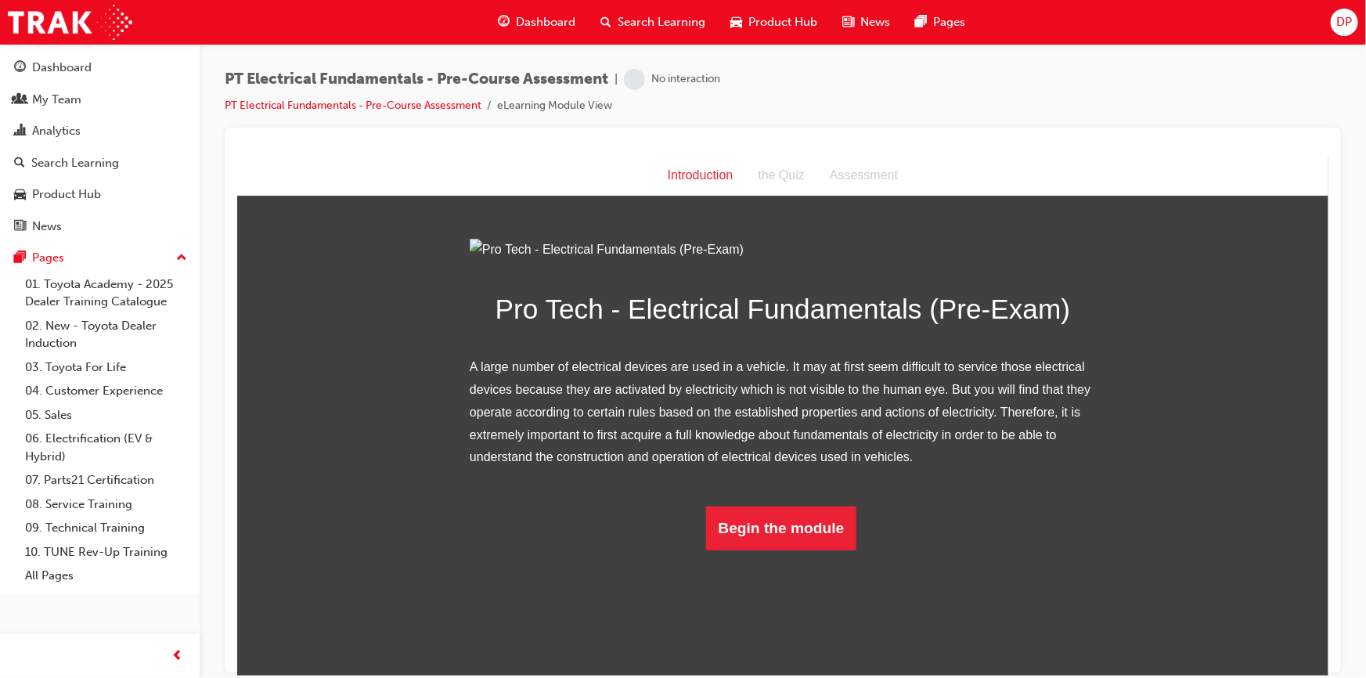
scroll to position [47, 0]
click at [736, 550] on button "Begin the module" at bounding box center [781, 528] width 151 height 44
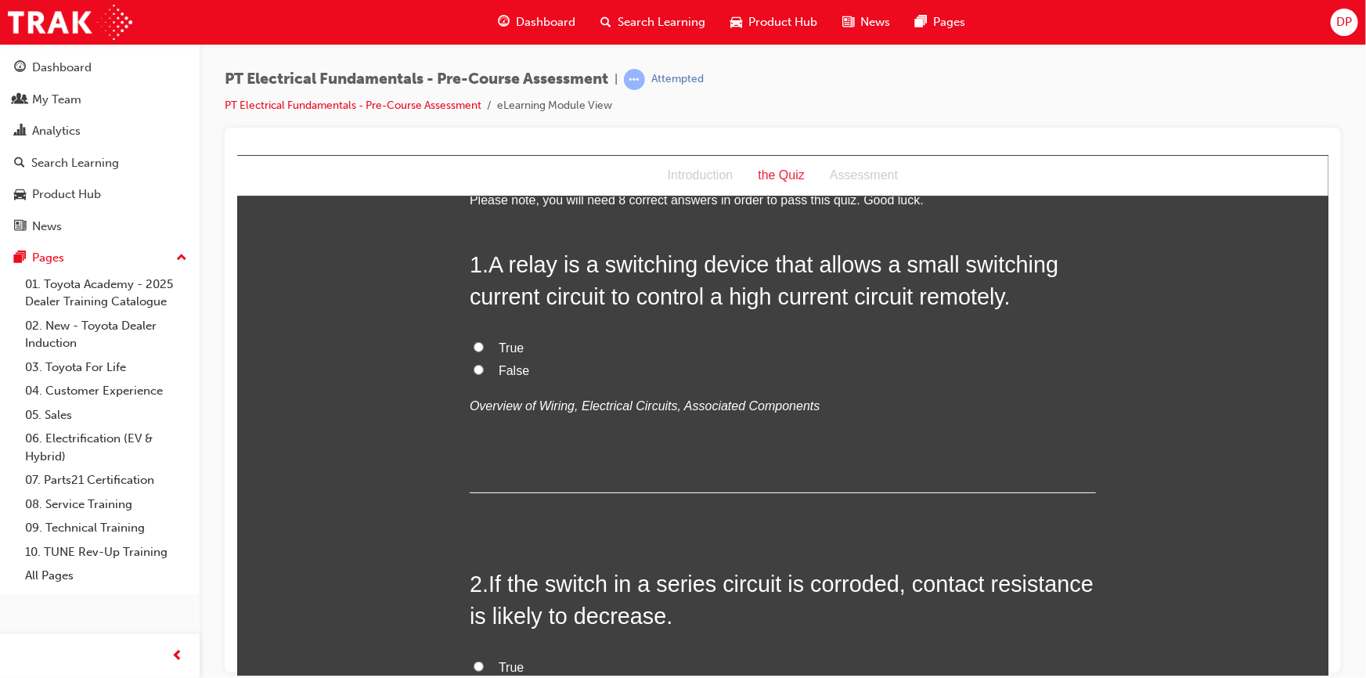
scroll to position [0, 0]
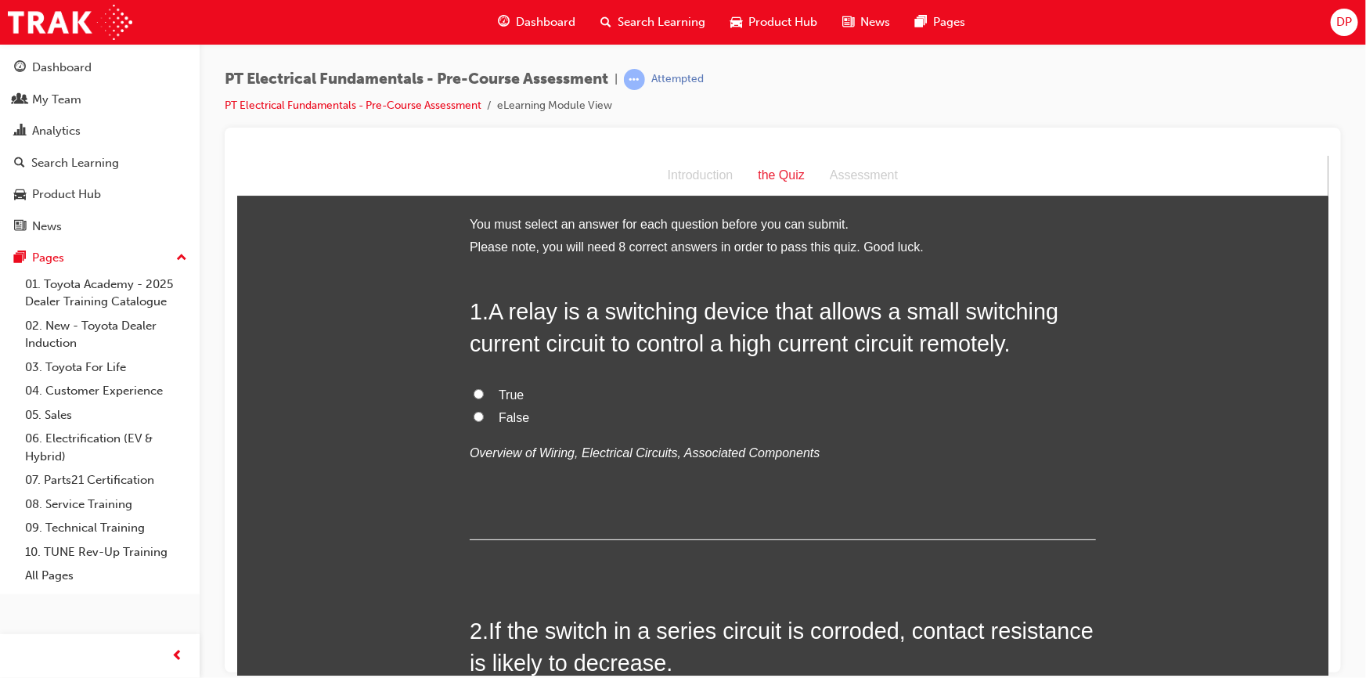
click at [501, 395] on span "True" at bounding box center [510, 394] width 25 height 13
click at [483, 395] on input "True" at bounding box center [478, 393] width 10 height 10
radio input "true"
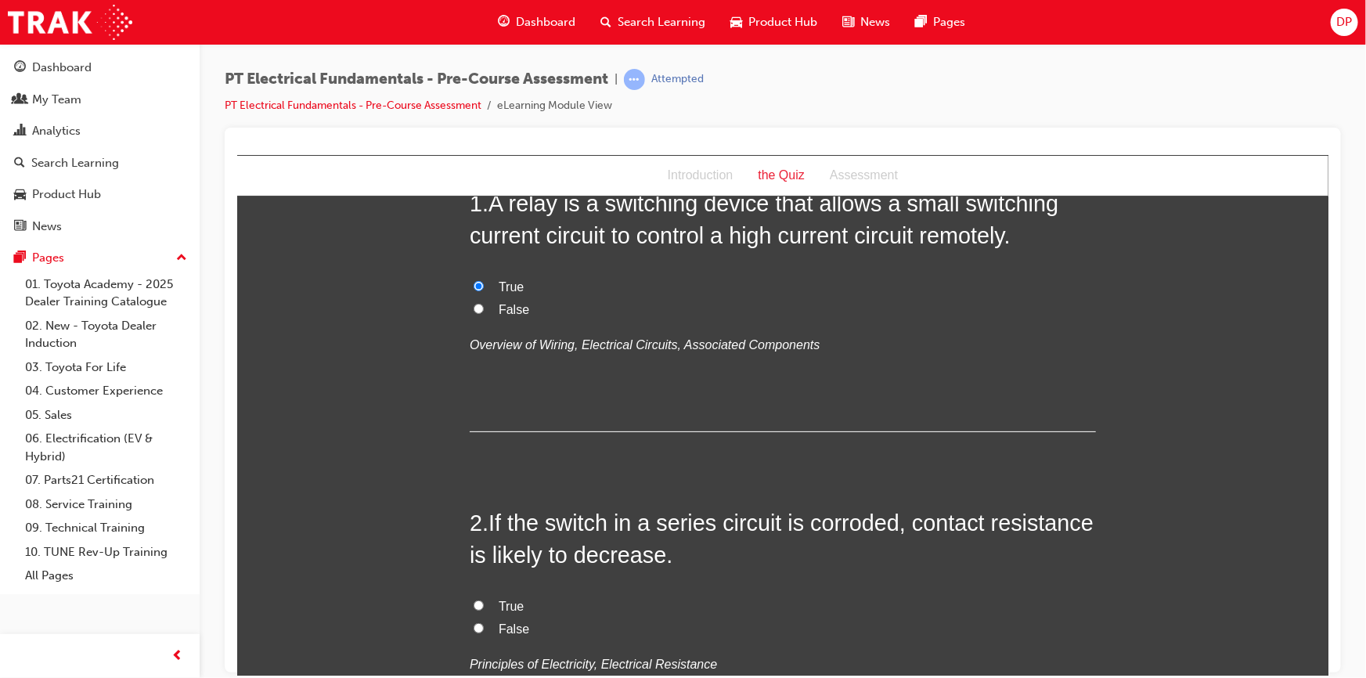
scroll to position [355, 0]
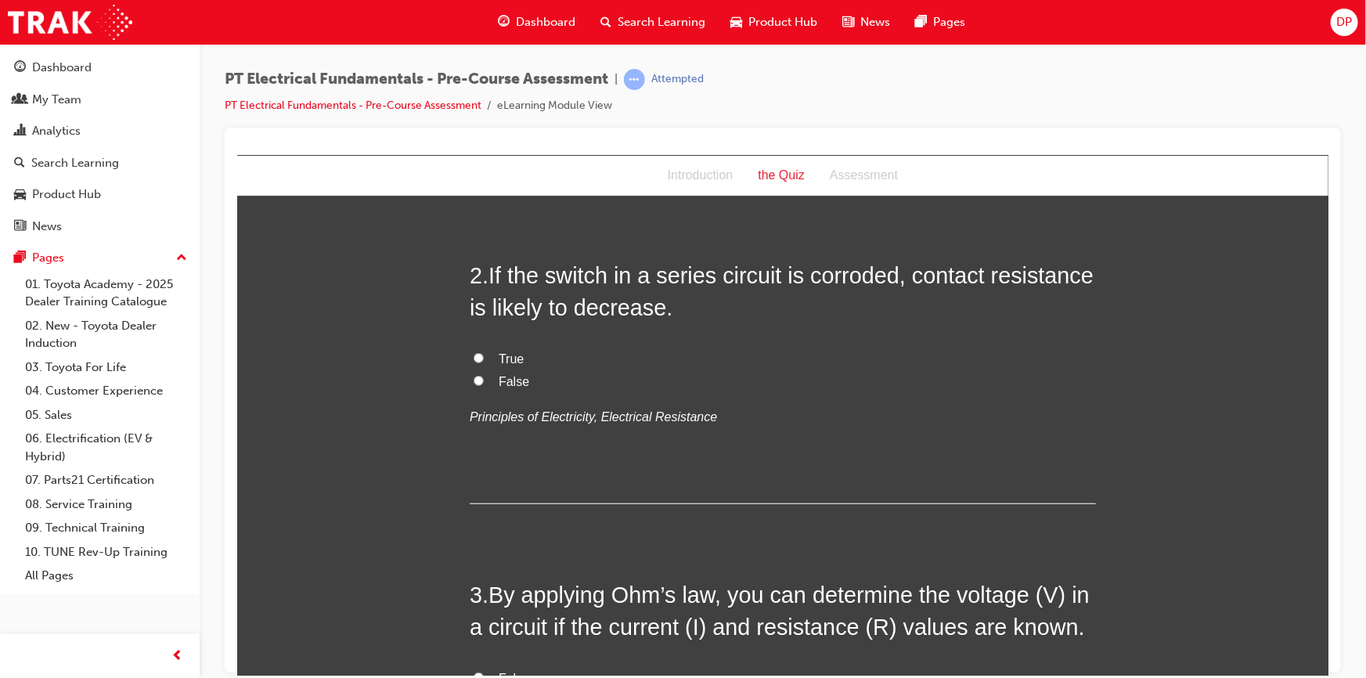
click at [511, 383] on span "False" at bounding box center [513, 380] width 31 height 13
click at [474, 382] on input "False" at bounding box center [478, 380] width 10 height 10
radio input "true"
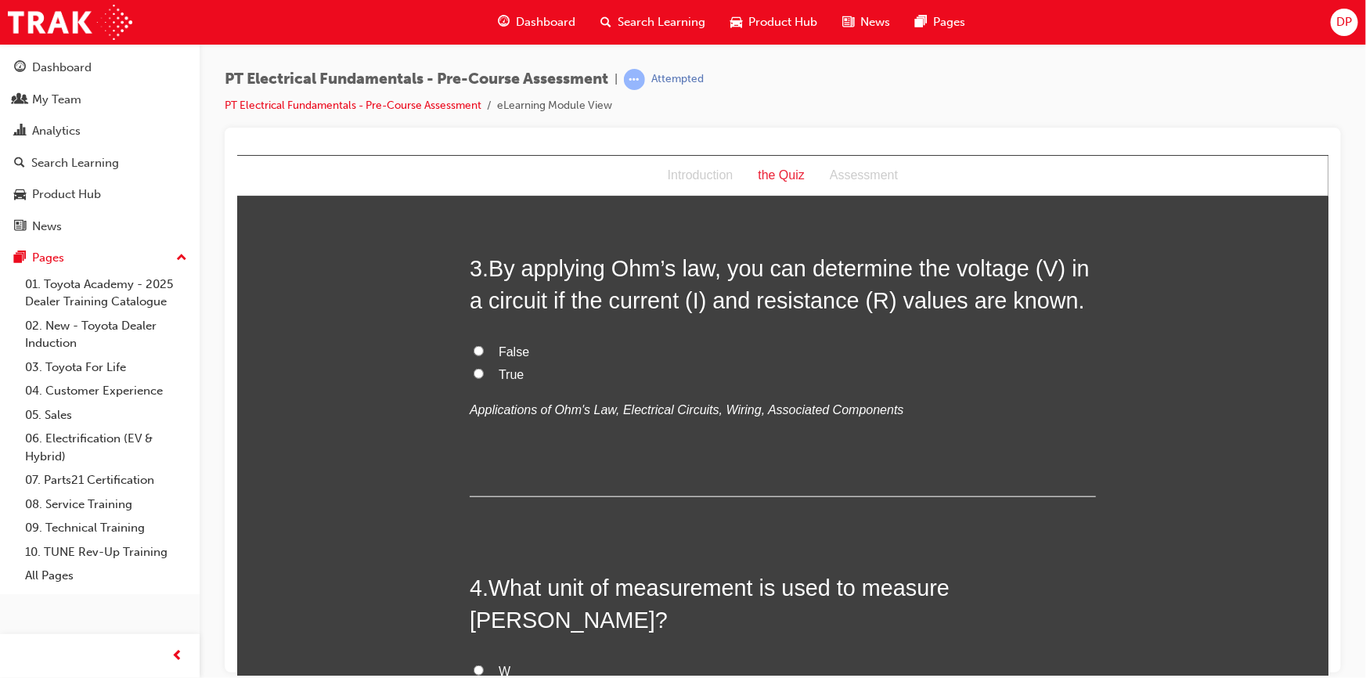
scroll to position [712, 0]
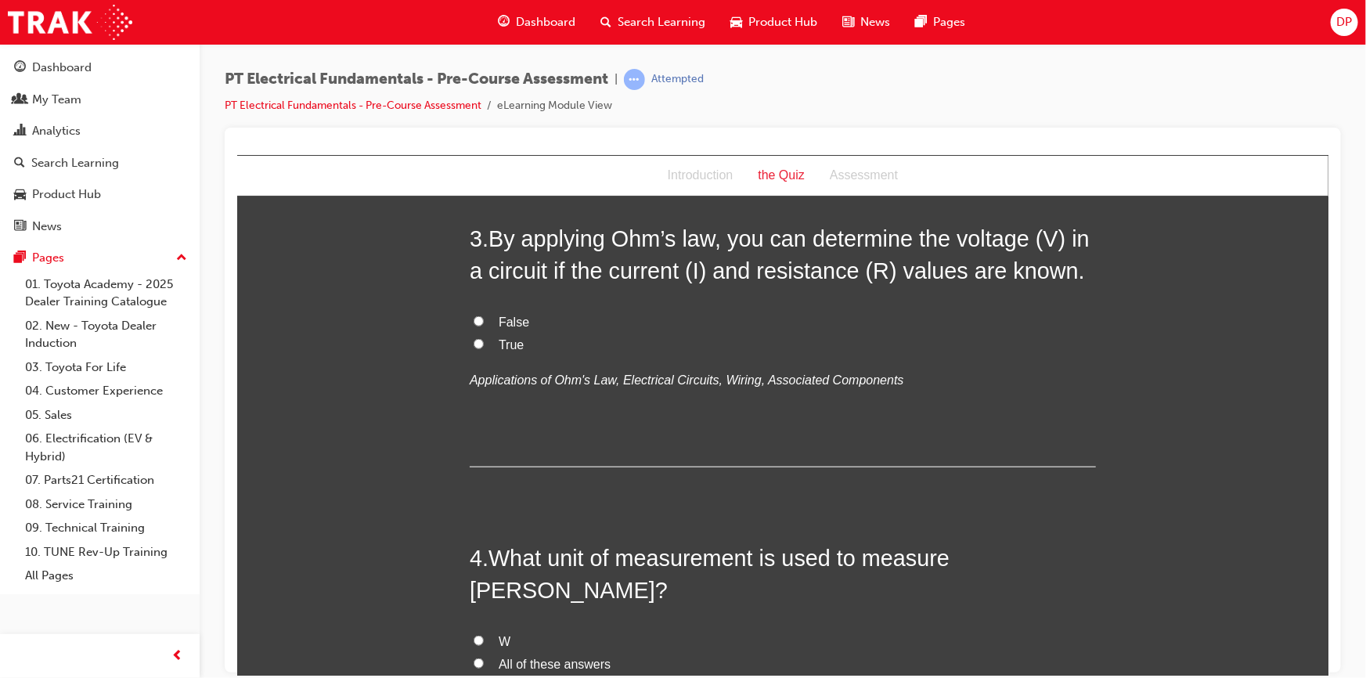
click at [511, 342] on span "True" at bounding box center [510, 343] width 25 height 13
click at [483, 342] on input "True" at bounding box center [478, 343] width 10 height 10
radio input "true"
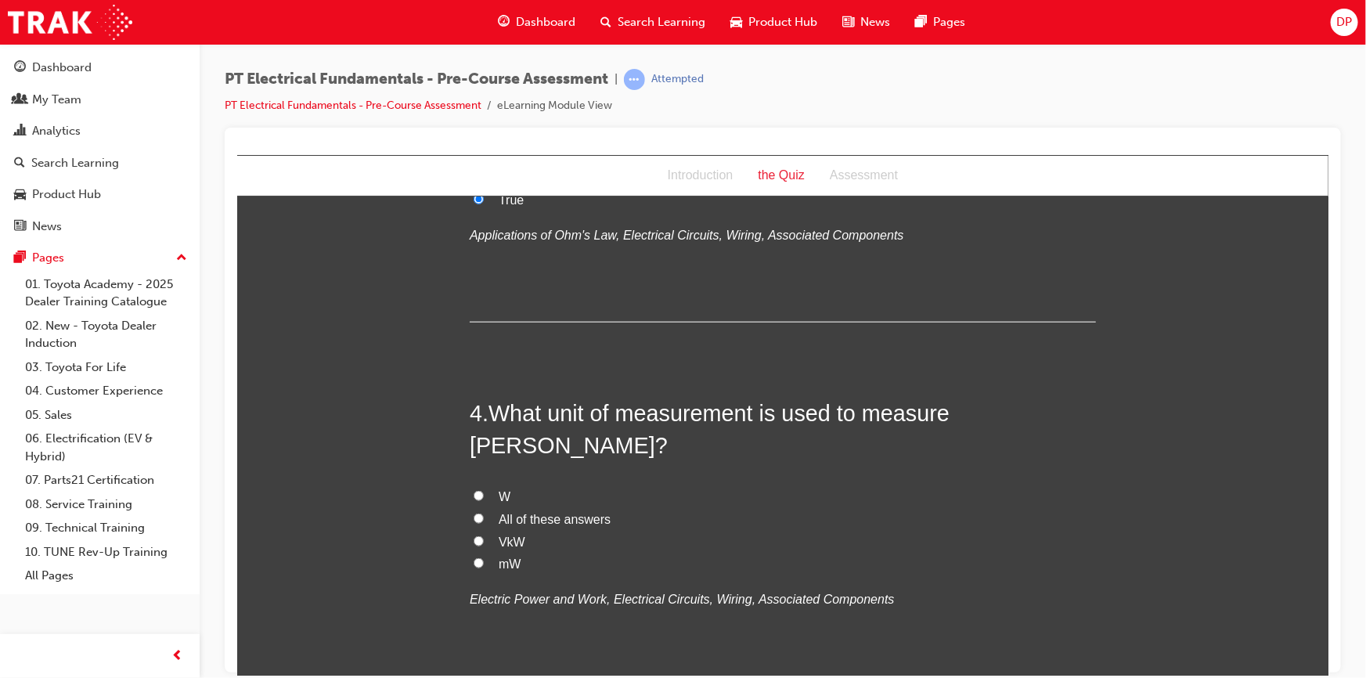
scroll to position [996, 0]
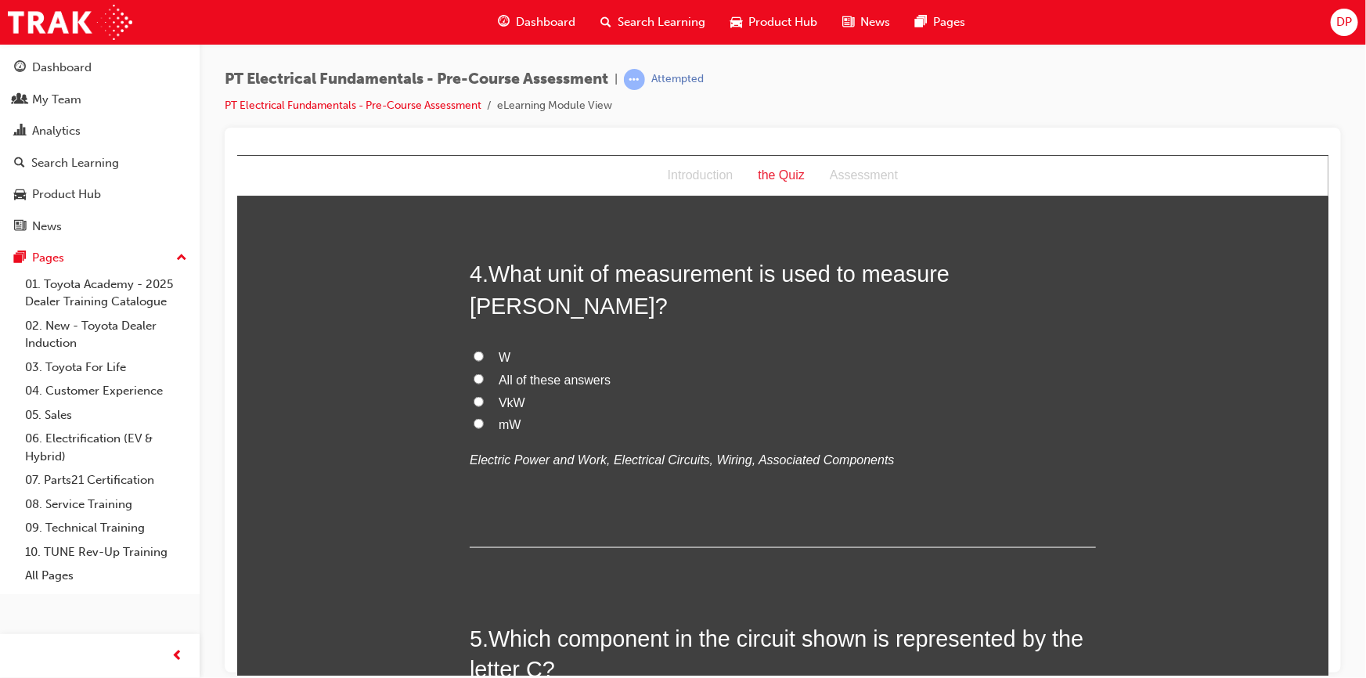
click at [498, 350] on span "W" at bounding box center [504, 356] width 12 height 13
click at [483, 351] on input "W" at bounding box center [478, 356] width 10 height 10
radio input "true"
click at [548, 373] on span "All of these answers" at bounding box center [554, 379] width 112 height 13
click at [483, 374] on input "All of these answers" at bounding box center [478, 379] width 10 height 10
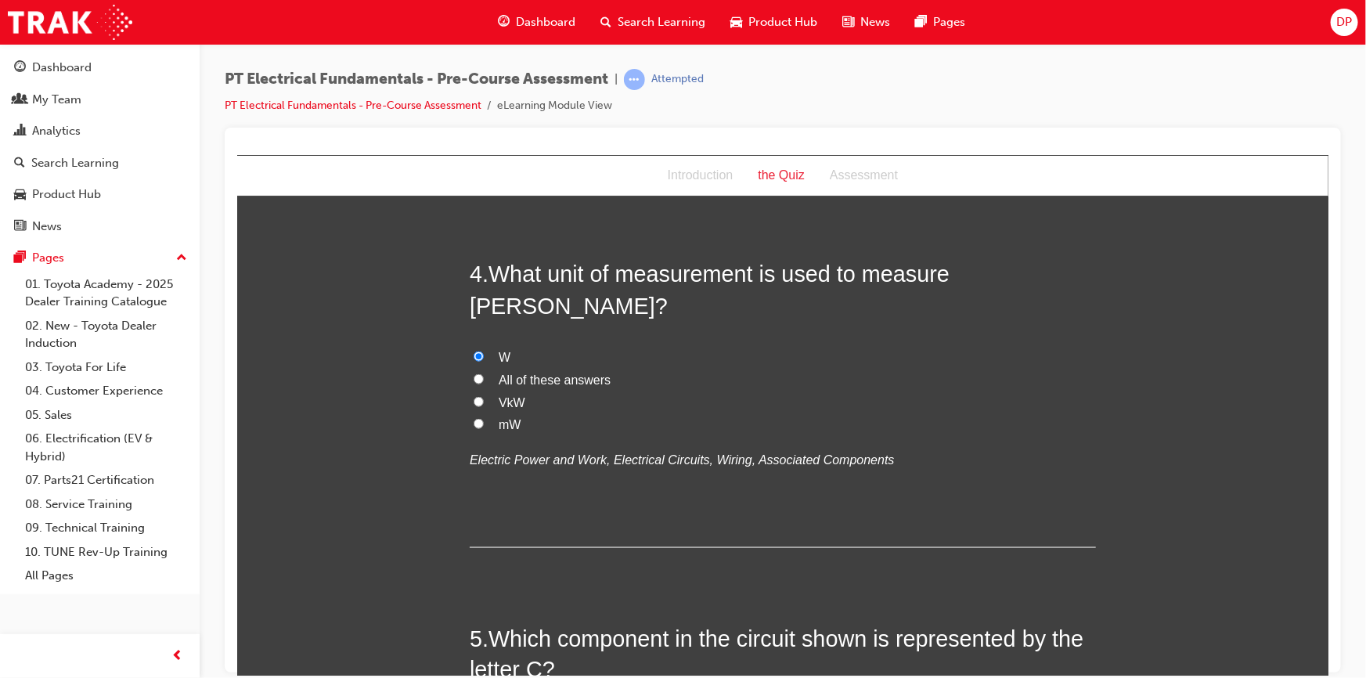
radio input "true"
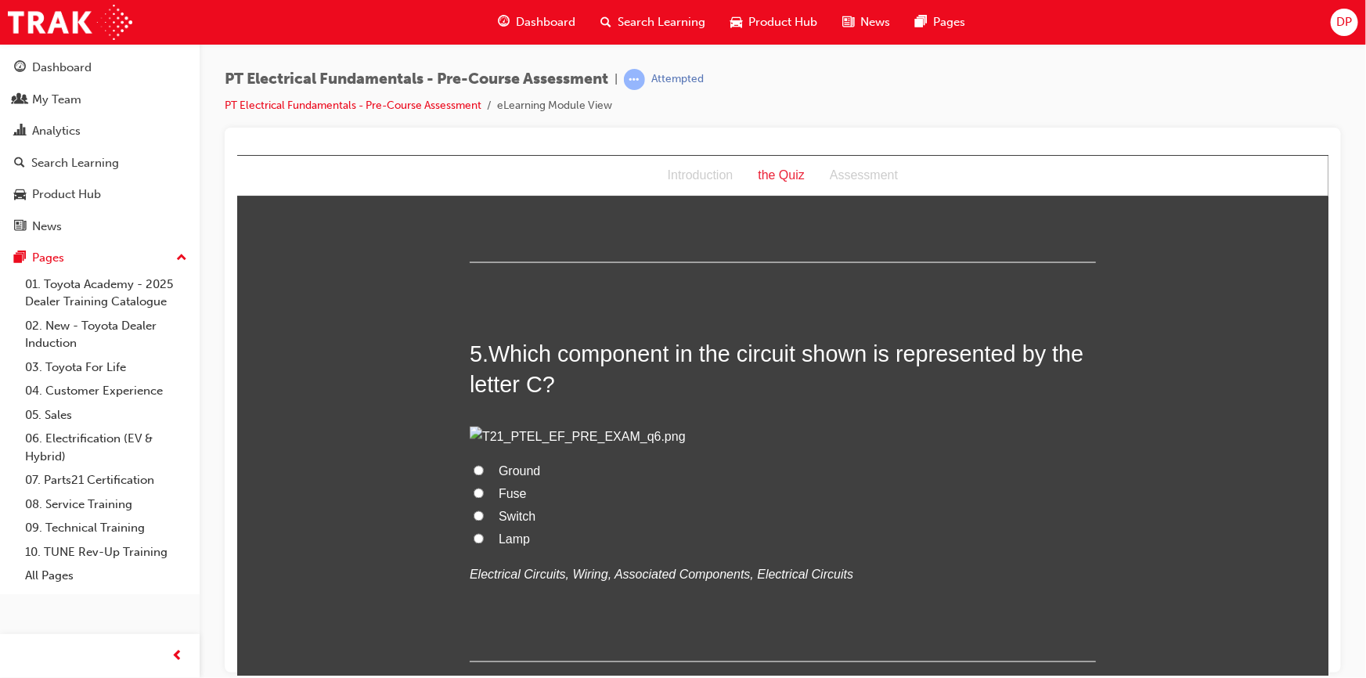
scroll to position [1566, 0]
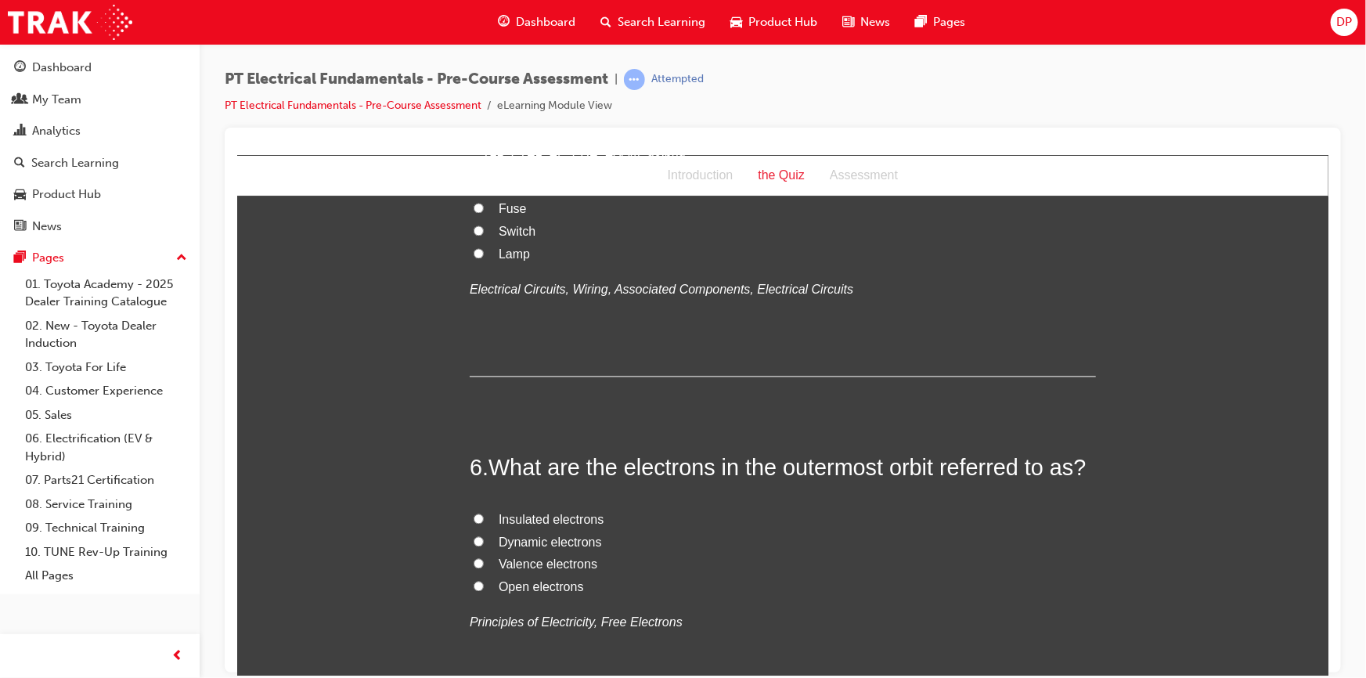
click at [511, 215] on span "Fuse" at bounding box center [512, 208] width 28 height 13
click at [483, 213] on input "Fuse" at bounding box center [478, 208] width 10 height 10
radio input "true"
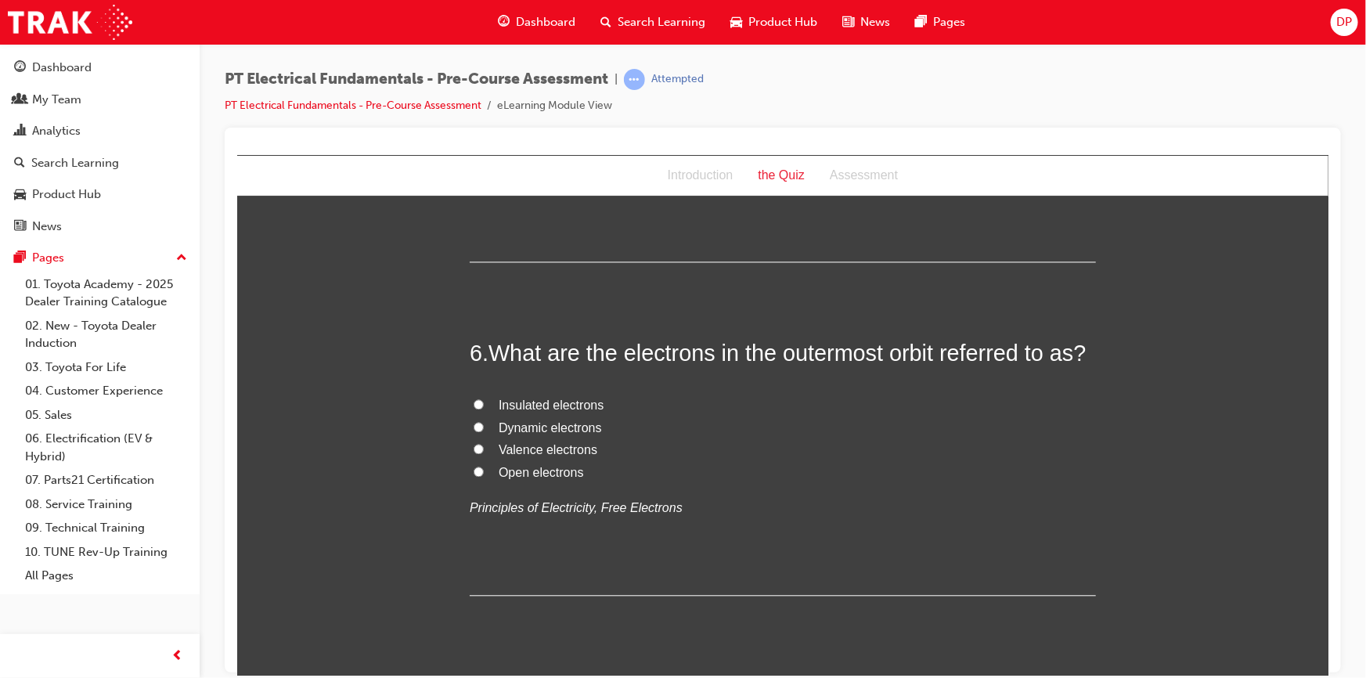
scroll to position [1779, 0]
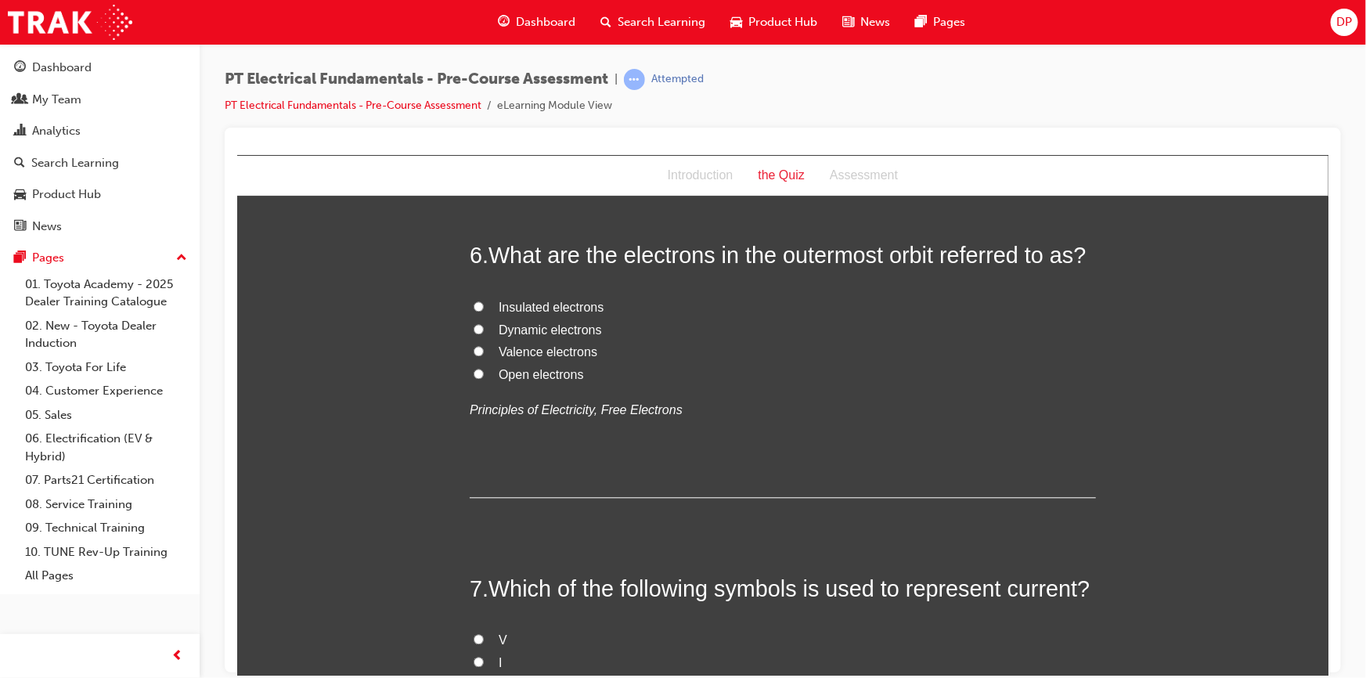
click at [547, 358] on span "Valence electrons" at bounding box center [547, 351] width 99 height 13
click at [483, 355] on input "Valence electrons" at bounding box center [478, 350] width 10 height 10
radio input "true"
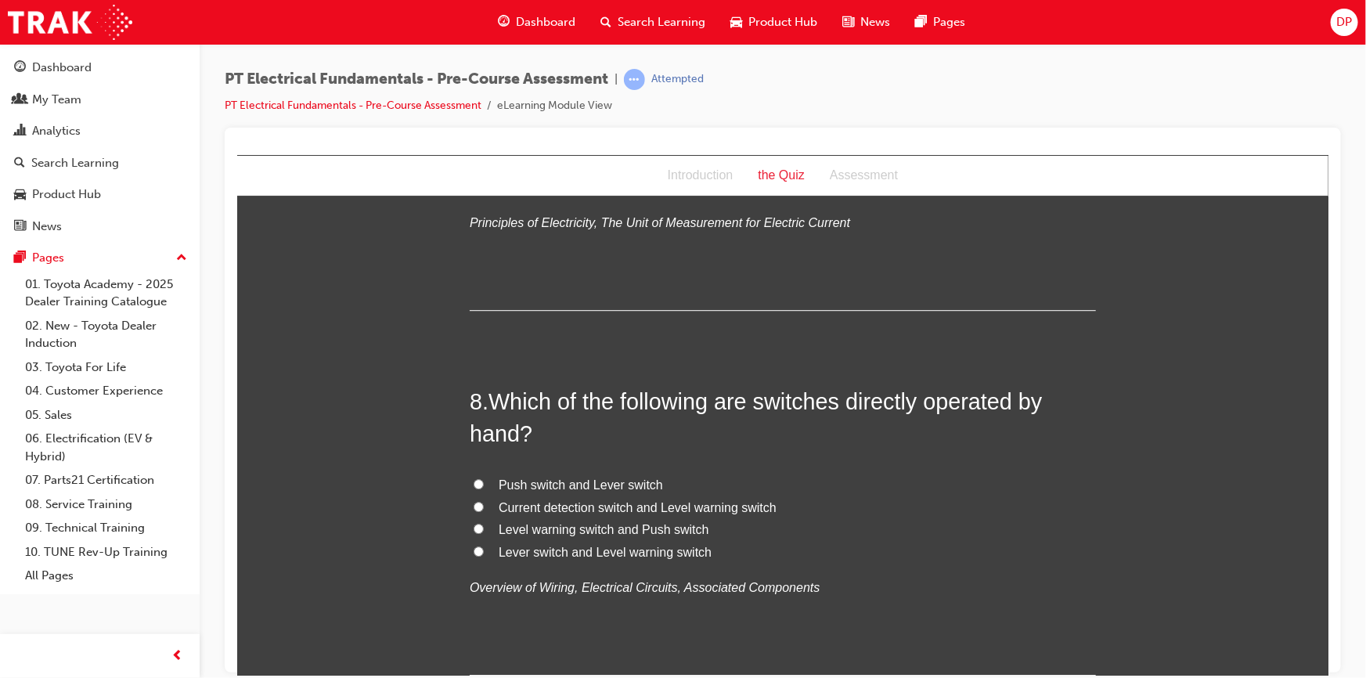
scroll to position [2278, 0]
click at [473, 175] on label "I" at bounding box center [782, 164] width 626 height 23
click at [473, 168] on input "I" at bounding box center [478, 162] width 10 height 10
radio input "true"
click at [473, 190] on input "Ω" at bounding box center [478, 185] width 10 height 10
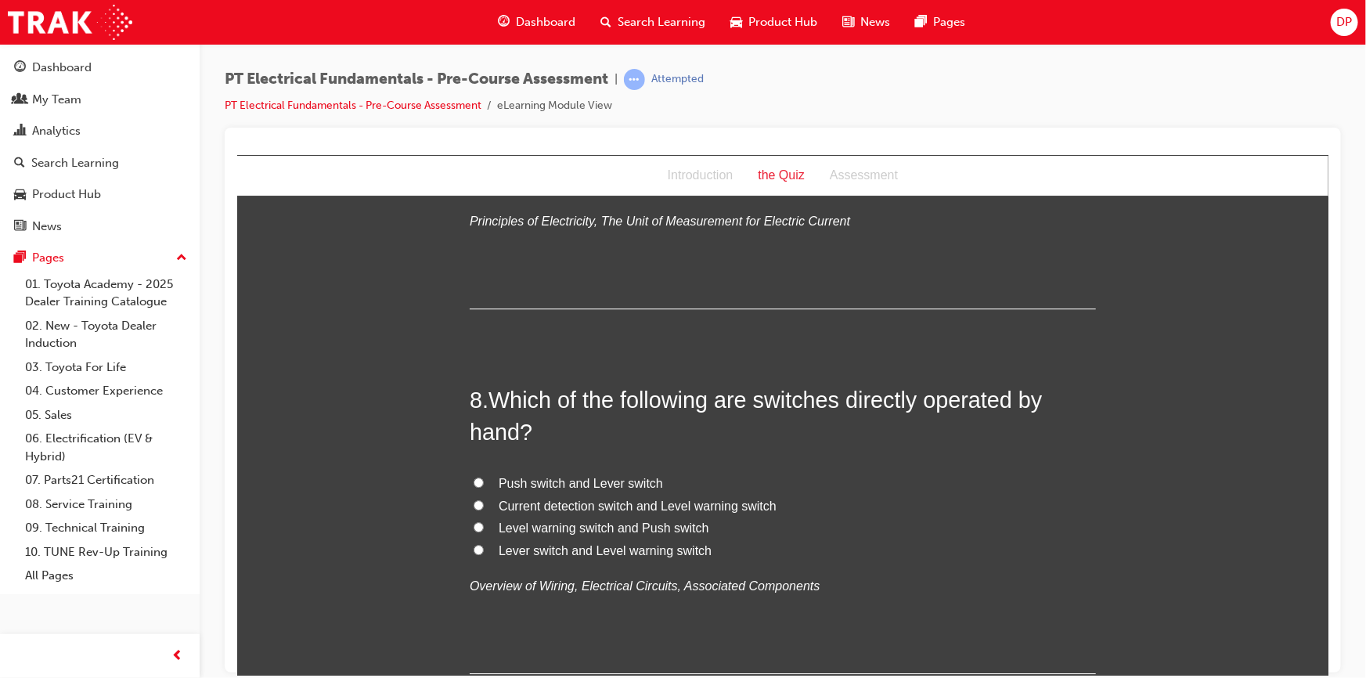
radio input "true"
click at [474, 168] on input "I" at bounding box center [478, 162] width 10 height 10
radio input "true"
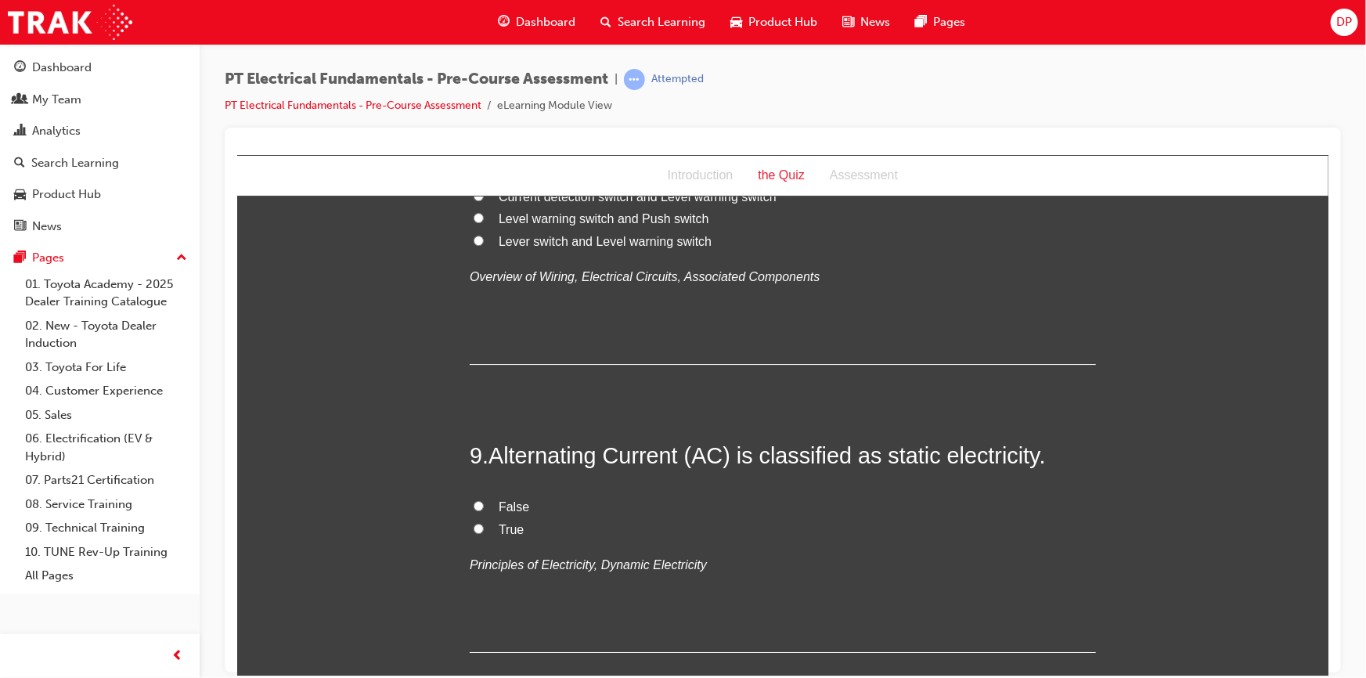
scroll to position [2562, 0]
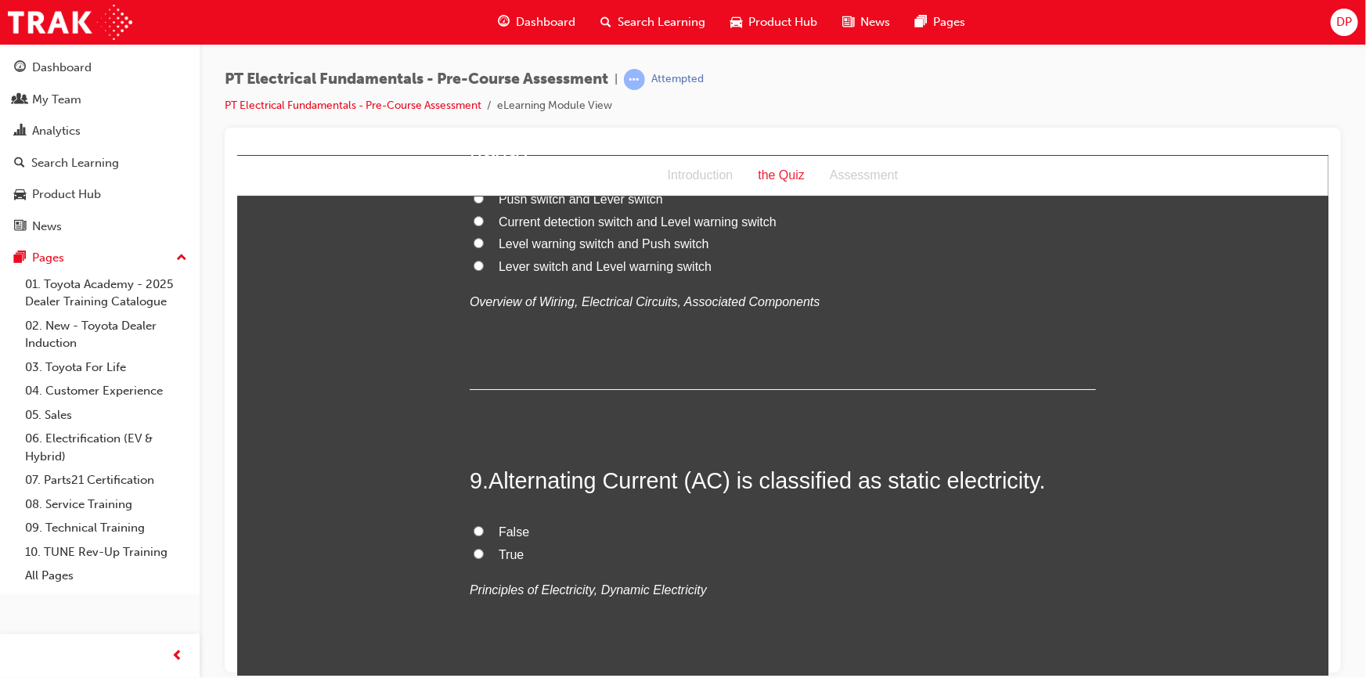
click at [552, 205] on span "Push switch and Lever switch" at bounding box center [580, 198] width 164 height 13
click at [483, 203] on input "Push switch and Lever switch" at bounding box center [478, 198] width 10 height 10
radio input "true"
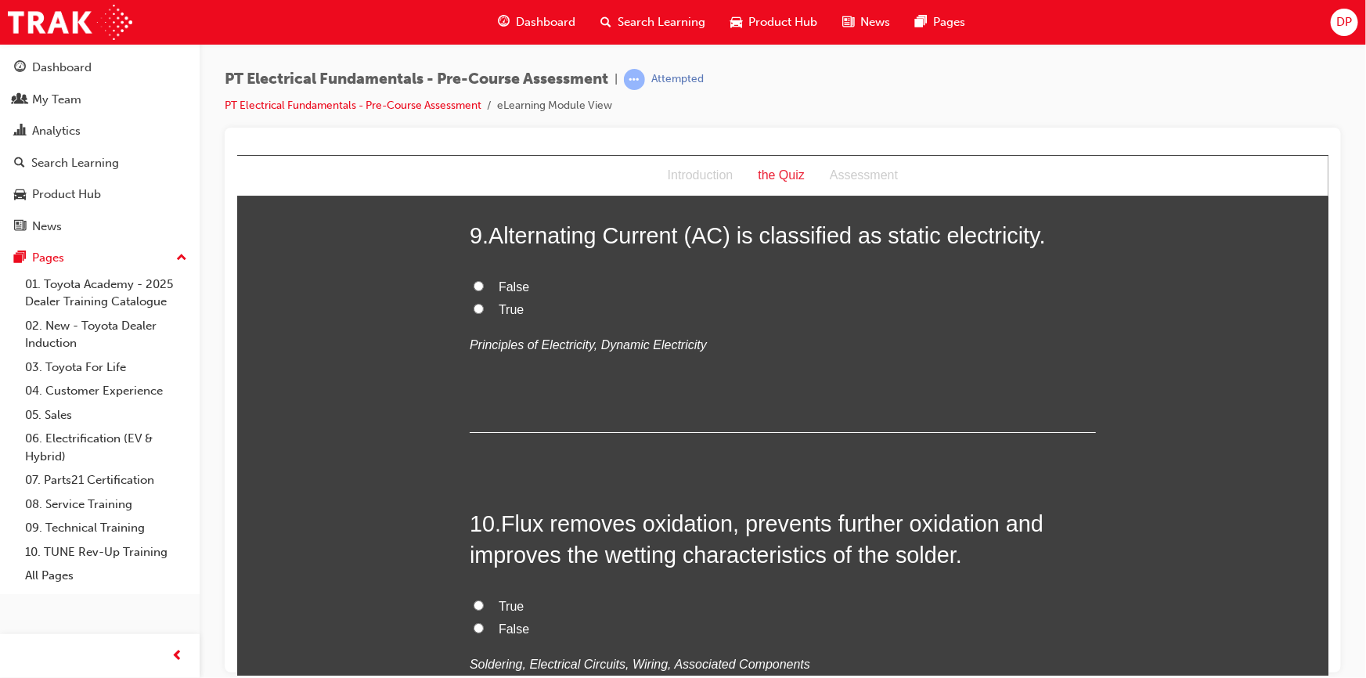
scroll to position [2847, 0]
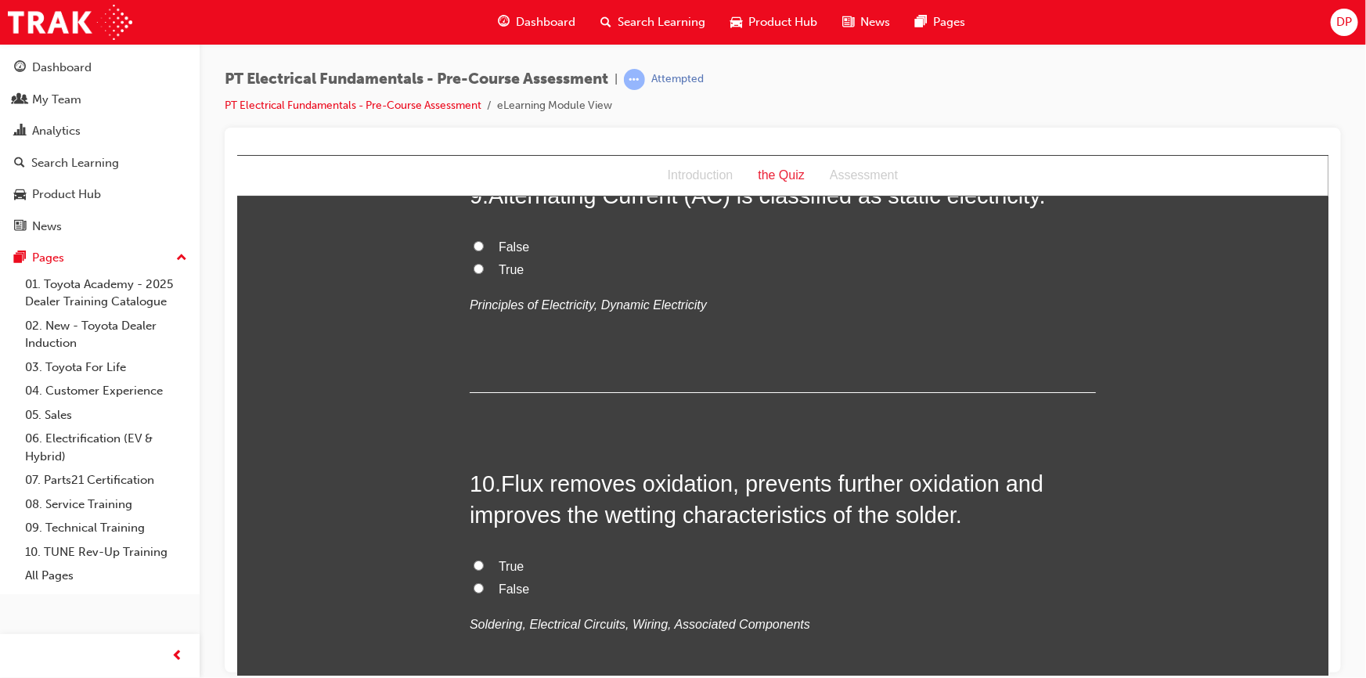
click at [490, 258] on label "False" at bounding box center [782, 247] width 626 height 23
click at [483, 251] on input "False" at bounding box center [478, 245] width 10 height 10
radio input "true"
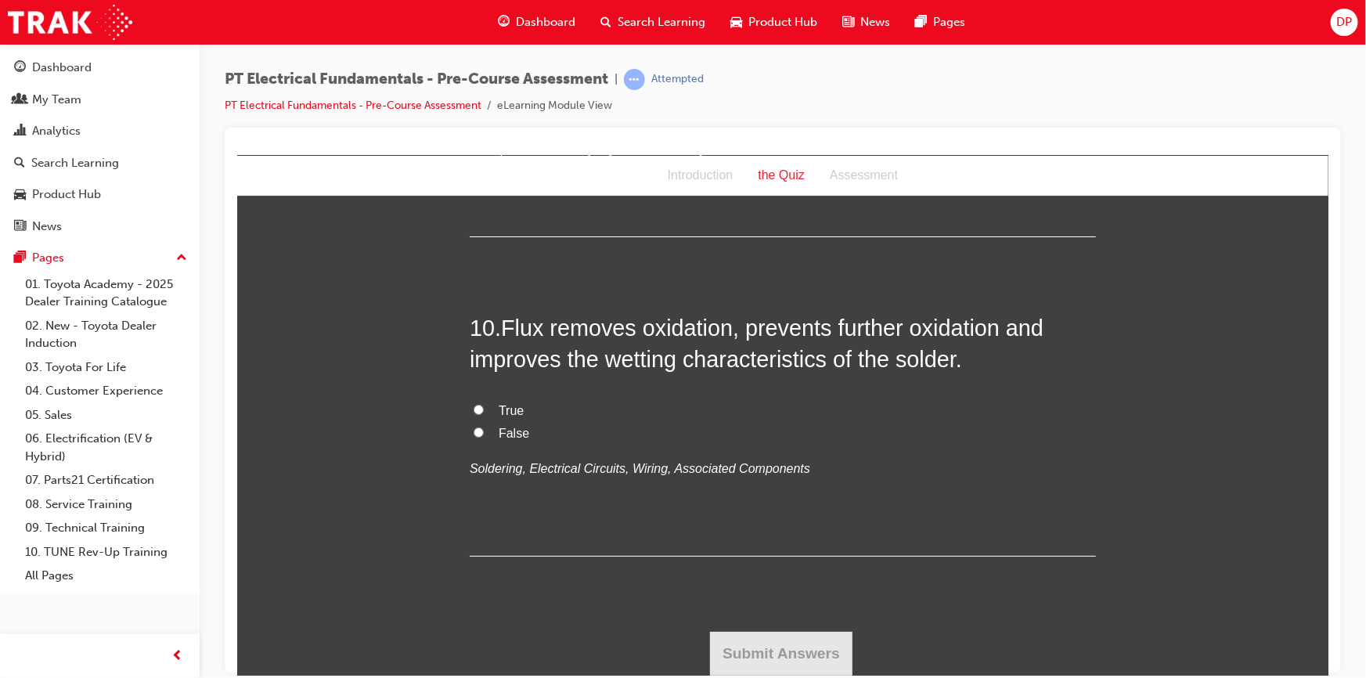
scroll to position [3061, 0]
click at [503, 417] on span "True" at bounding box center [510, 409] width 25 height 13
click at [483, 414] on input "True" at bounding box center [478, 409] width 10 height 10
radio input "true"
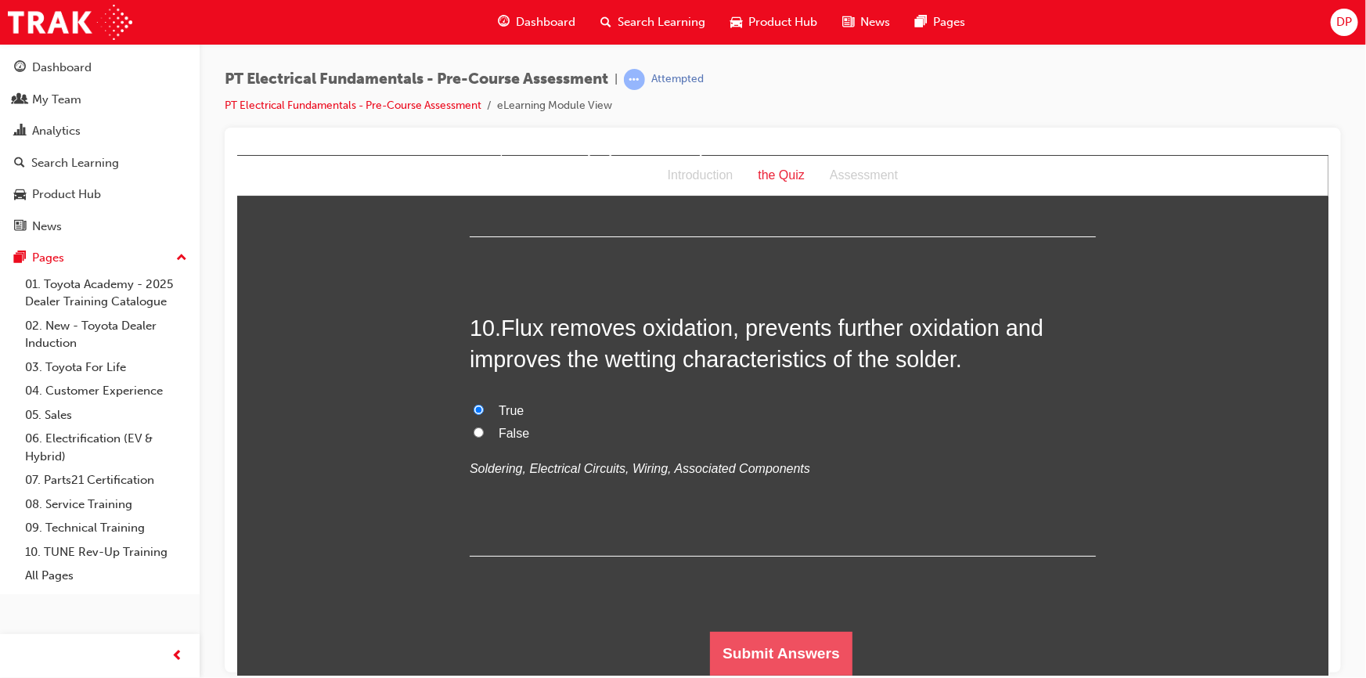
click at [803, 655] on button "Submit Answers" at bounding box center [780, 653] width 143 height 44
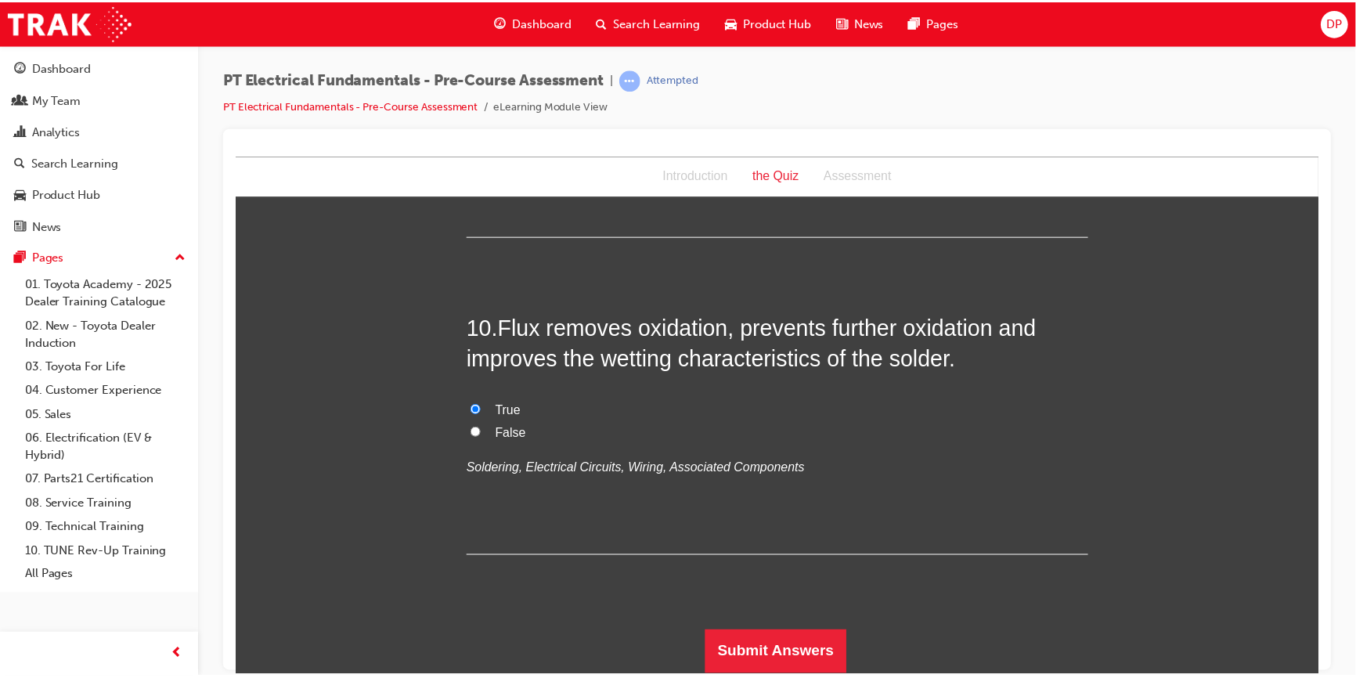
scroll to position [0, 0]
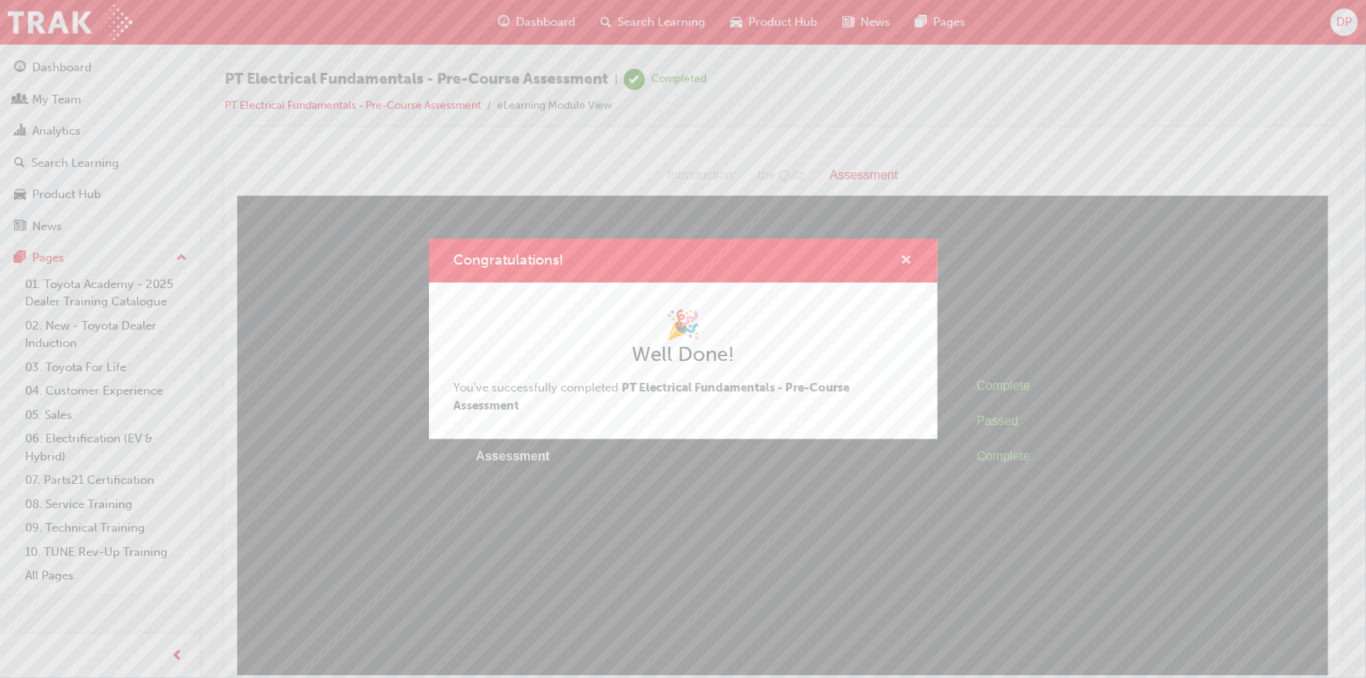
click at [910, 258] on span "cross-icon" at bounding box center [907, 261] width 12 height 14
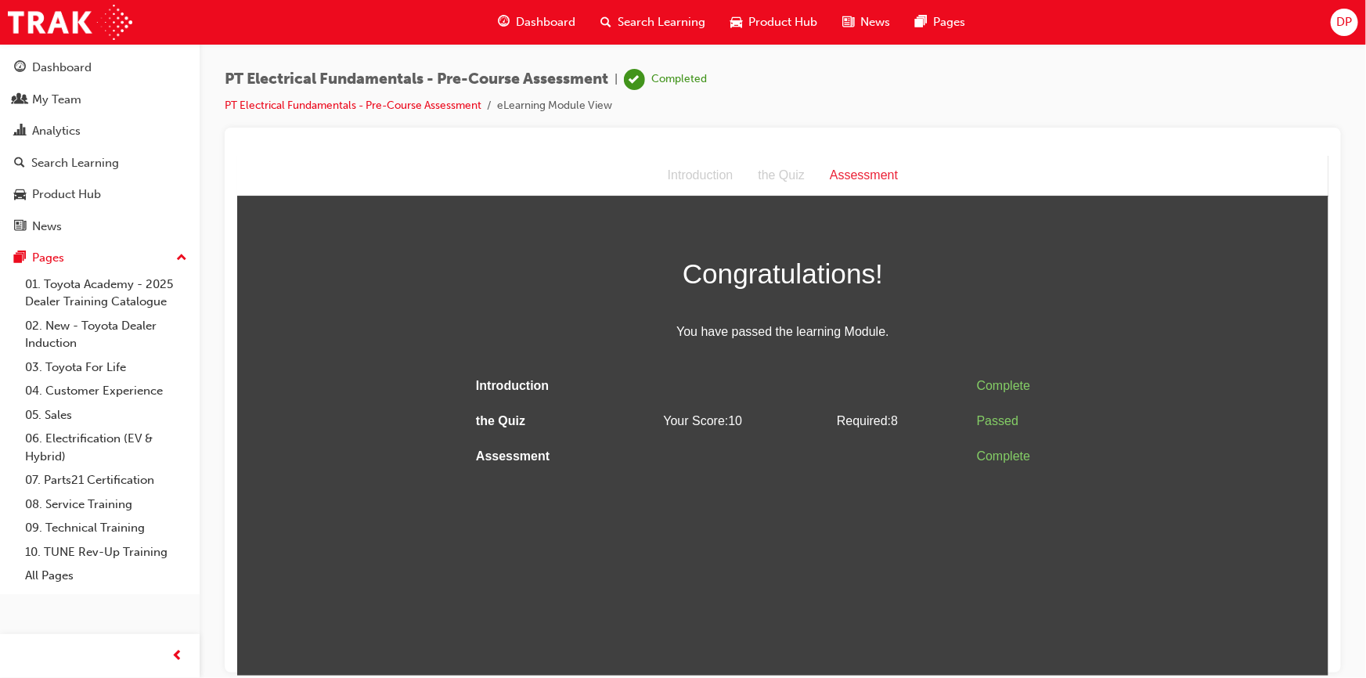
click at [642, 22] on span "Search Learning" at bounding box center [662, 22] width 88 height 18
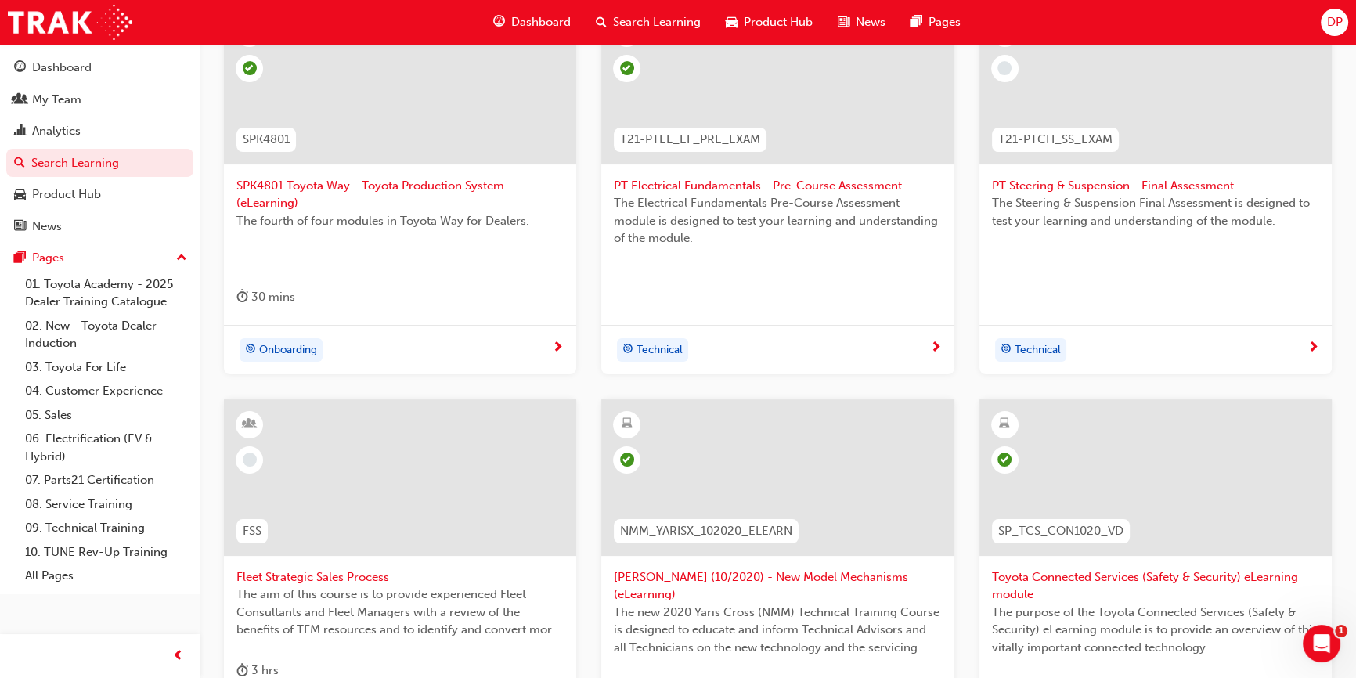
scroll to position [142, 0]
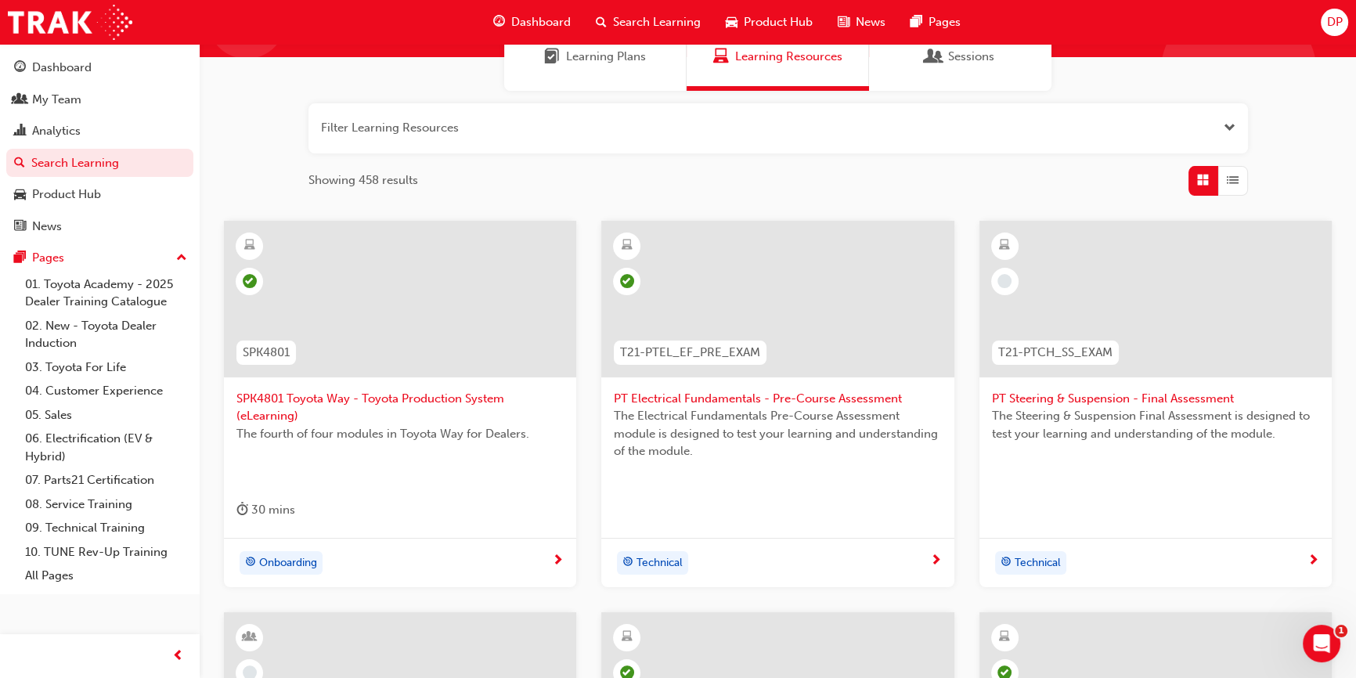
click at [1056, 392] on span "PT Steering & Suspension - Final Assessment" at bounding box center [1155, 399] width 327 height 18
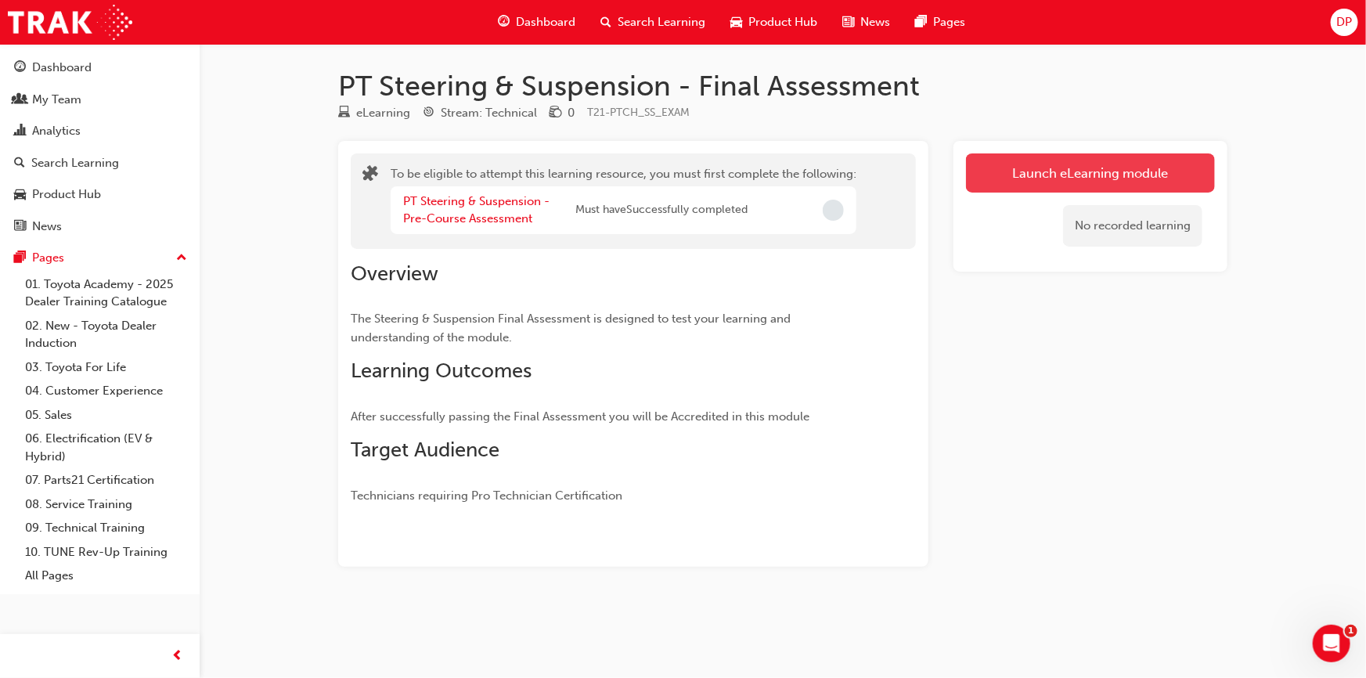
click at [1059, 172] on button "Launch eLearning module" at bounding box center [1090, 172] width 249 height 39
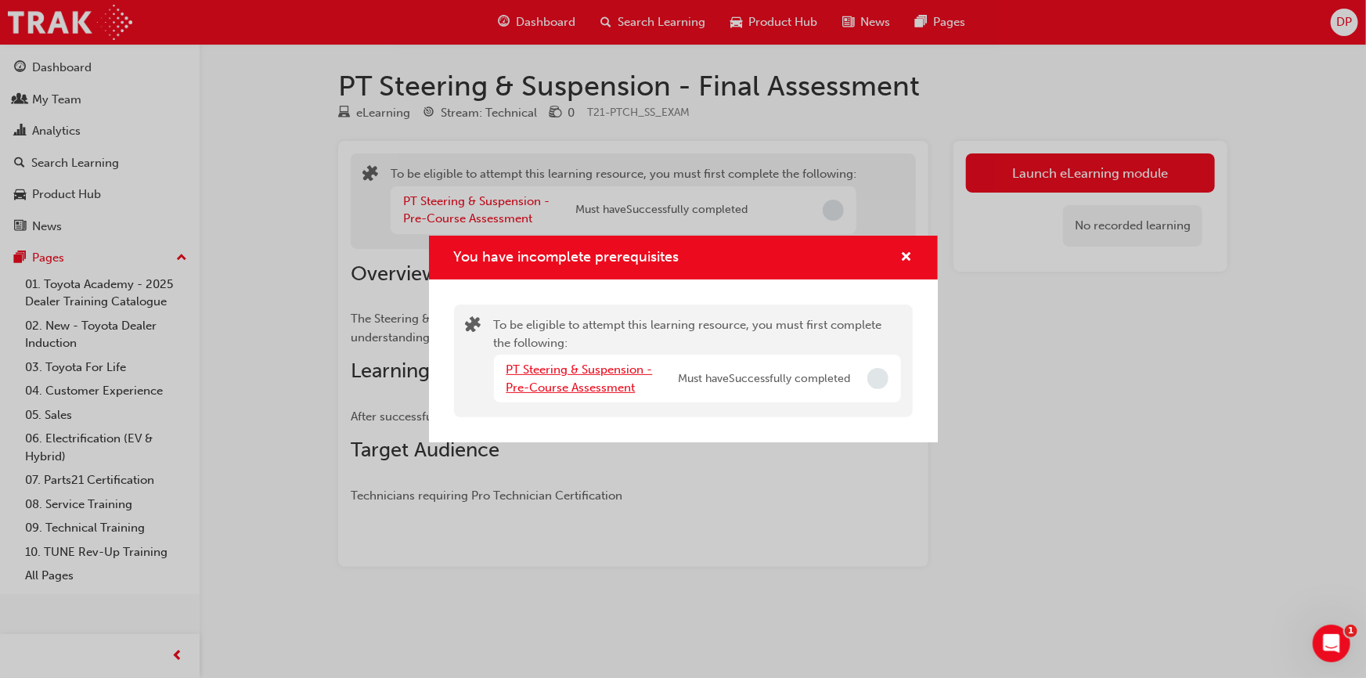
click at [615, 367] on link "PT Steering & Suspension - Pre-Course Assessment" at bounding box center [580, 379] width 146 height 32
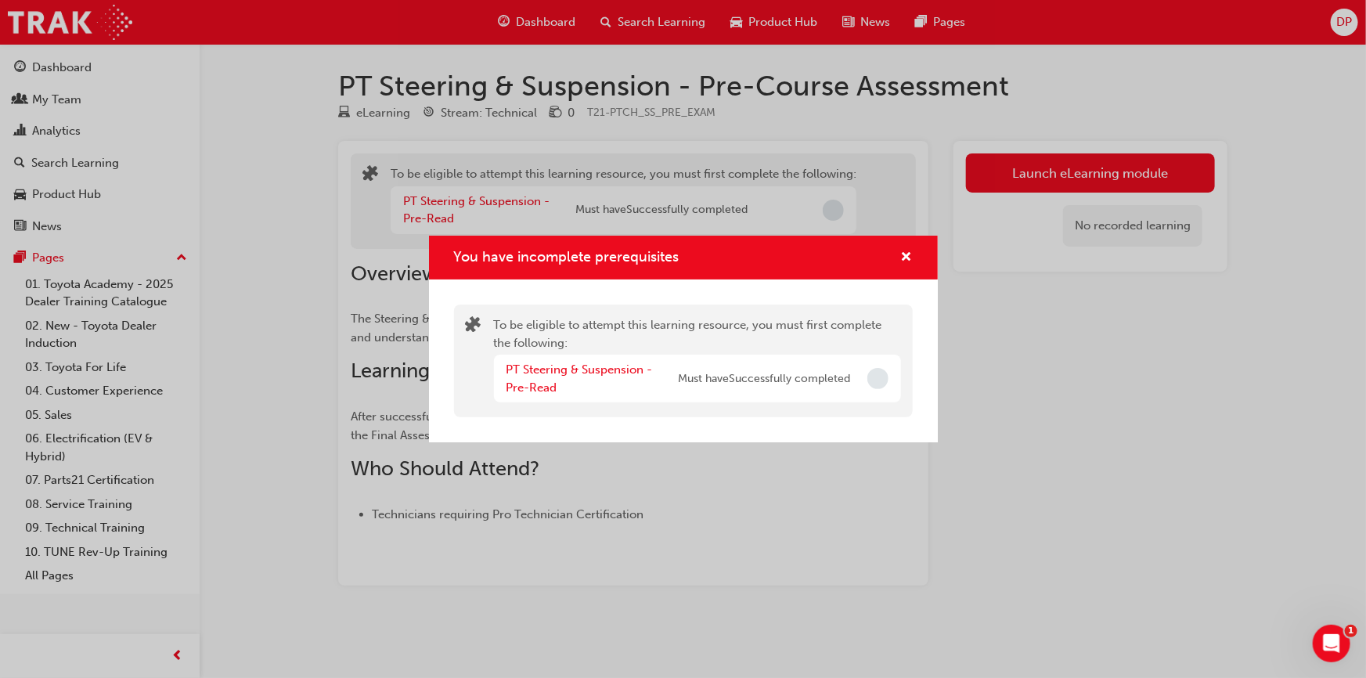
click at [579, 378] on div "PT Steering & Suspension - Pre-Read" at bounding box center [593, 378] width 172 height 35
click at [547, 369] on link "PT Steering & Suspension - Pre-Read" at bounding box center [580, 379] width 146 height 32
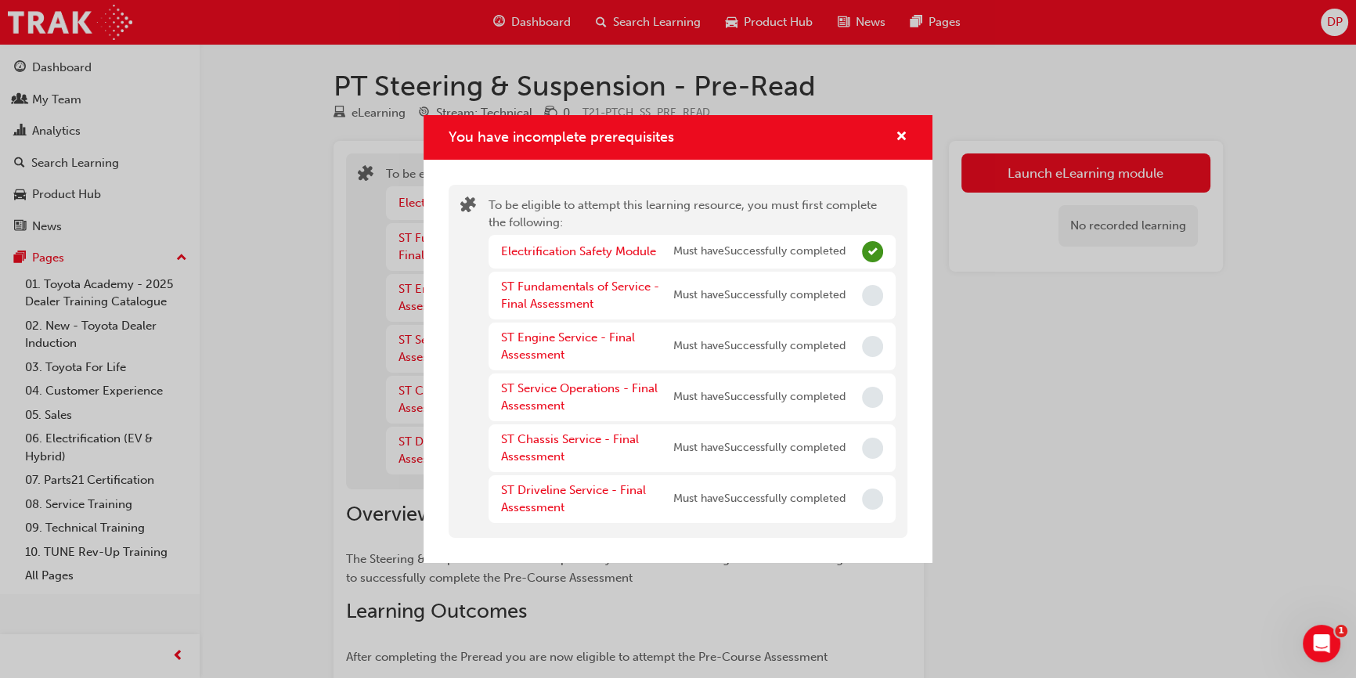
click at [1065, 357] on div "You have incomplete prerequisites To be eligible to attempt this learning resou…" at bounding box center [678, 339] width 1356 height 678
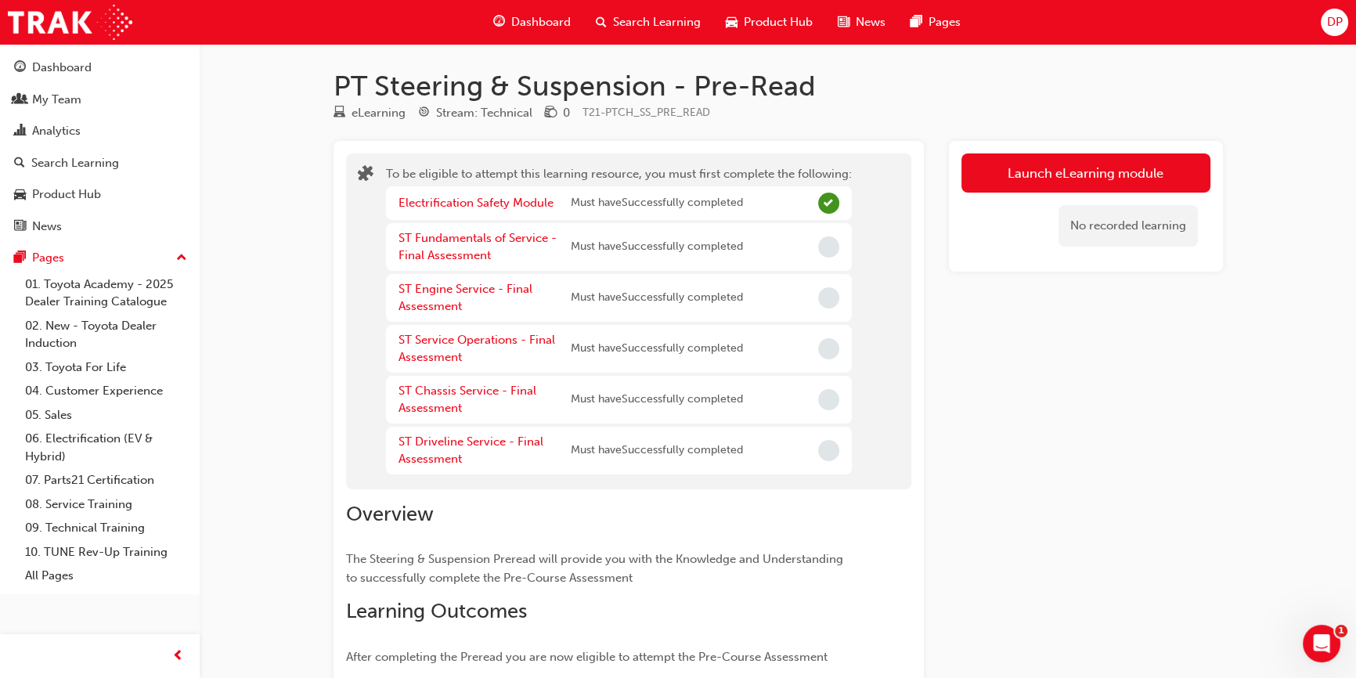
click at [673, 23] on span "Search Learning" at bounding box center [657, 22] width 88 height 18
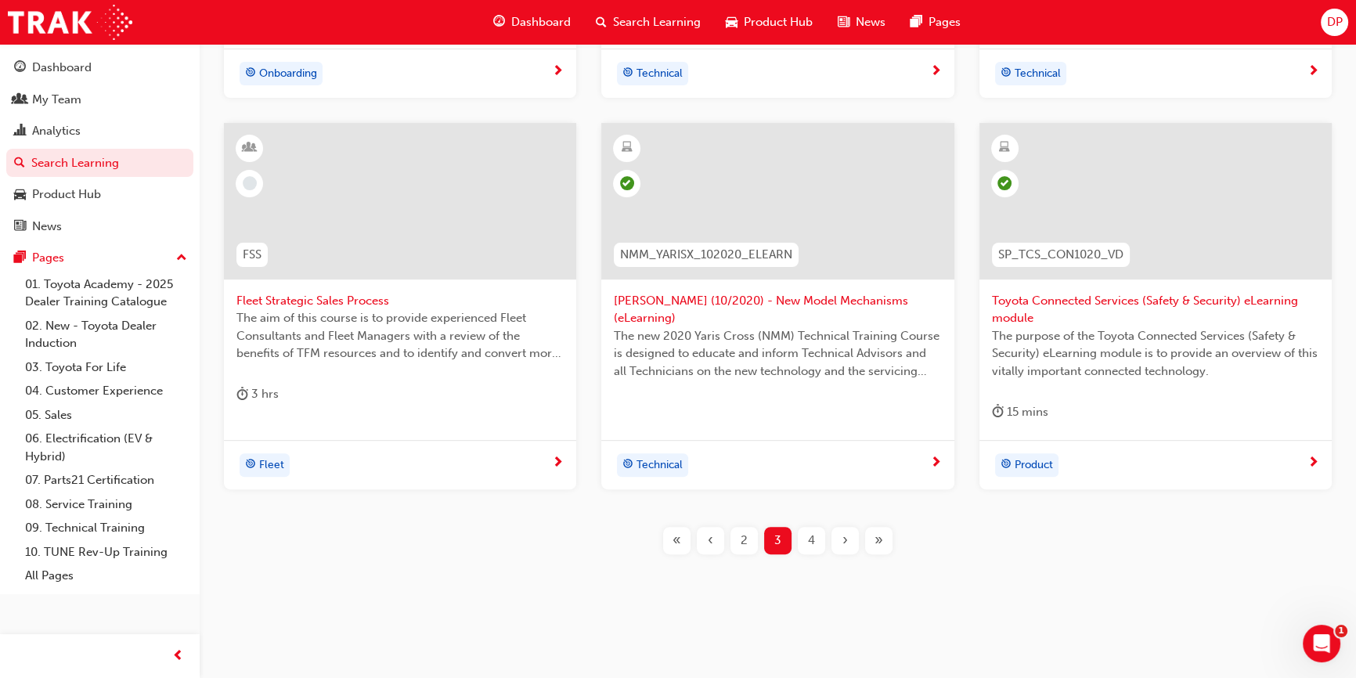
click at [808, 535] on span "4" at bounding box center [811, 541] width 7 height 18
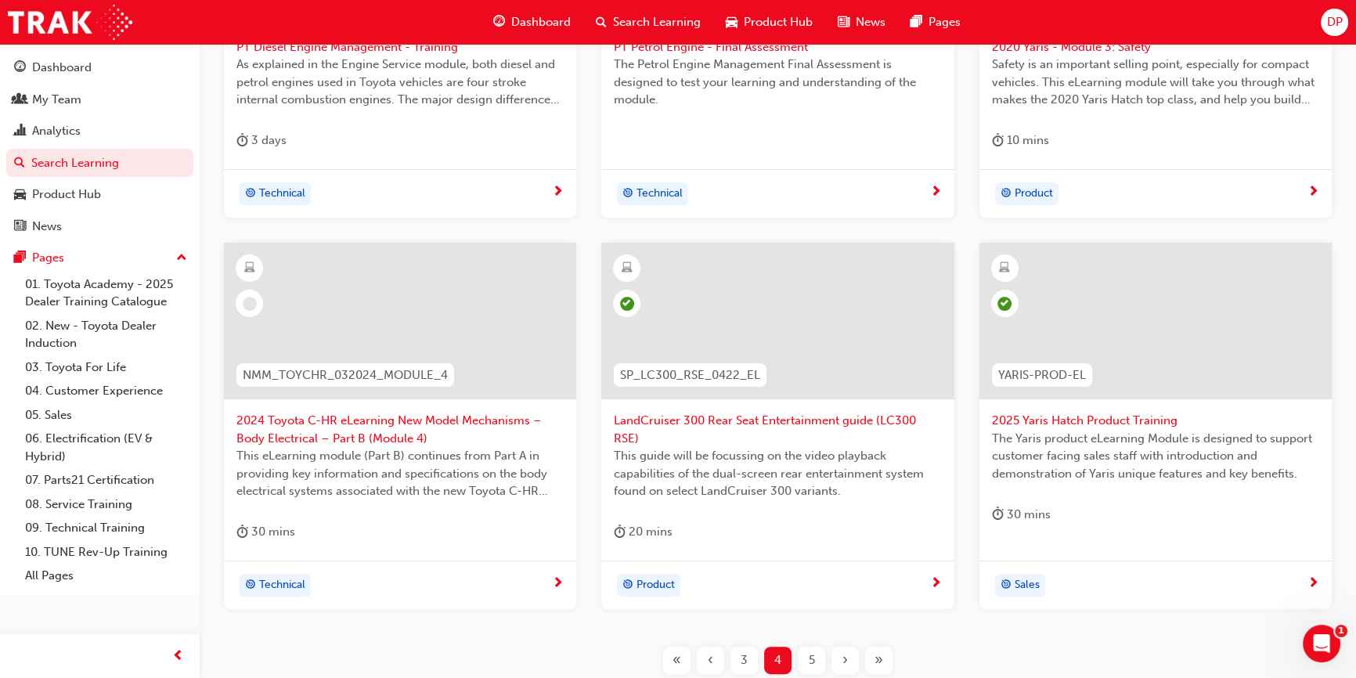
scroll to position [613, 0]
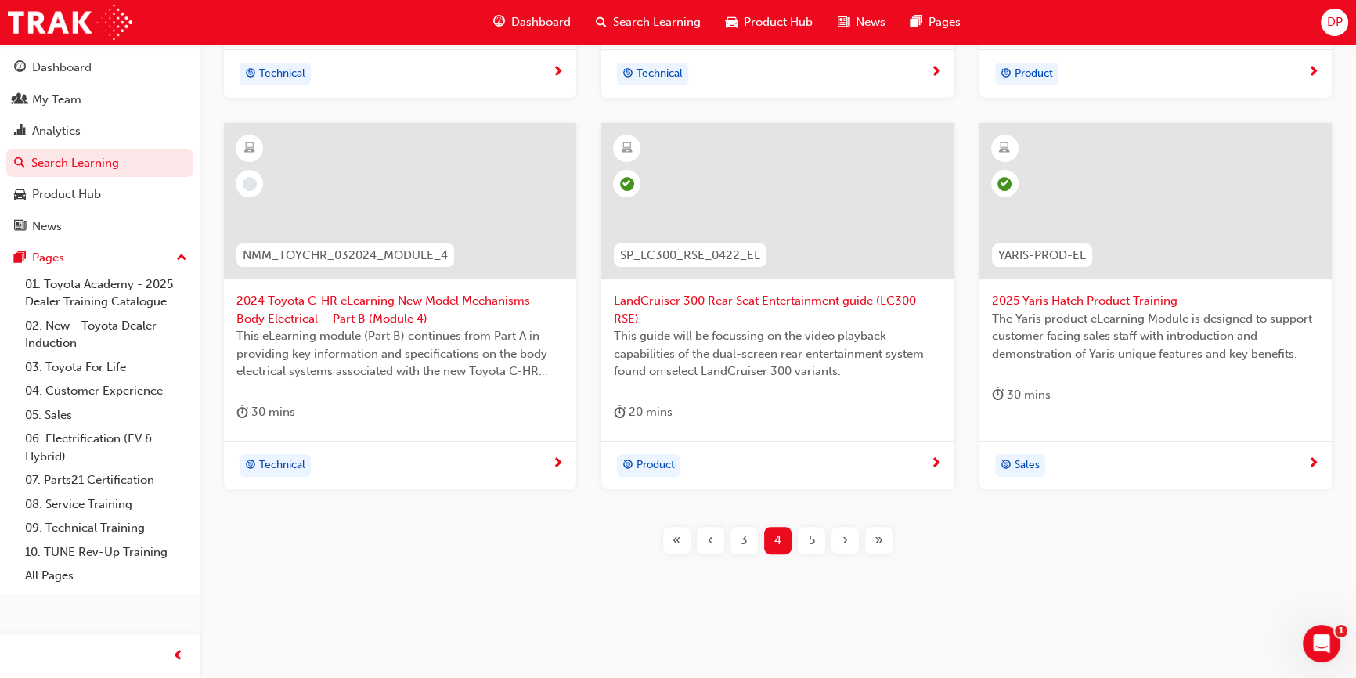
click at [313, 309] on span "2024 Toyota C-HR eLearning New Model Mechanisms – Body Electrical – Part B (Mod…" at bounding box center [399, 309] width 327 height 35
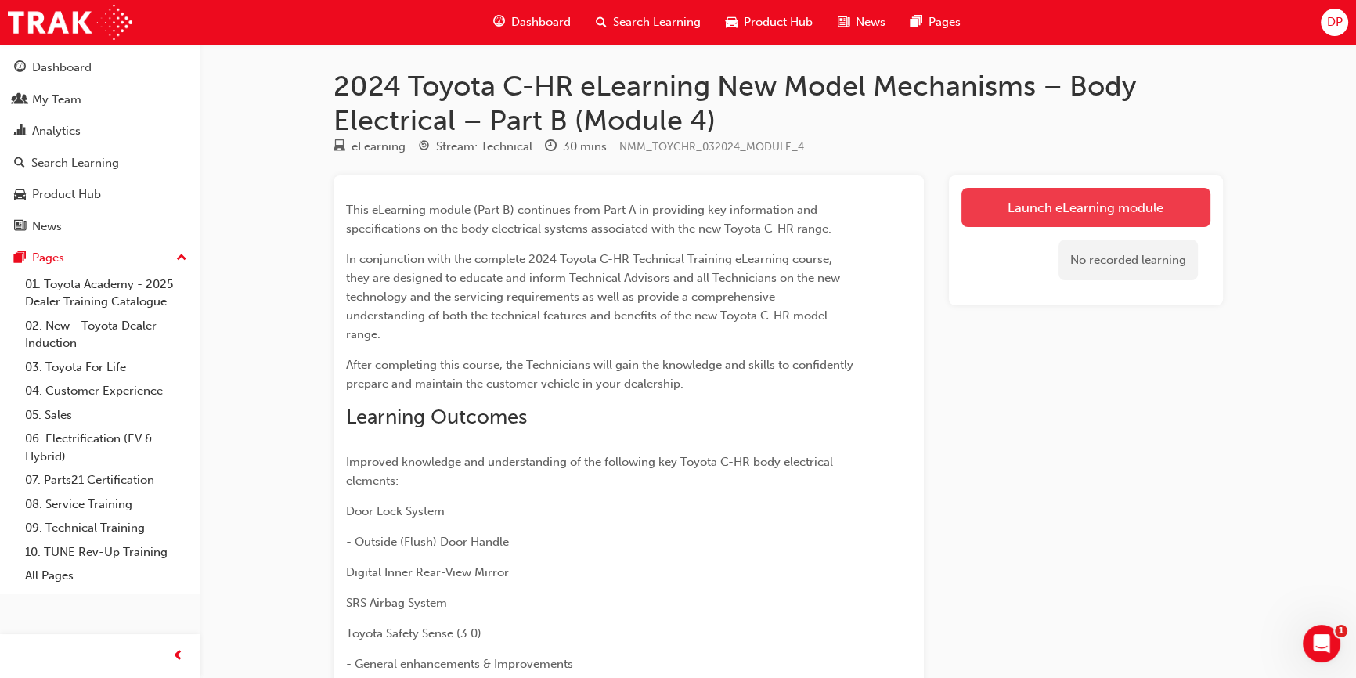
click at [1023, 204] on link "Launch eLearning module" at bounding box center [1086, 207] width 249 height 39
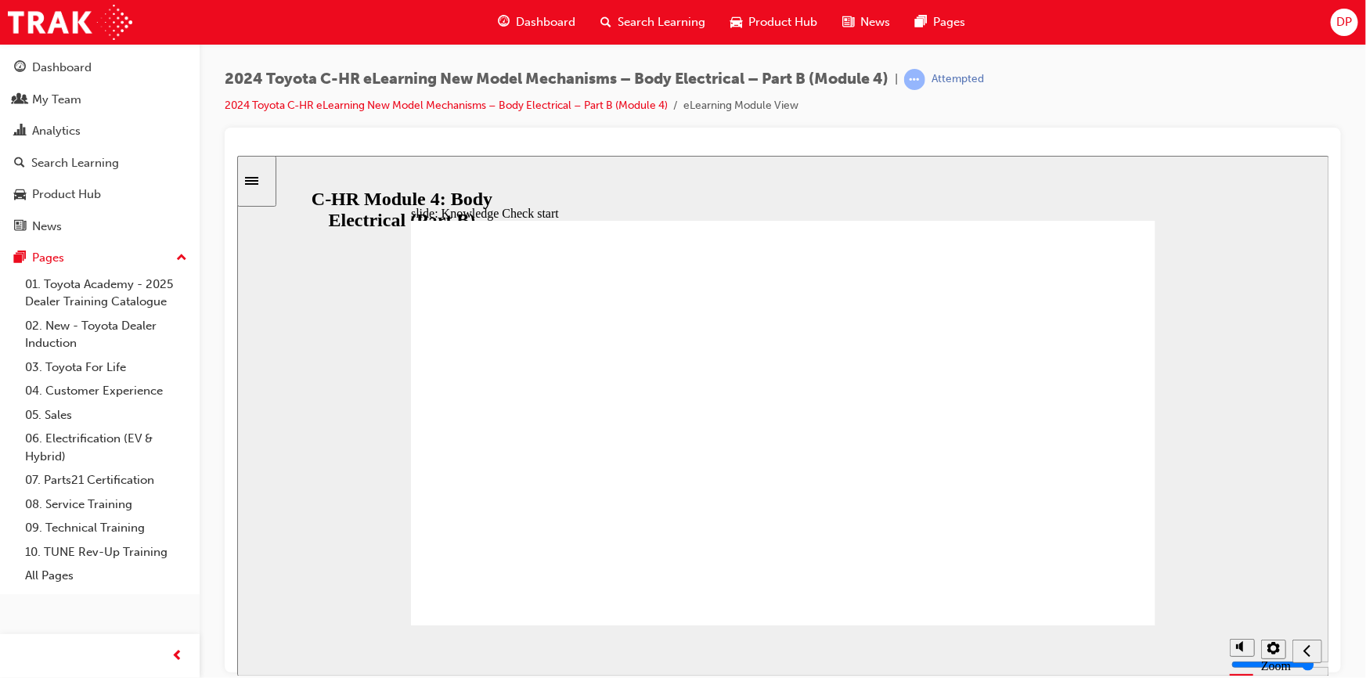
radio input "false"
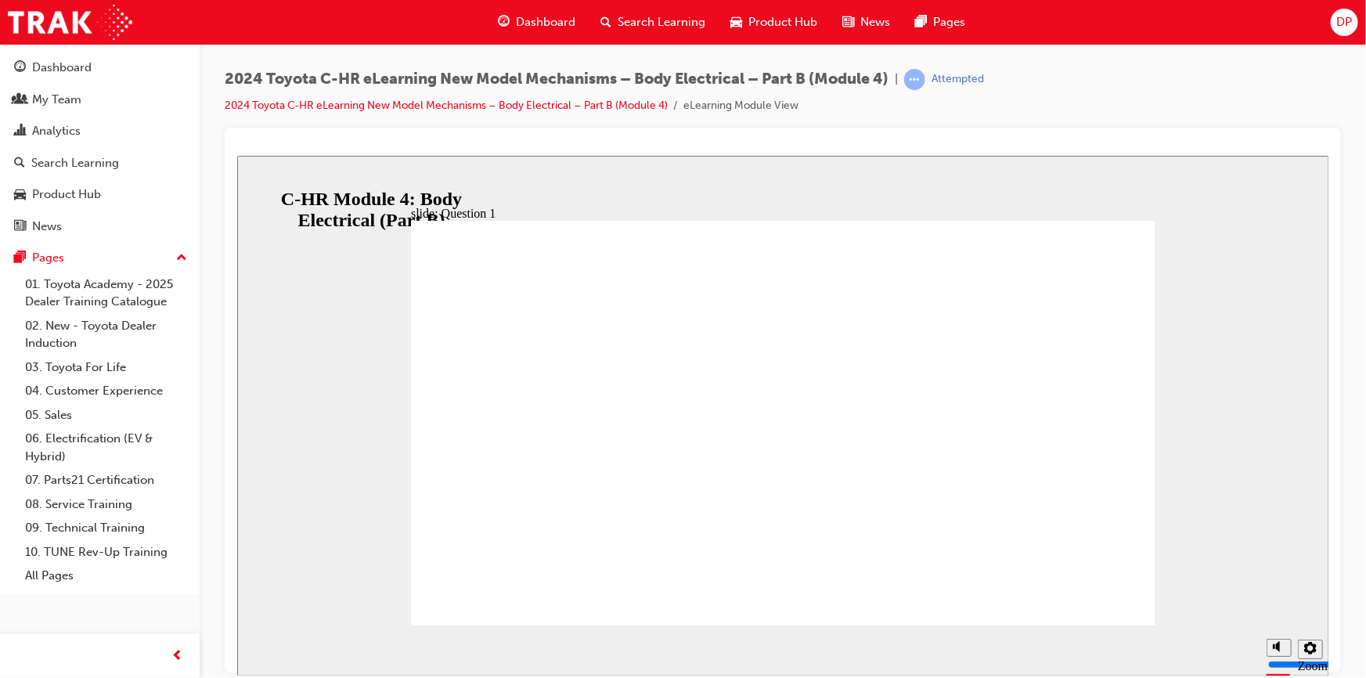
radio input "true"
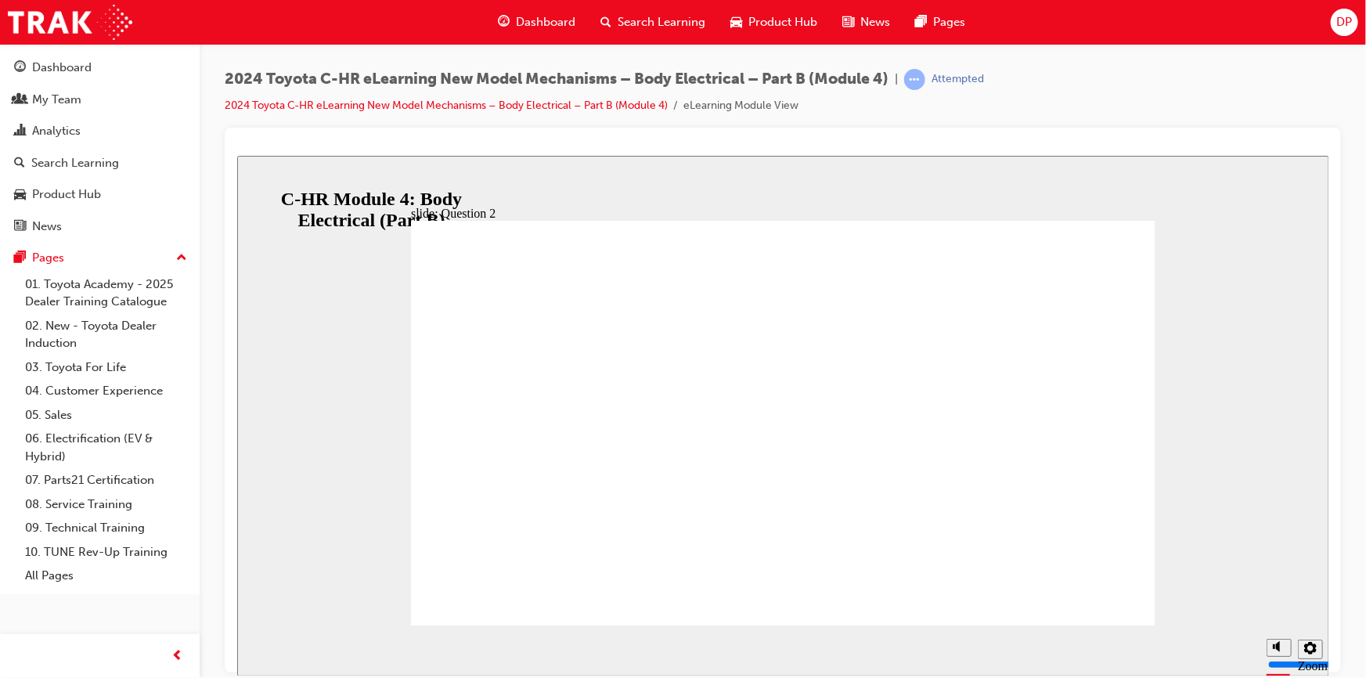
radio input "true"
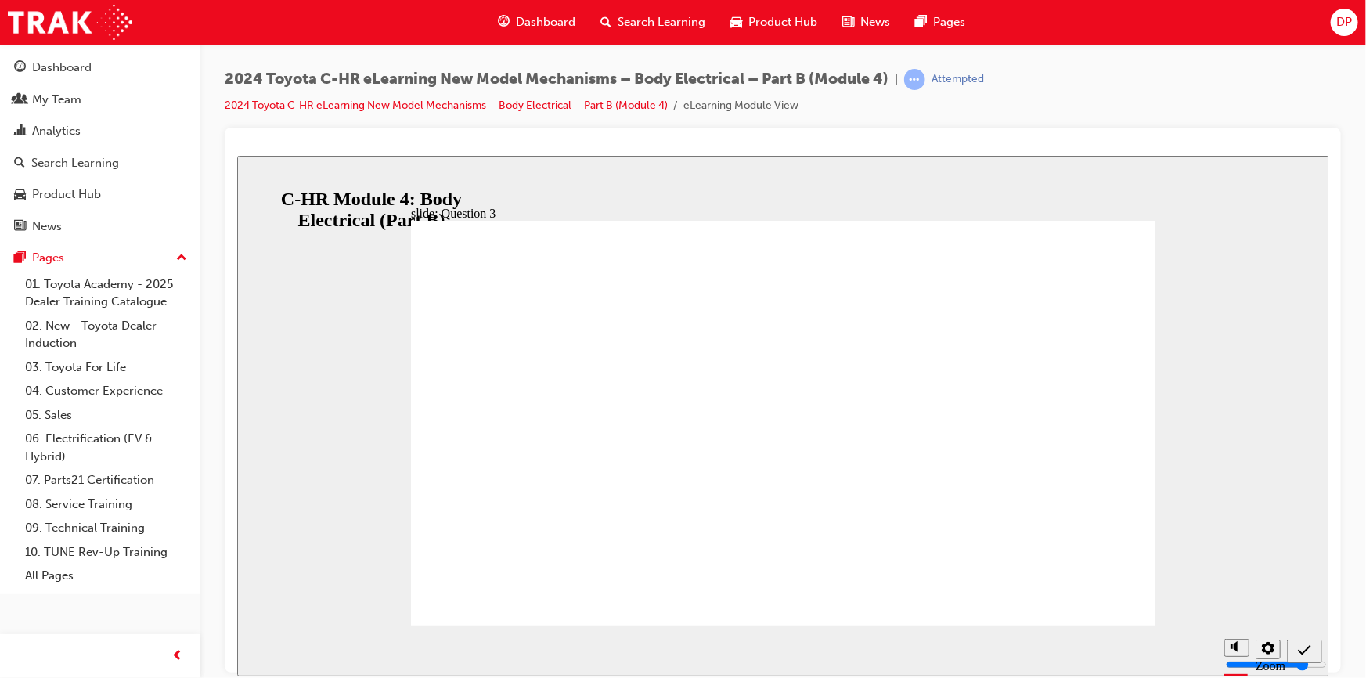
drag, startPoint x: 688, startPoint y: 467, endPoint x: 696, endPoint y: 471, distance: 9.5
radio input "true"
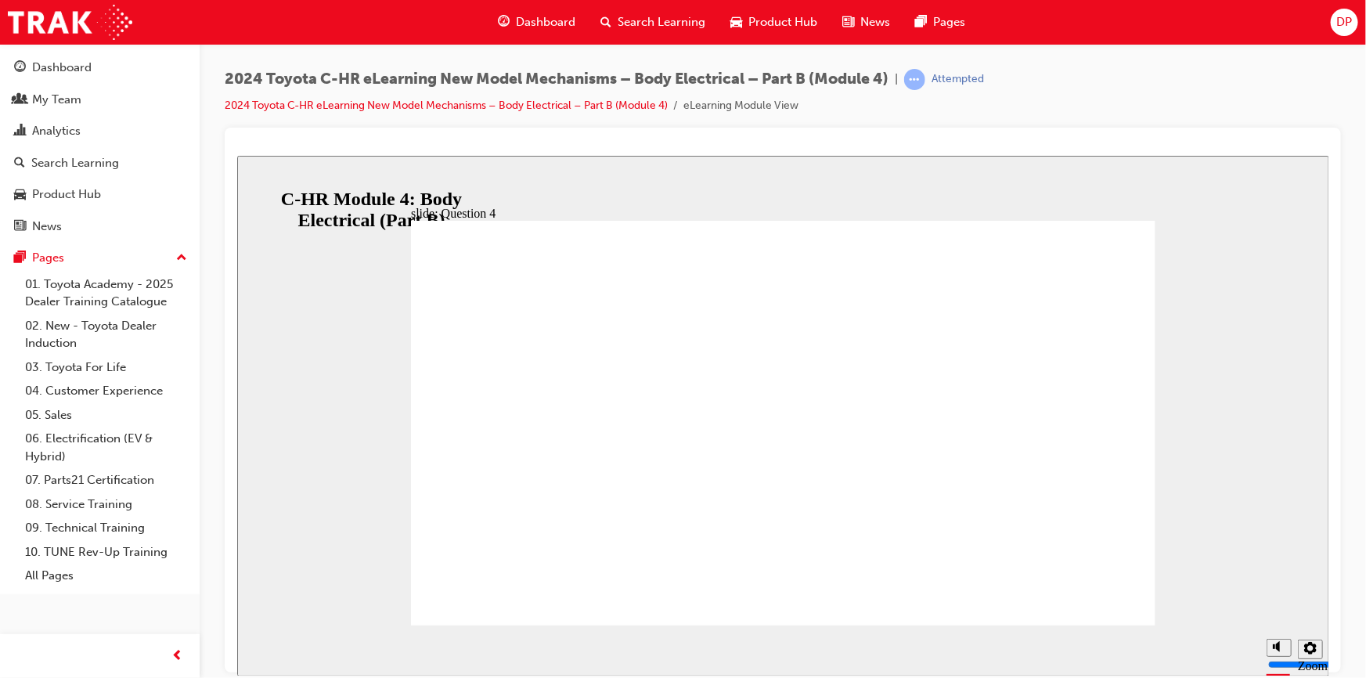
radio input "false"
radio input "true"
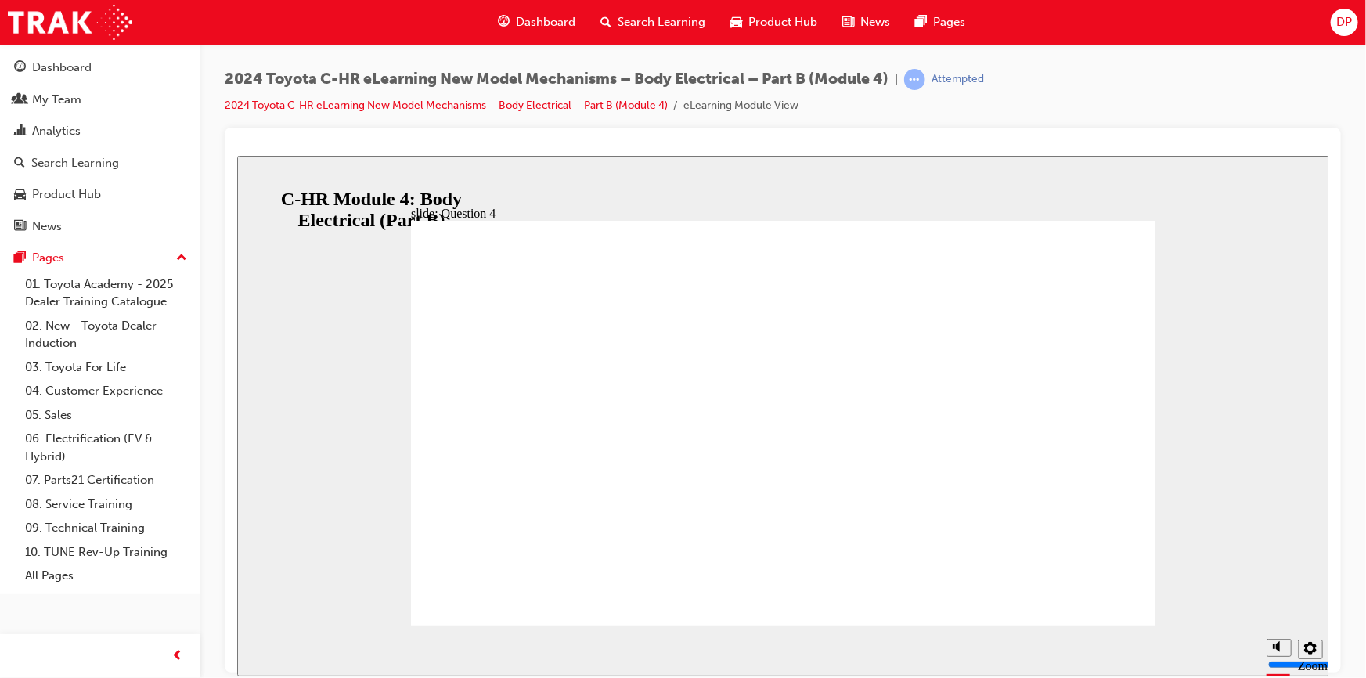
radio input "true"
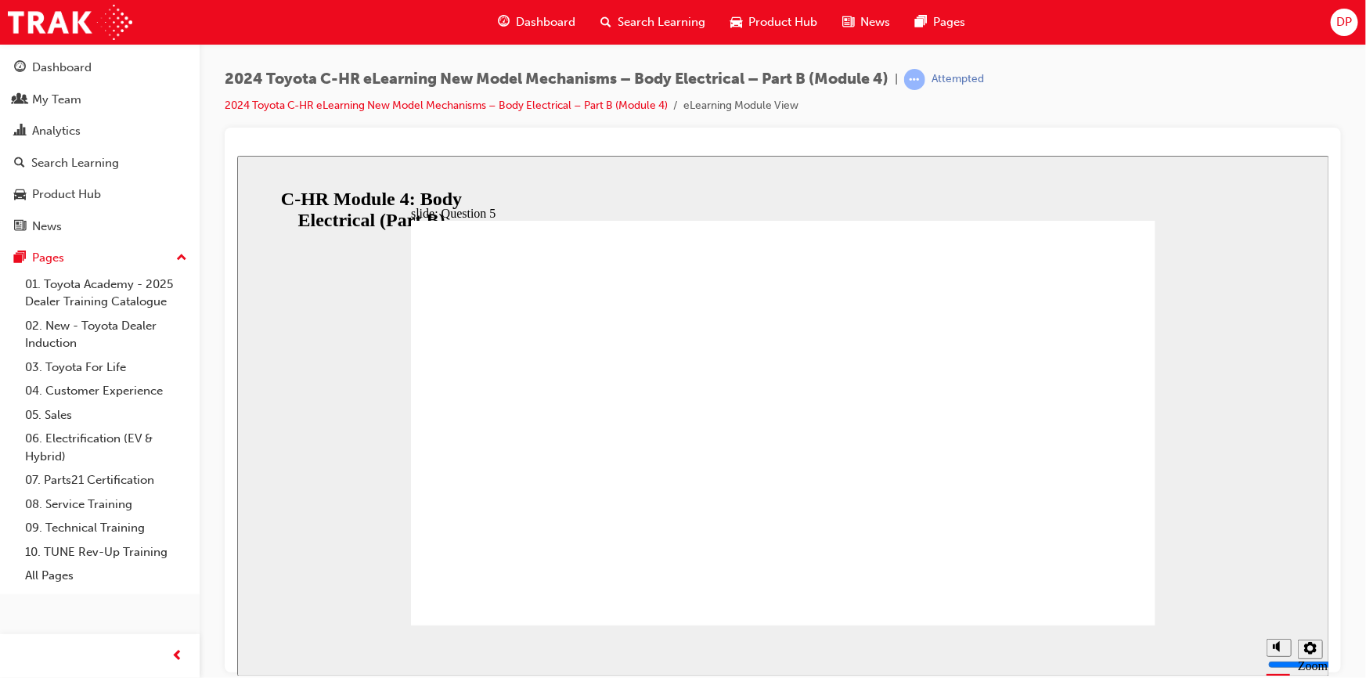
click at [257, 185] on div "Sidebar Toggle" at bounding box center [256, 181] width 27 height 12
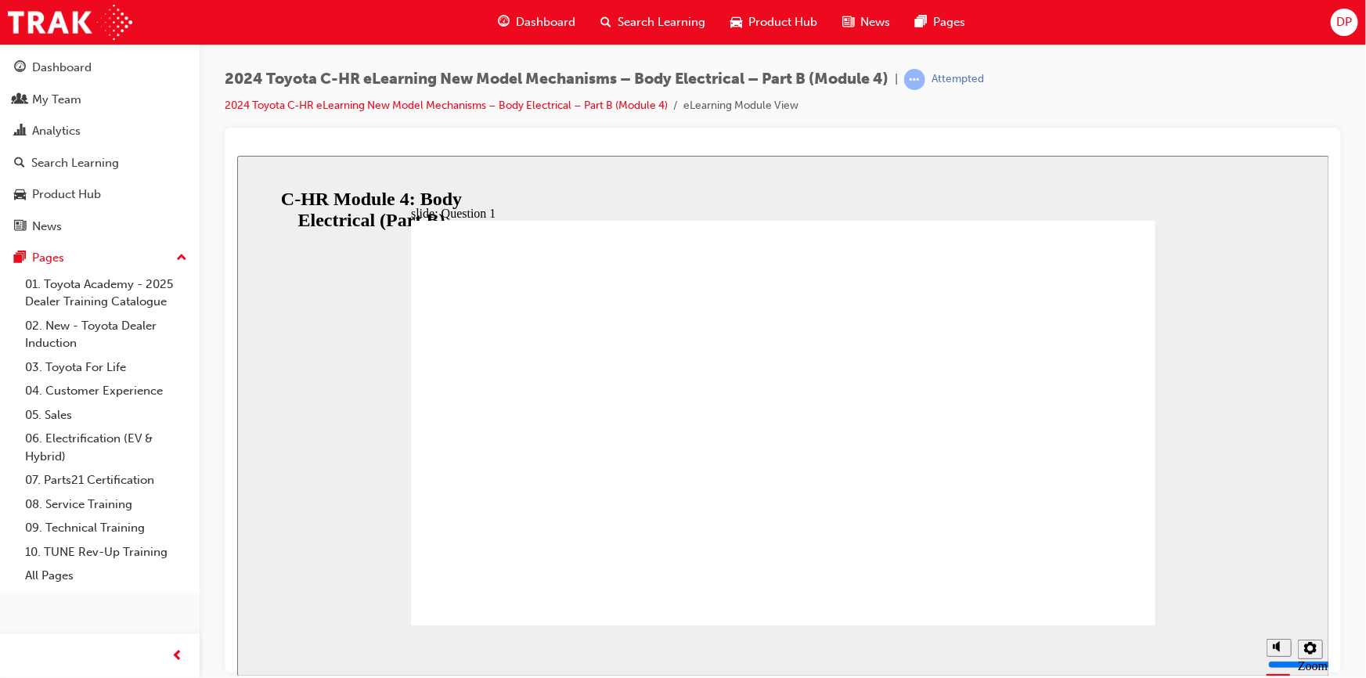
radio input "false"
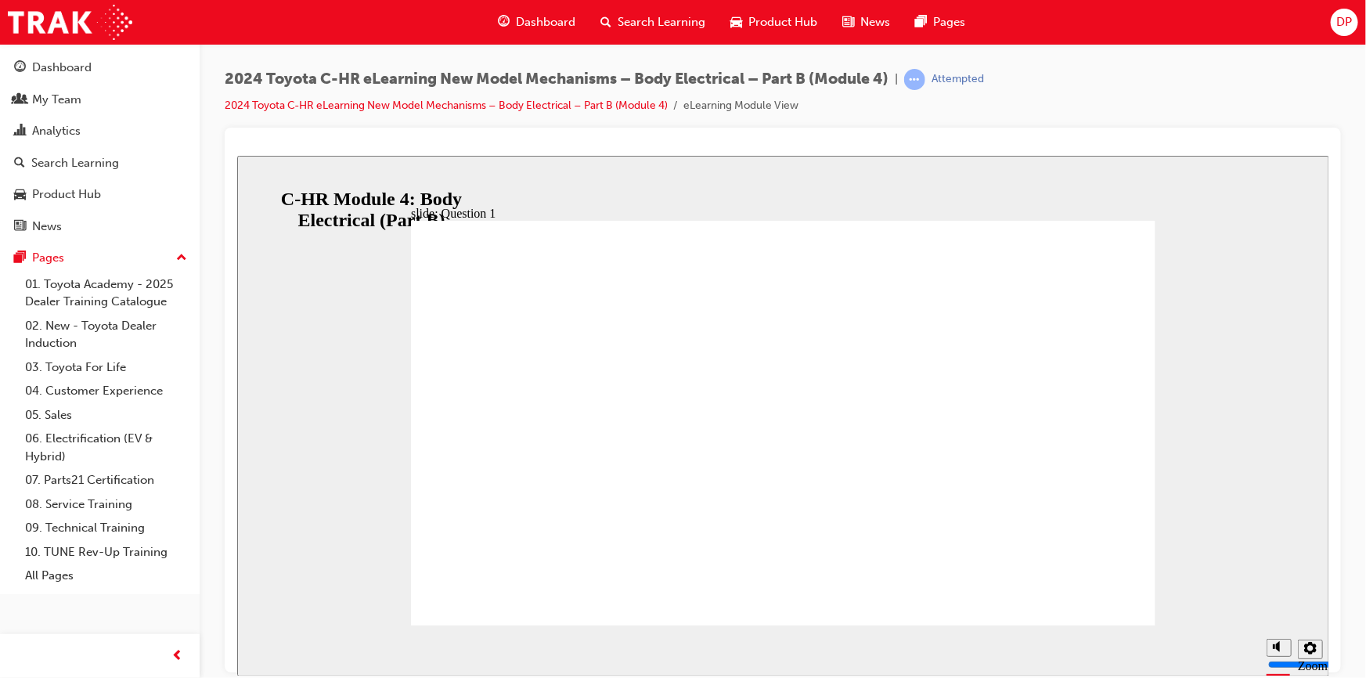
radio input "false"
radio input "true"
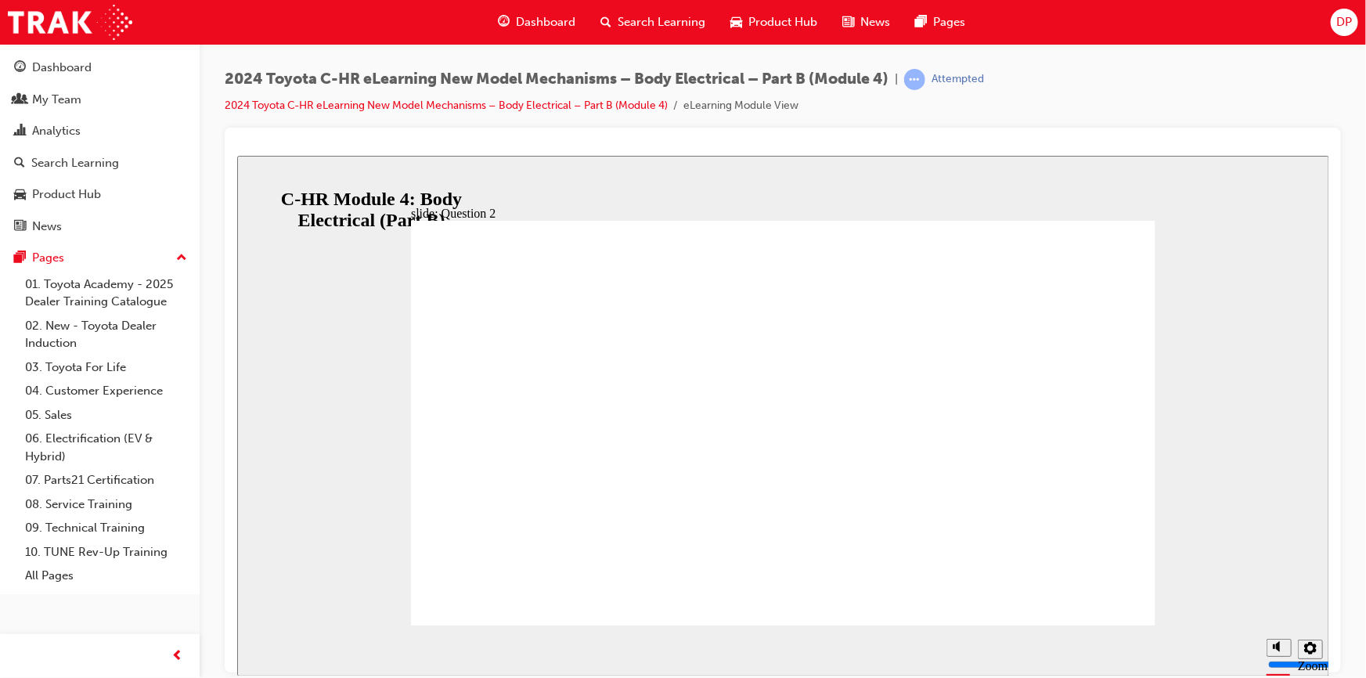
radio input "true"
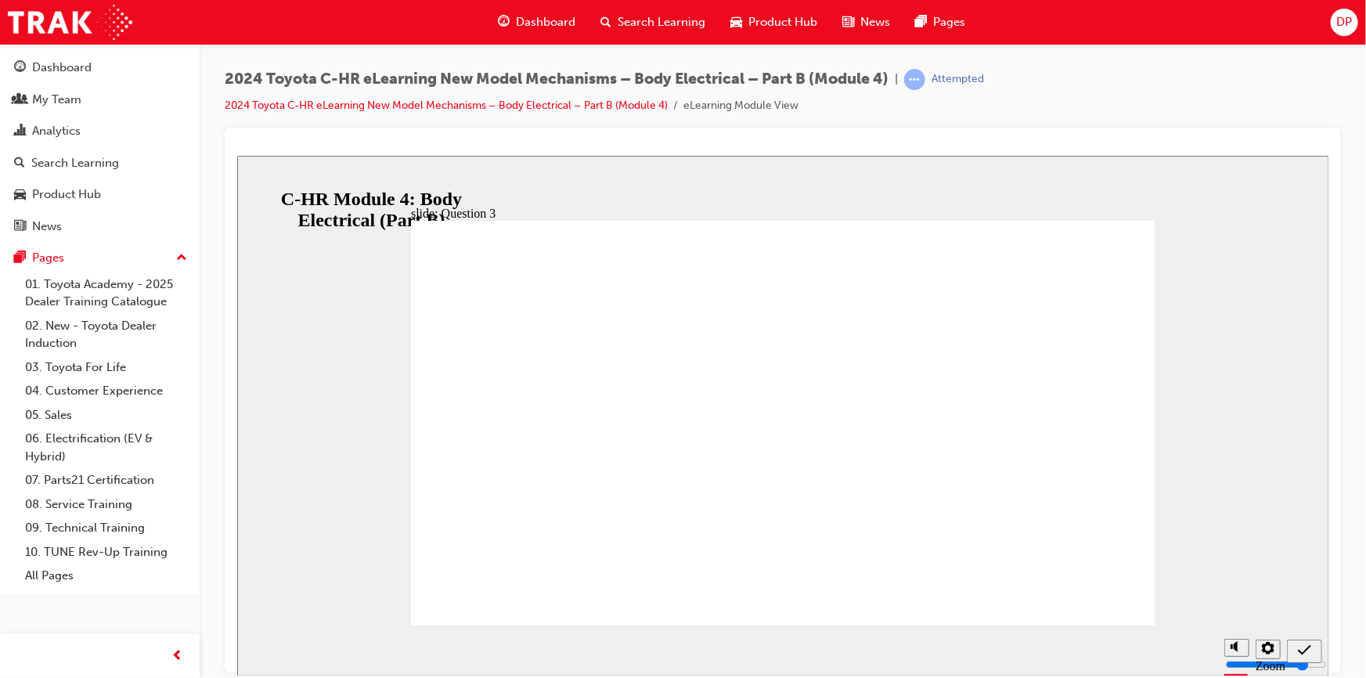
radio input "true"
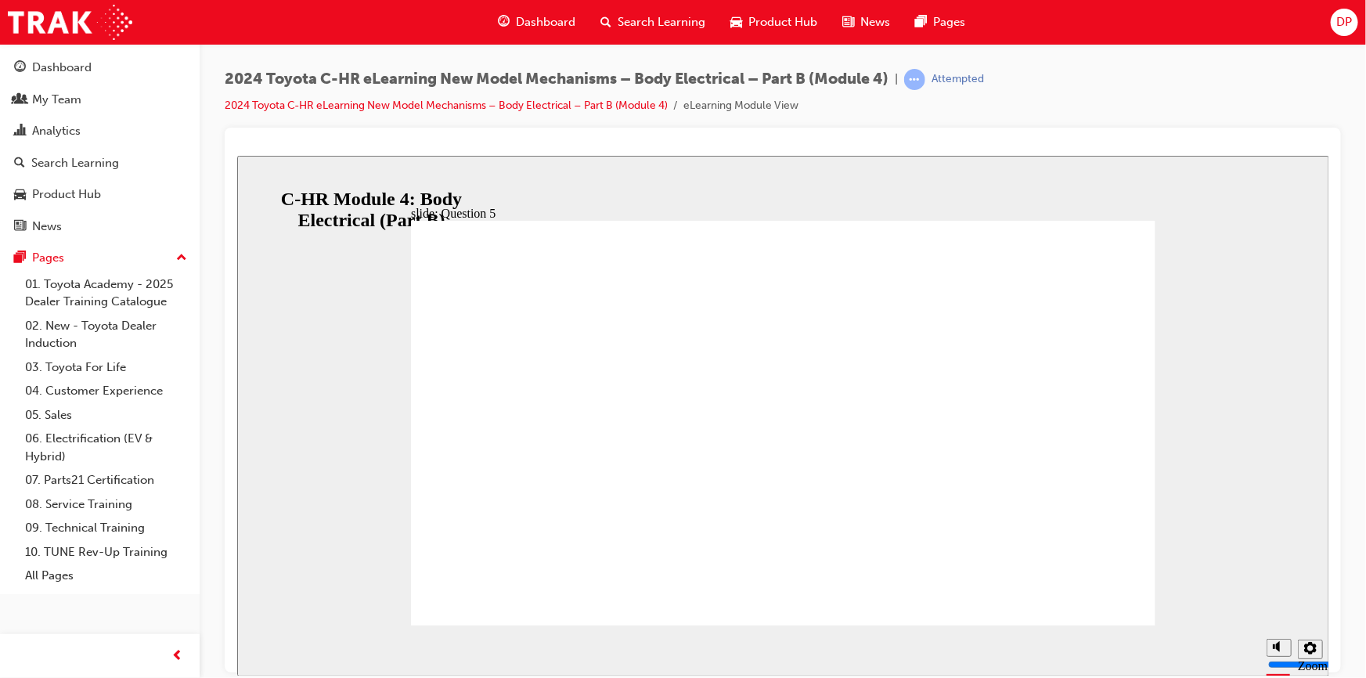
radio input "true"
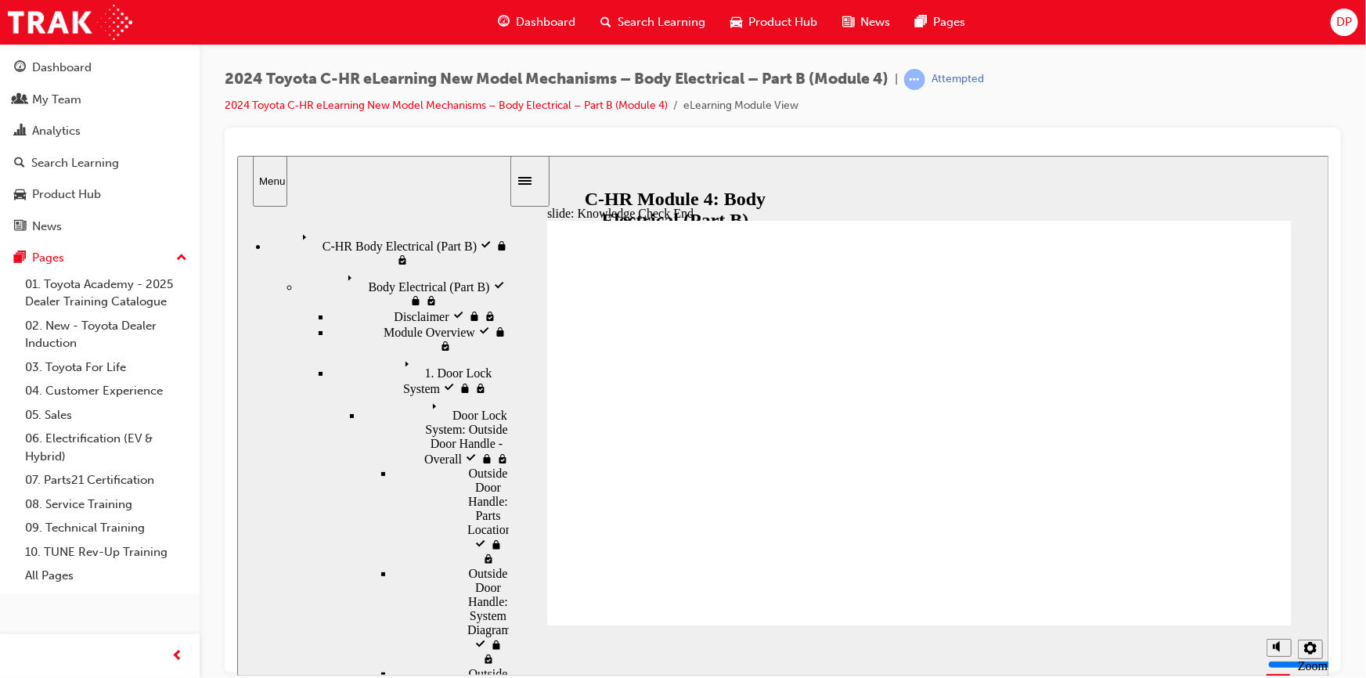
click at [669, 24] on span "Search Learning" at bounding box center [662, 22] width 88 height 18
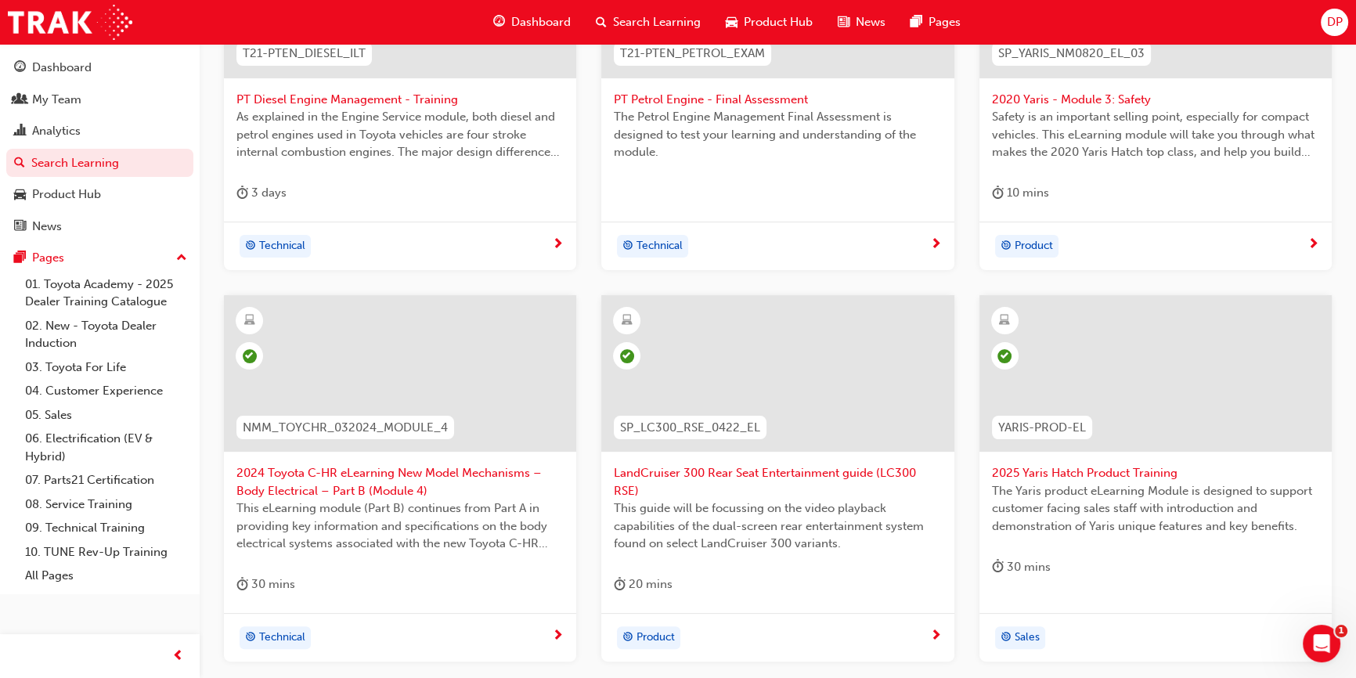
scroll to position [613, 0]
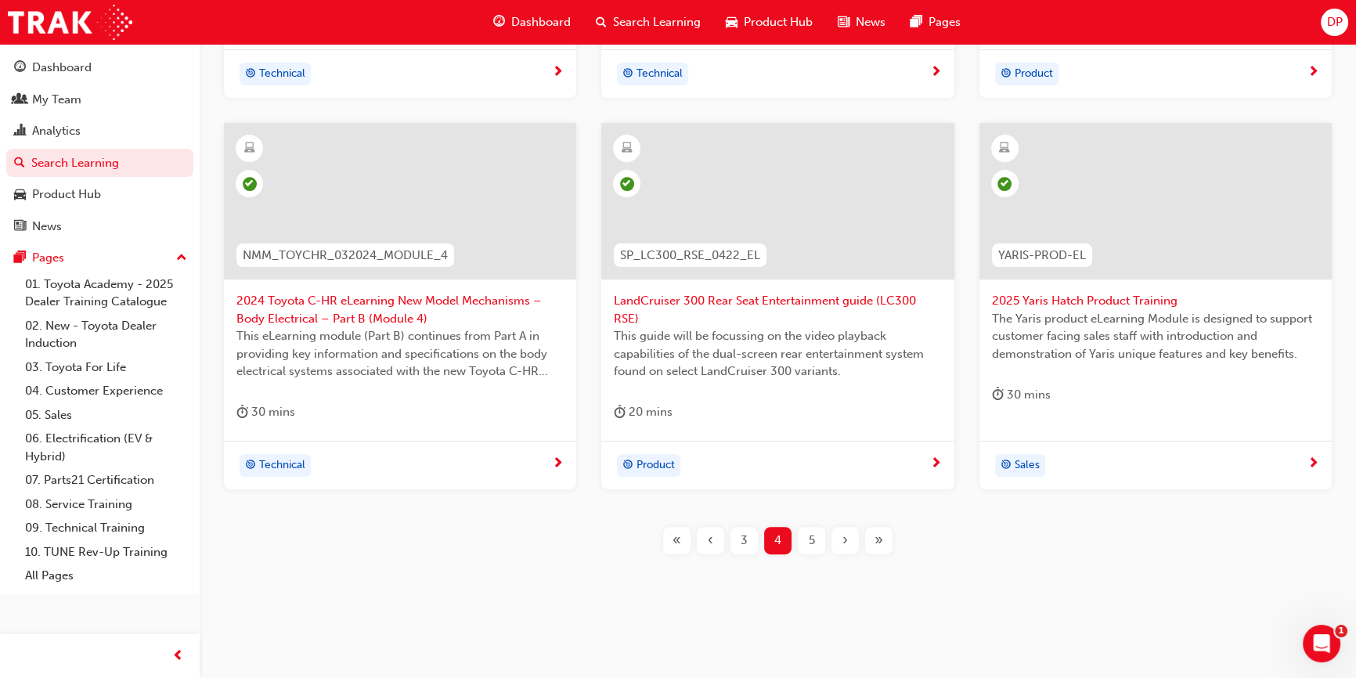
click at [810, 538] on span "5" at bounding box center [812, 541] width 6 height 18
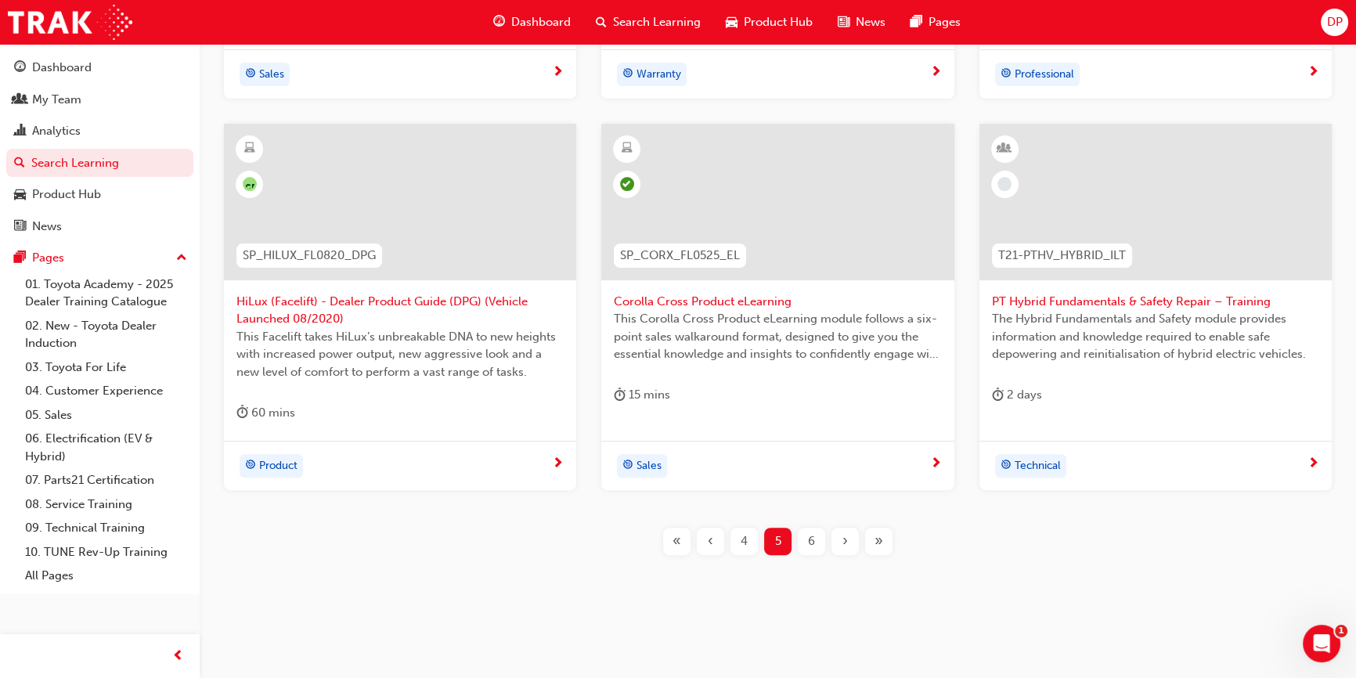
scroll to position [631, 0]
click at [811, 536] on span "6" at bounding box center [811, 541] width 7 height 18
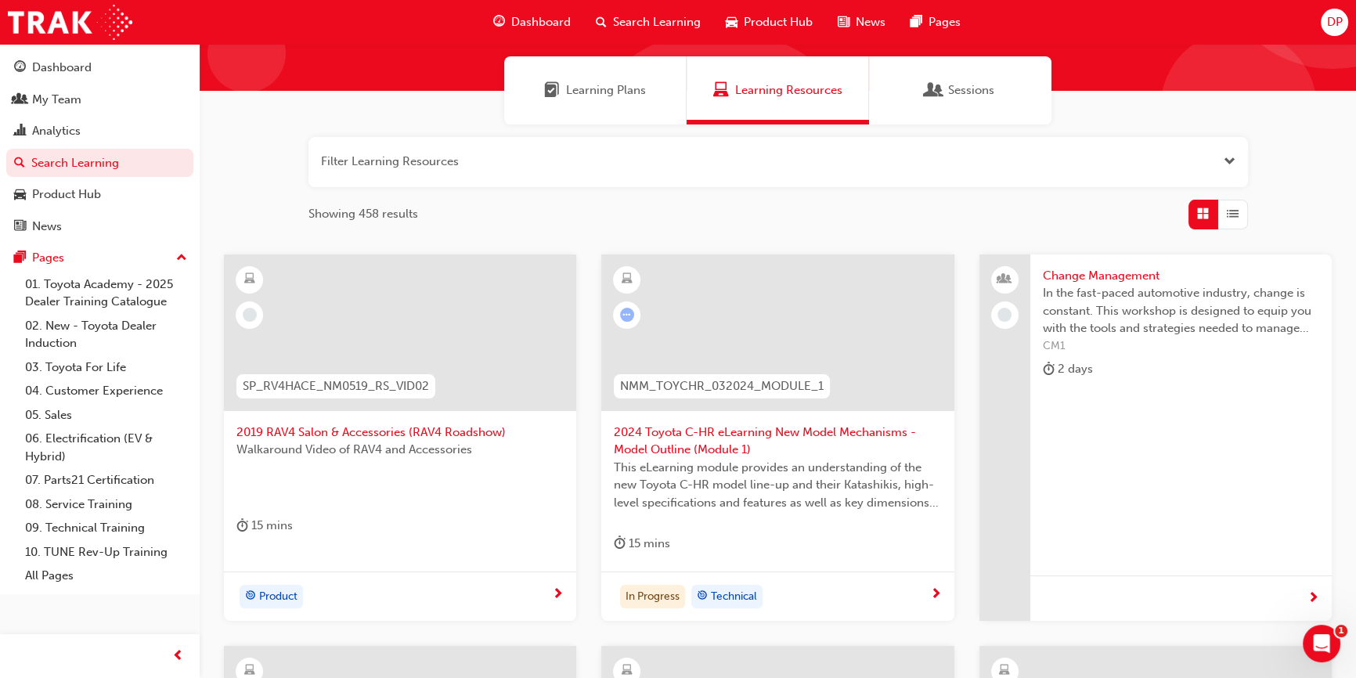
scroll to position [142, 0]
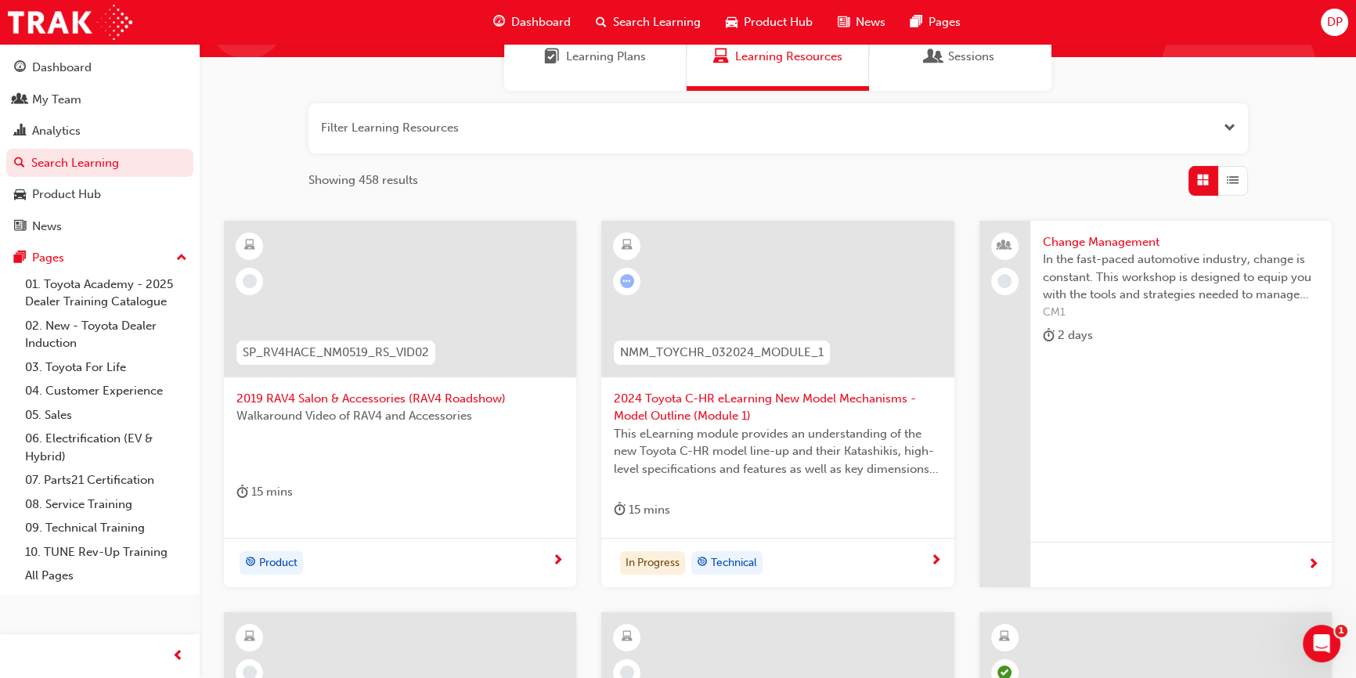
click at [395, 396] on span "2019 RAV4 Salon & Accessories (RAV4 Roadshow)" at bounding box center [399, 399] width 327 height 18
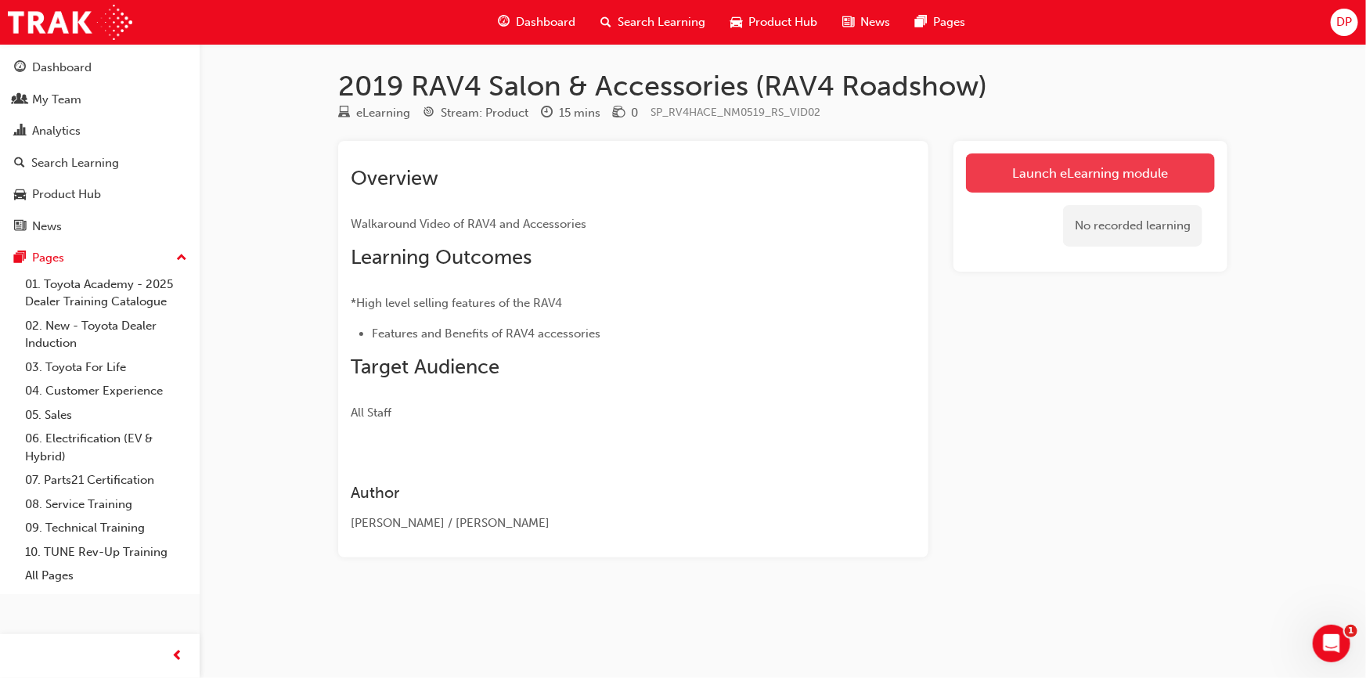
click at [1002, 169] on link "Launch eLearning module" at bounding box center [1090, 172] width 249 height 39
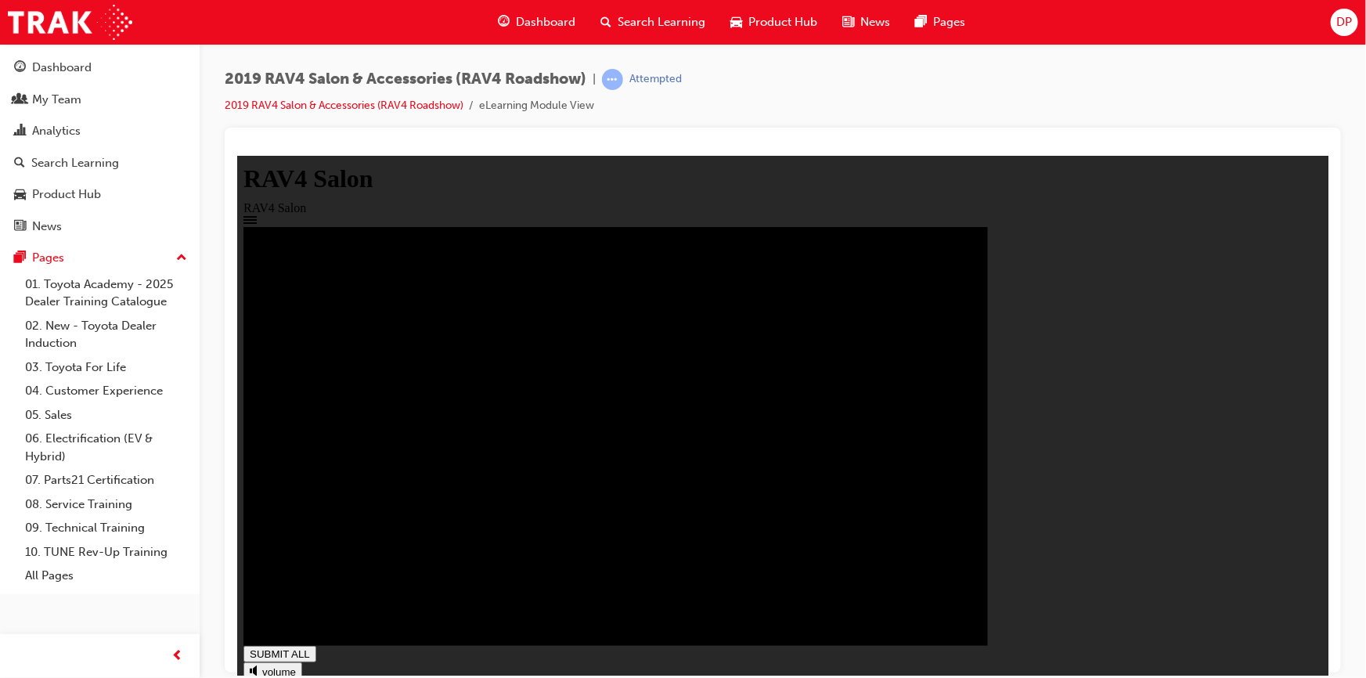
click at [987, 550] on rect at bounding box center [615, 435] width 745 height 419
drag, startPoint x: 703, startPoint y: 345, endPoint x: 683, endPoint y: 359, distance: 24.3
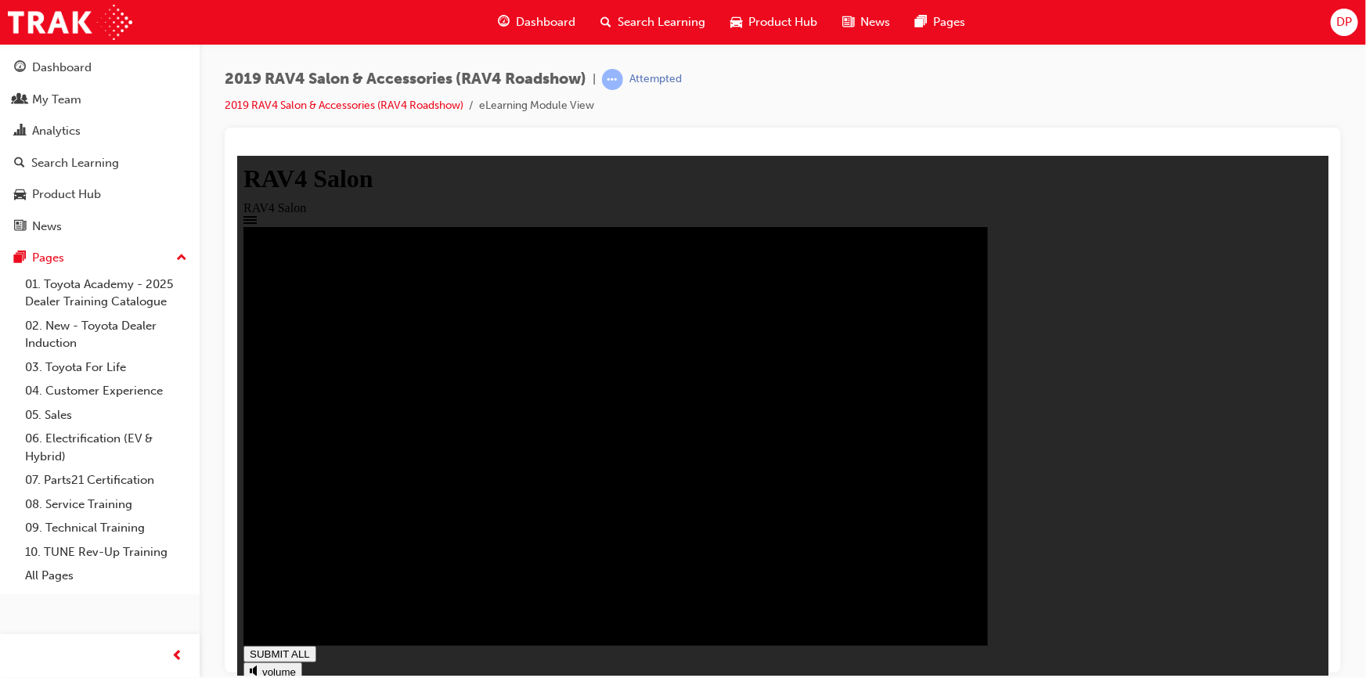
type input "1"
